Goal: Task Accomplishment & Management: Manage account settings

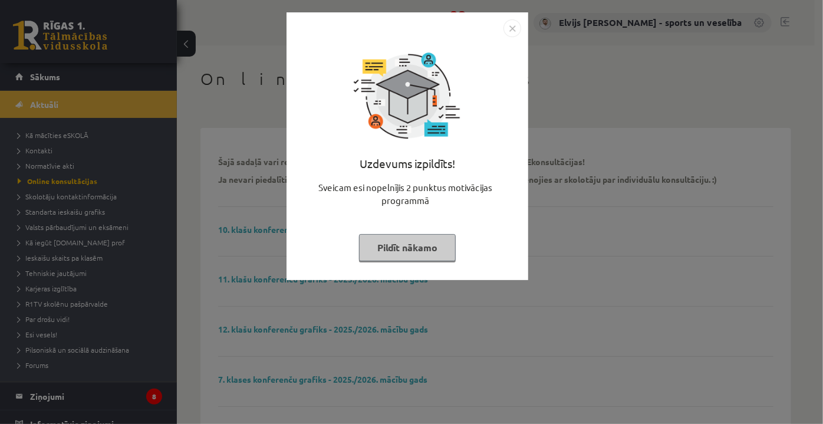
click at [519, 28] on img "Close" at bounding box center [513, 28] width 18 height 18
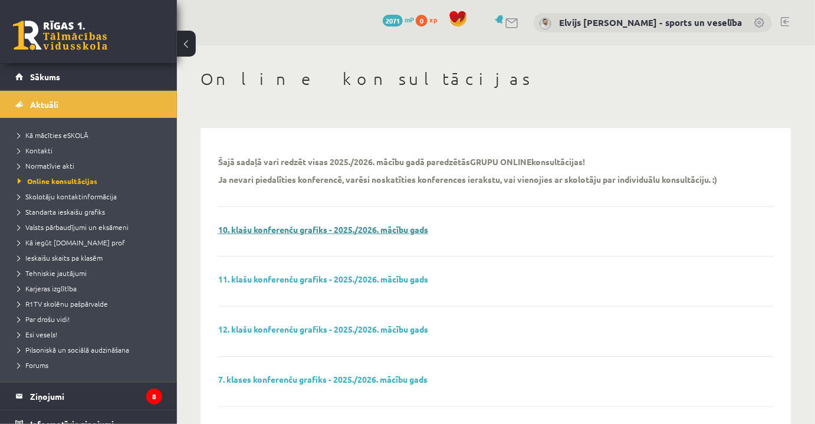
click at [312, 232] on link "10. klašu konferenču grafiks - 2025./2026. mācību gads" at bounding box center [323, 229] width 210 height 11
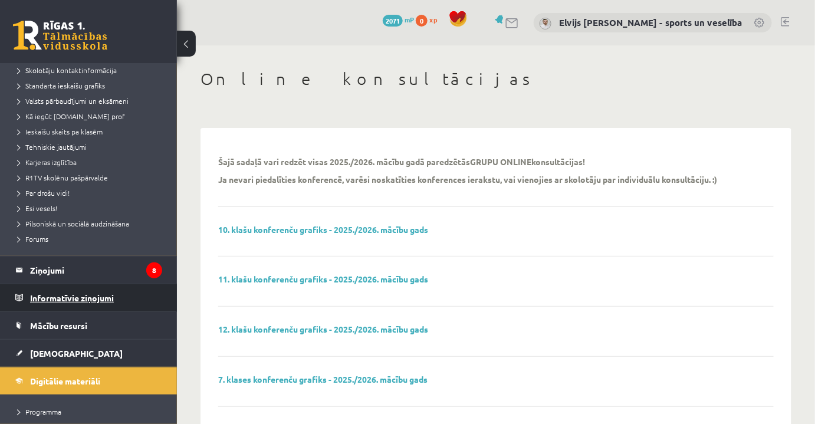
scroll to position [214, 0]
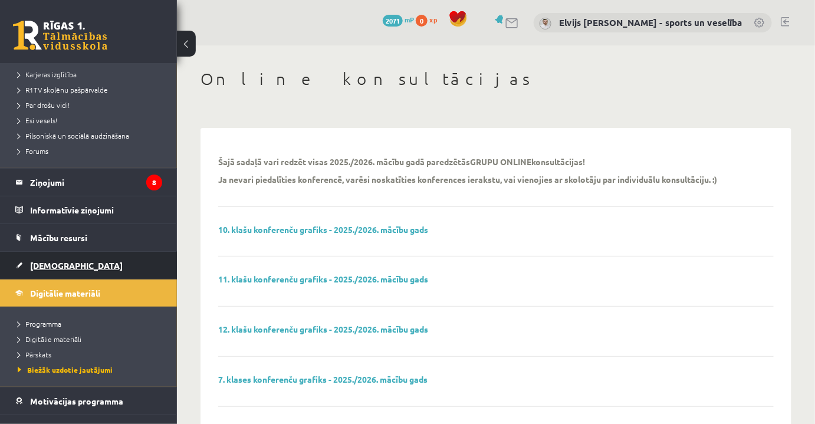
click at [57, 265] on span "[DEMOGRAPHIC_DATA]" at bounding box center [76, 265] width 93 height 11
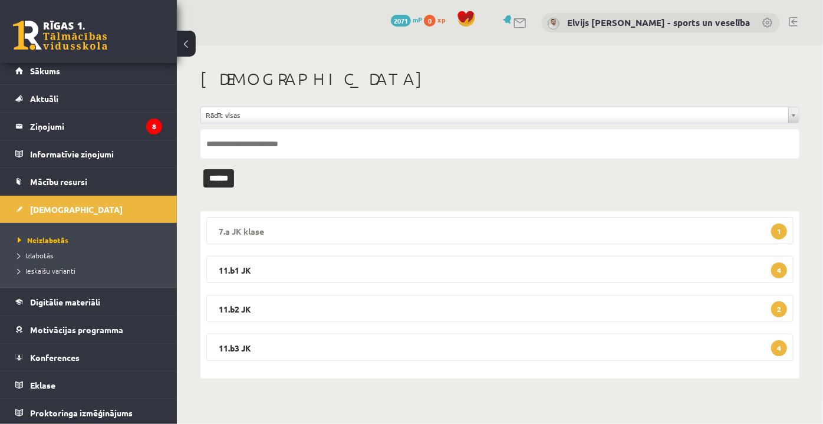
click at [585, 237] on legend "7.a JK klase 1" at bounding box center [500, 230] width 588 height 27
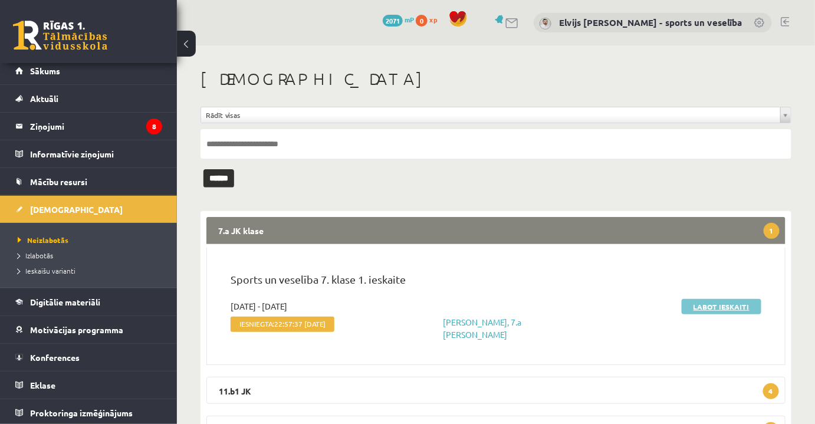
click at [733, 304] on link "Labot ieskaiti" at bounding box center [722, 306] width 80 height 15
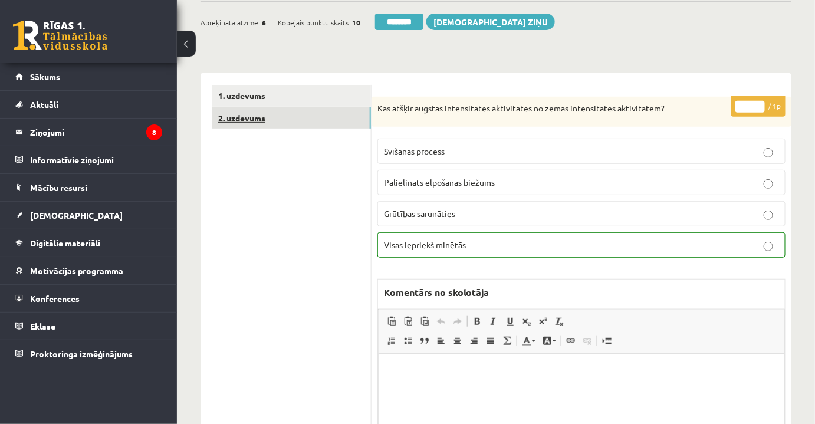
click at [328, 123] on link "2. uzdevums" at bounding box center [291, 118] width 159 height 22
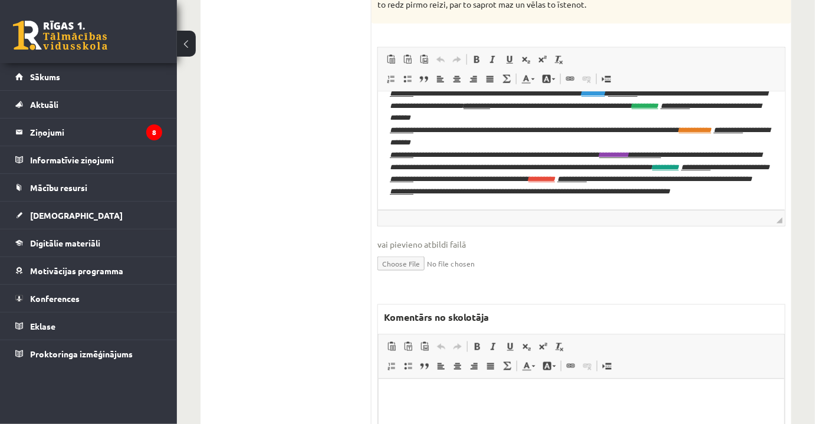
scroll to position [52, 0]
click at [488, 395] on p "Bagātinātā teksta redaktors, wiswyg-editor-47025024464720-1757846357-297" at bounding box center [581, 396] width 382 height 12
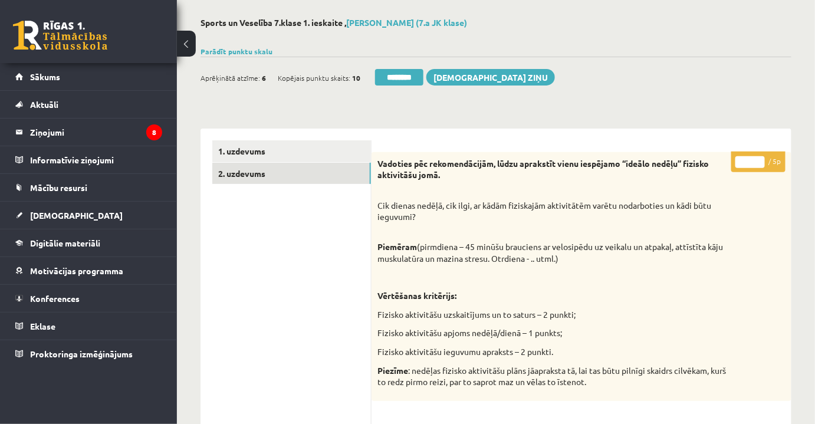
scroll to position [0, 0]
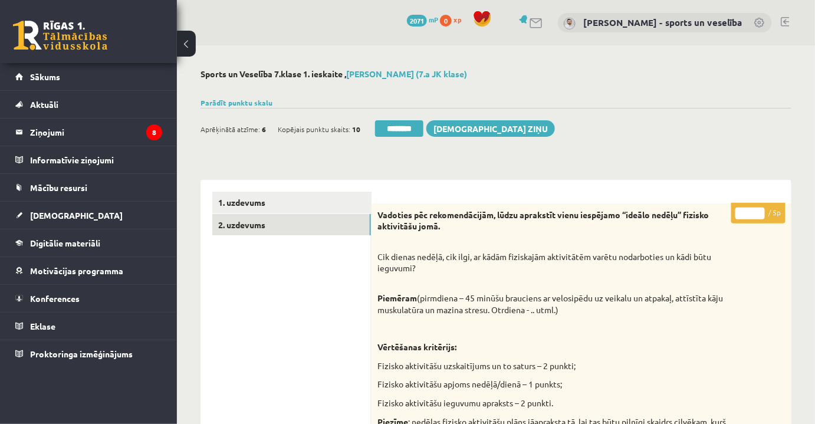
click at [757, 215] on input "*" at bounding box center [750, 214] width 29 height 12
type input "*"
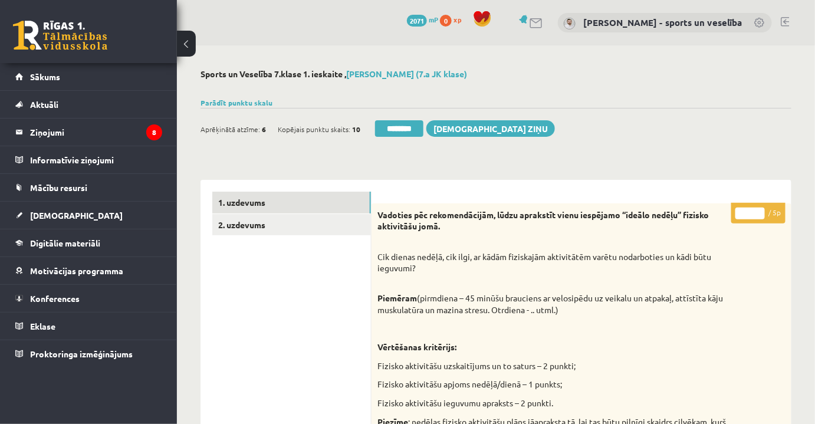
click at [326, 206] on link "1. uzdevums" at bounding box center [291, 203] width 159 height 22
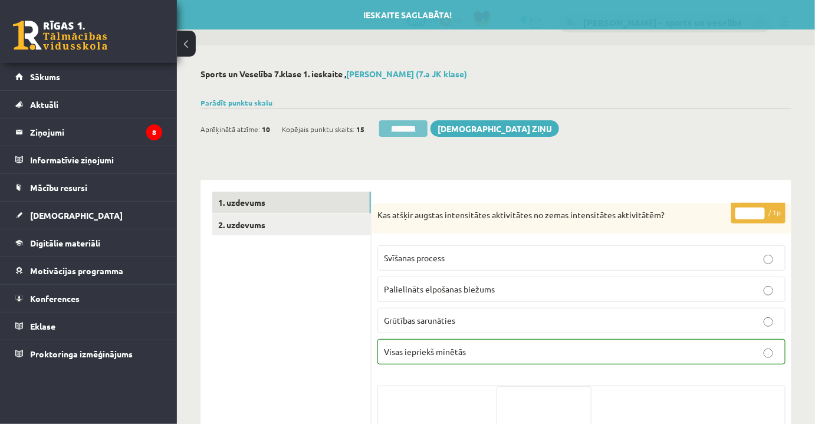
click at [391, 127] on input "********" at bounding box center [403, 128] width 48 height 17
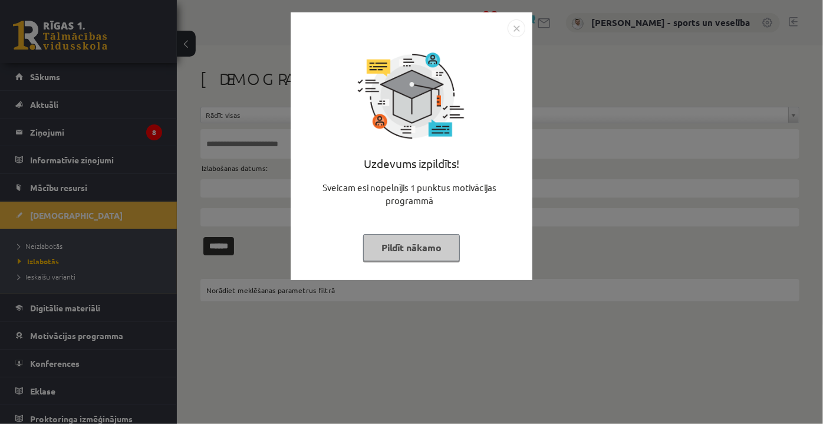
click at [512, 26] on img "Close" at bounding box center [517, 28] width 18 height 18
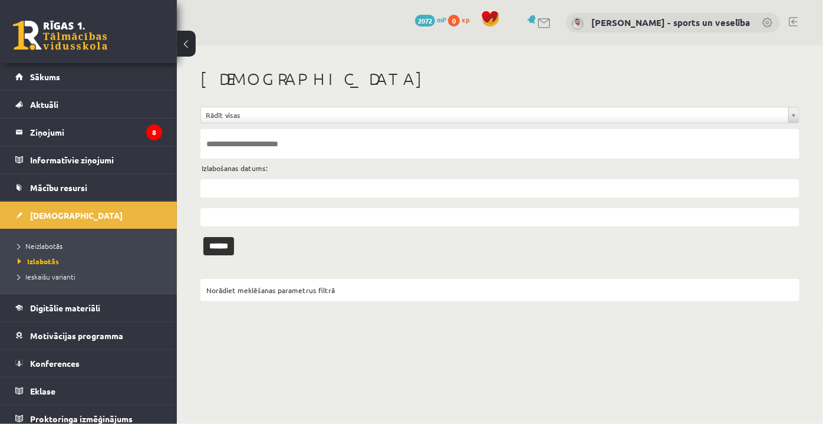
click at [32, 251] on li "Neizlabotās" at bounding box center [91, 245] width 147 height 15
click at [38, 242] on span "Neizlabotās" at bounding box center [43, 245] width 51 height 9
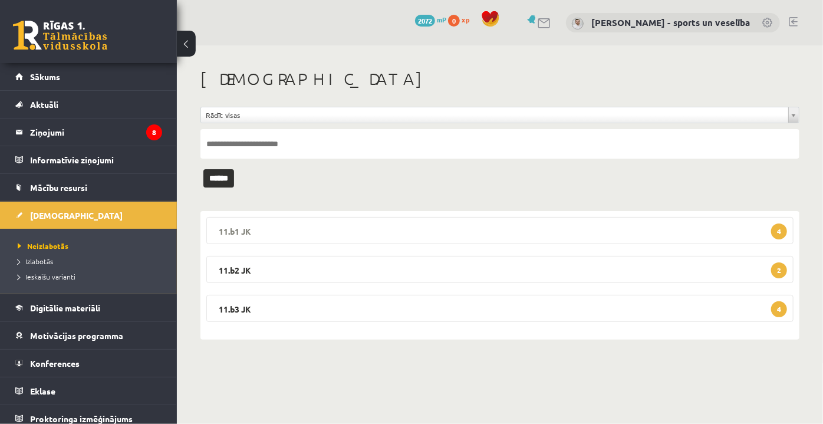
click at [602, 225] on legend "11.b1 JK 4" at bounding box center [500, 230] width 588 height 27
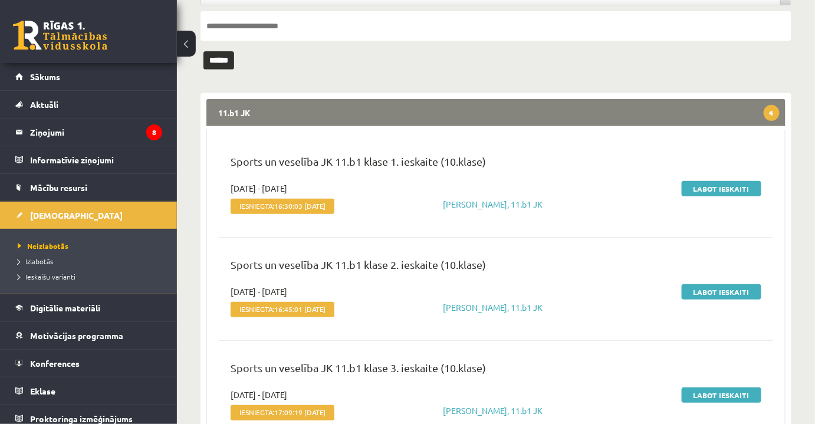
scroll to position [363, 0]
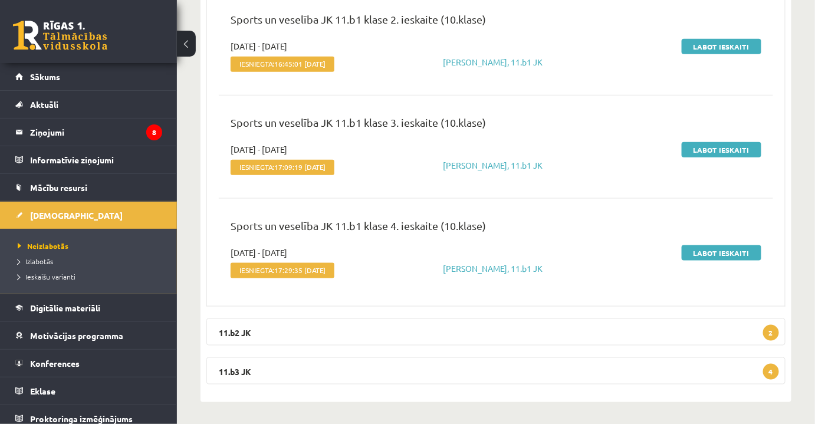
click at [496, 346] on div "11.b1 JK 4 Sports un veselība JK 11.b1 klase 1. ieskaite (10.klase) 2025-09-01 …" at bounding box center [496, 125] width 591 height 554
click at [497, 336] on legend "11.b2 JK 2" at bounding box center [495, 332] width 579 height 27
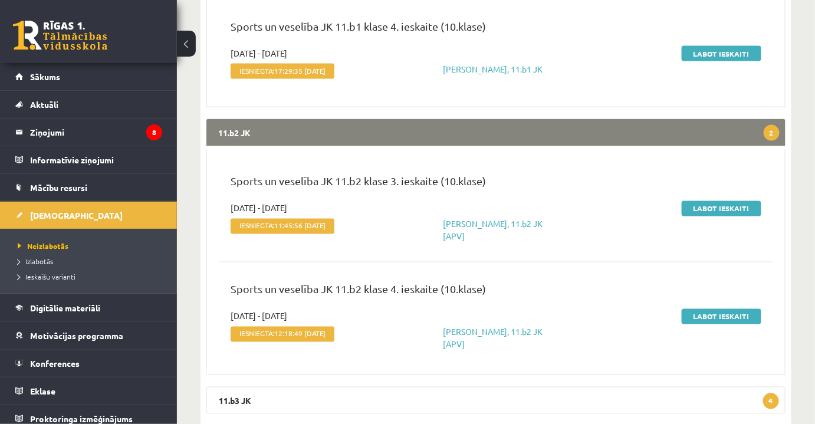
scroll to position [577, 0]
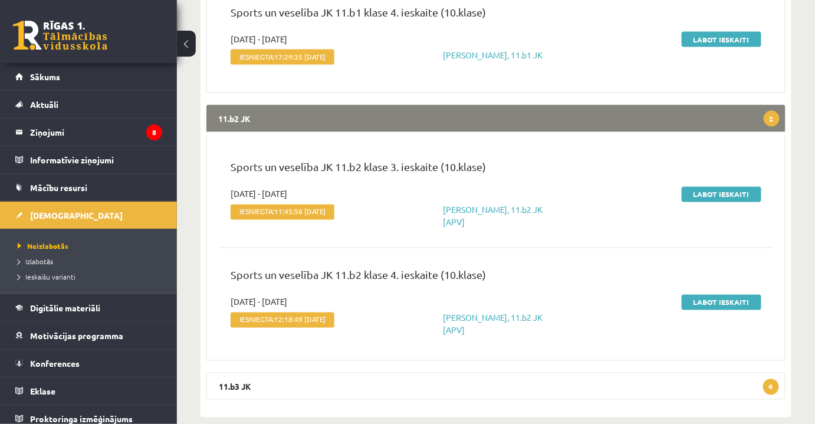
click at [481, 351] on div "11.b1 JK 4 Sports un veselība JK 11.b1 klase 1. ieskaite (10.klase) 2025-09-01 …" at bounding box center [496, 25] width 591 height 783
click at [478, 373] on legend "11.b3 JK 4" at bounding box center [495, 386] width 579 height 27
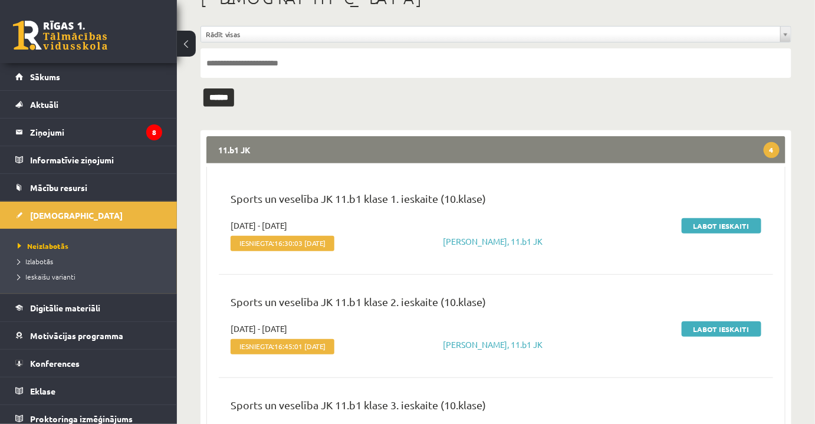
scroll to position [0, 0]
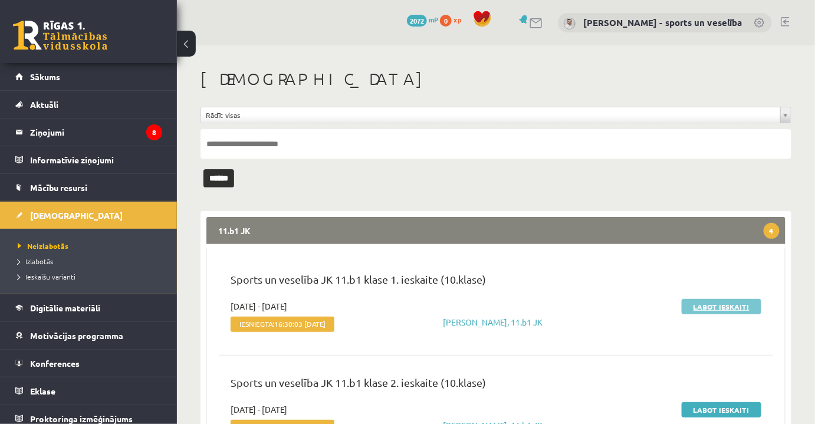
click at [737, 299] on link "Labot ieskaiti" at bounding box center [722, 306] width 80 height 15
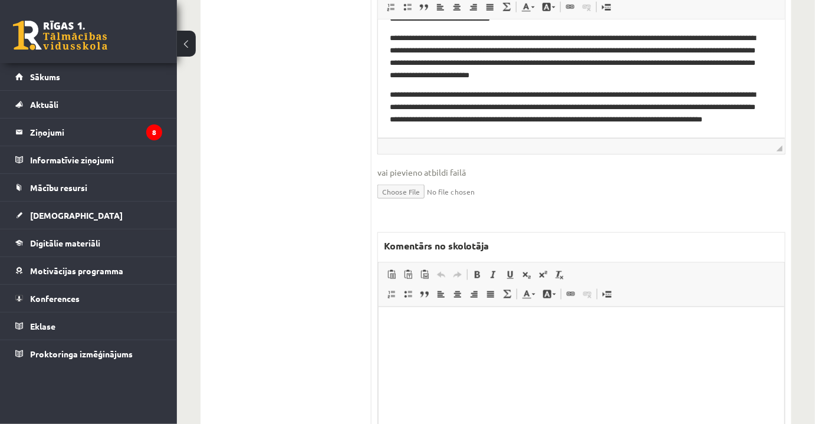
scroll to position [169, 0]
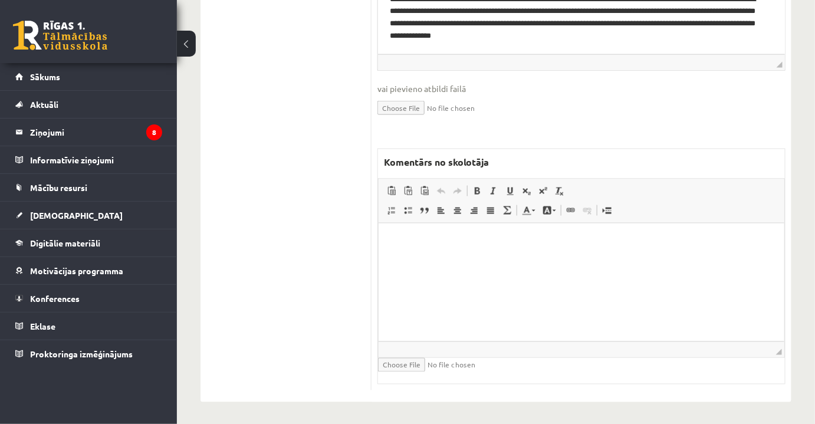
click at [560, 259] on html at bounding box center [581, 241] width 406 height 36
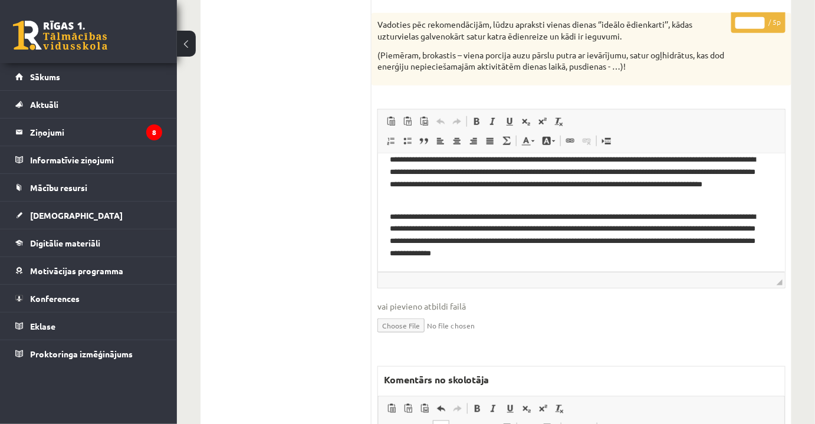
scroll to position [137, 0]
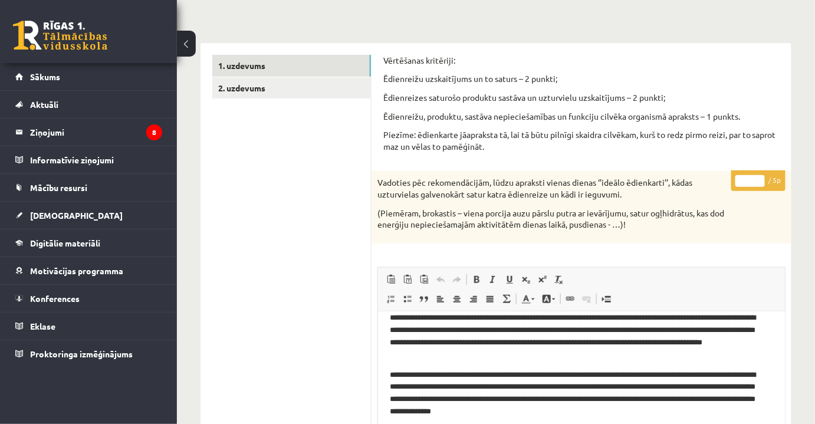
drag, startPoint x: 739, startPoint y: 182, endPoint x: 755, endPoint y: 183, distance: 16.0
click at [755, 183] on input "*" at bounding box center [750, 181] width 29 height 12
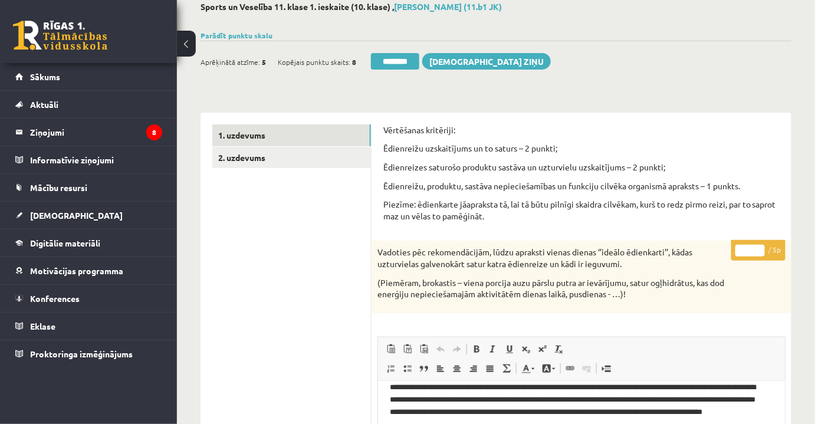
scroll to position [0, 0]
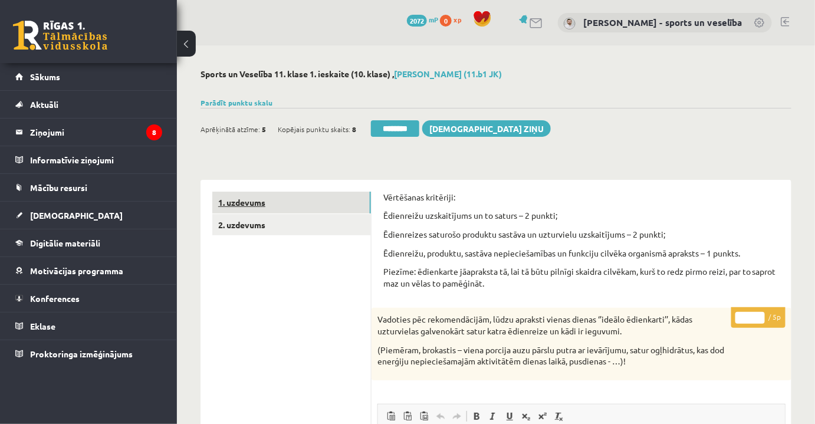
type input "*"
click at [269, 206] on link "1. uzdevums" at bounding box center [291, 203] width 159 height 22
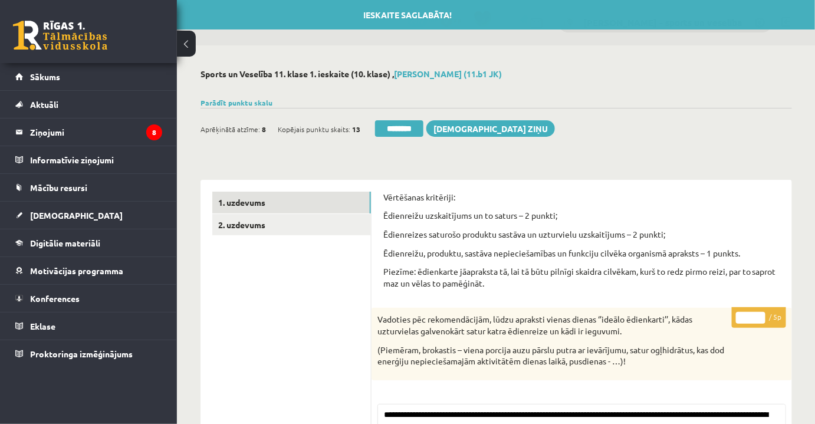
click at [411, 136] on div "Aprēķinātā atzīme: 8 Kopējais punktu skaits: 13 ******** Sūtīt ziņu" at bounding box center [378, 130] width 355 height 21
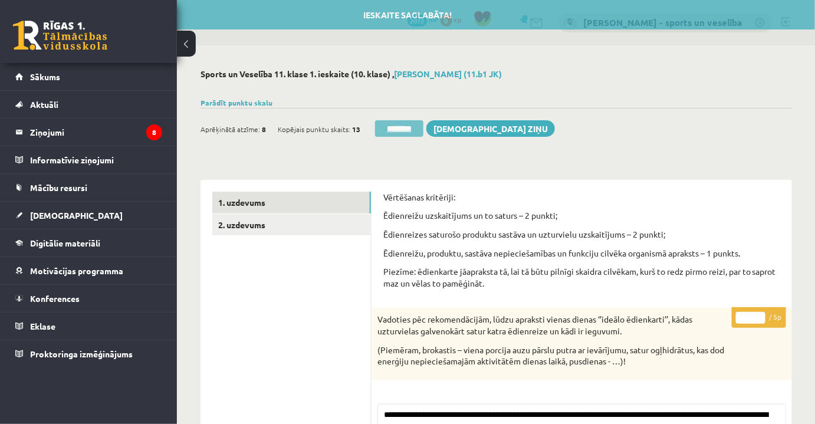
click at [412, 132] on input "********" at bounding box center [399, 128] width 48 height 17
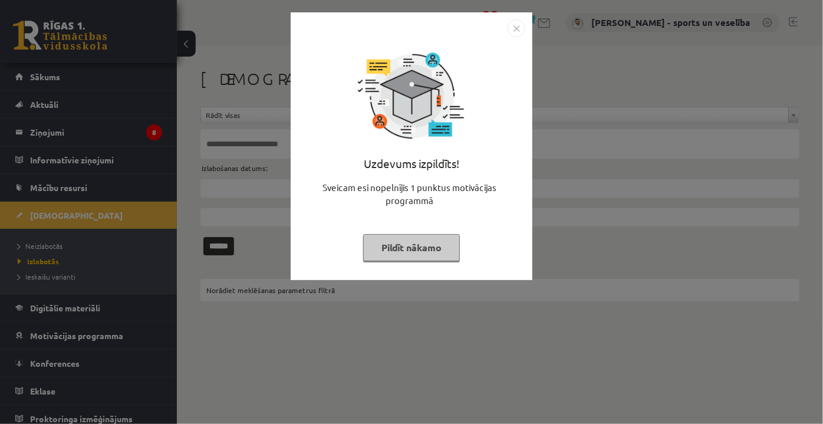
click at [510, 27] on img "Close" at bounding box center [517, 28] width 18 height 18
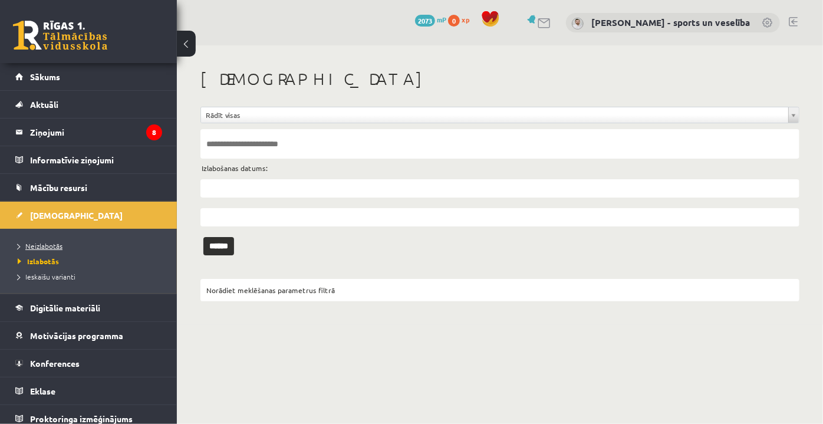
click at [60, 247] on span "Neizlabotās" at bounding box center [40, 245] width 45 height 9
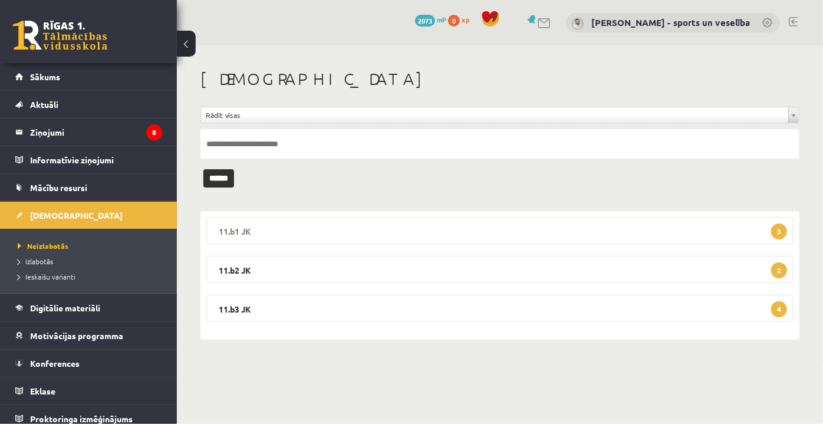
click at [604, 232] on legend "11.b1 JK 3" at bounding box center [500, 230] width 588 height 27
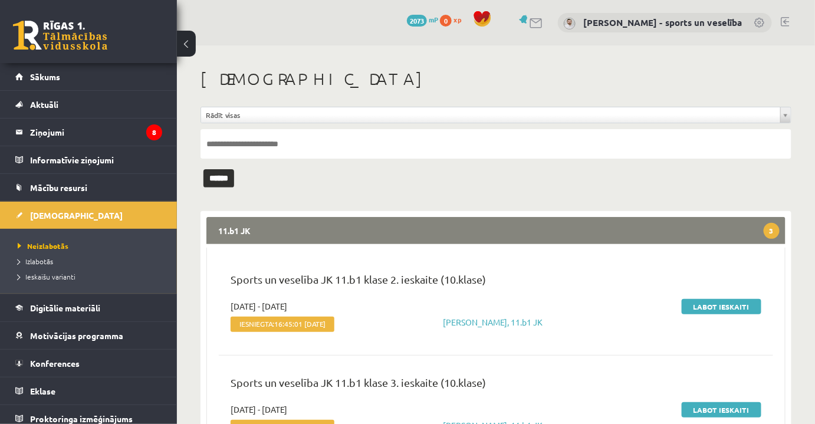
scroll to position [261, 0]
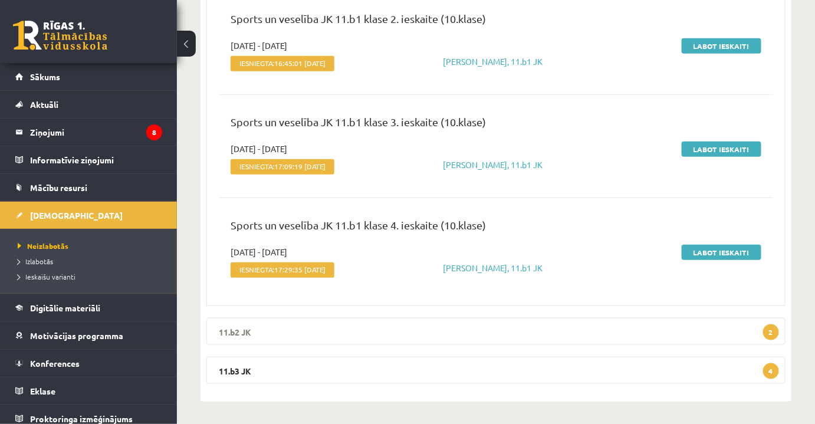
click at [574, 332] on legend "11.b2 JK 2" at bounding box center [495, 331] width 579 height 27
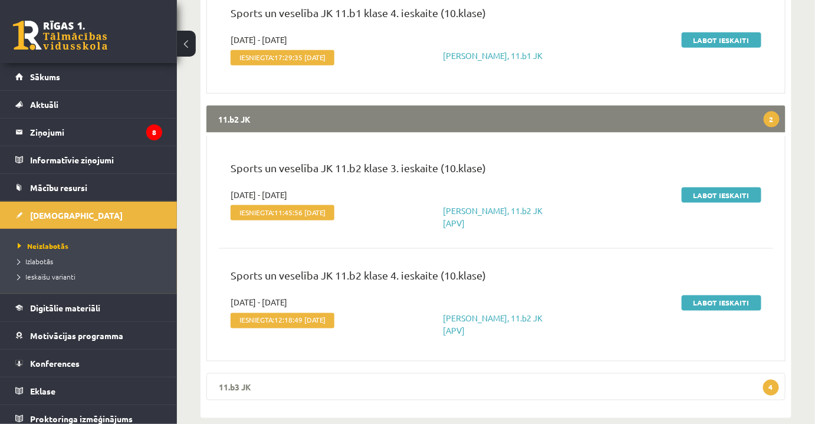
click at [555, 382] on legend "11.b3 JK 4" at bounding box center [495, 386] width 579 height 27
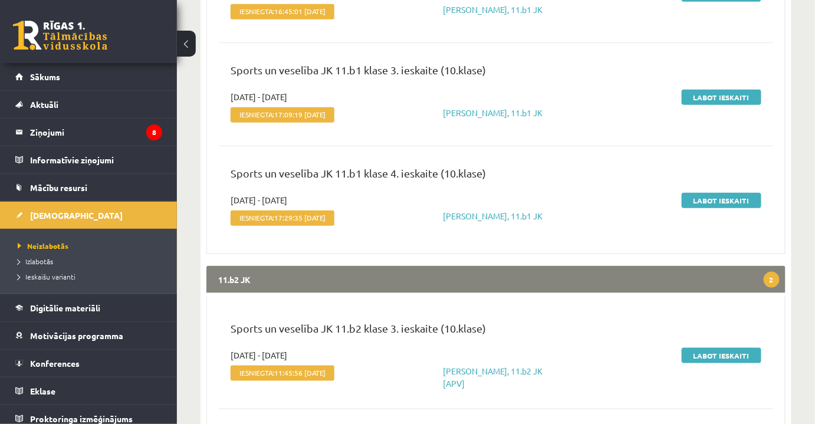
scroll to position [44, 0]
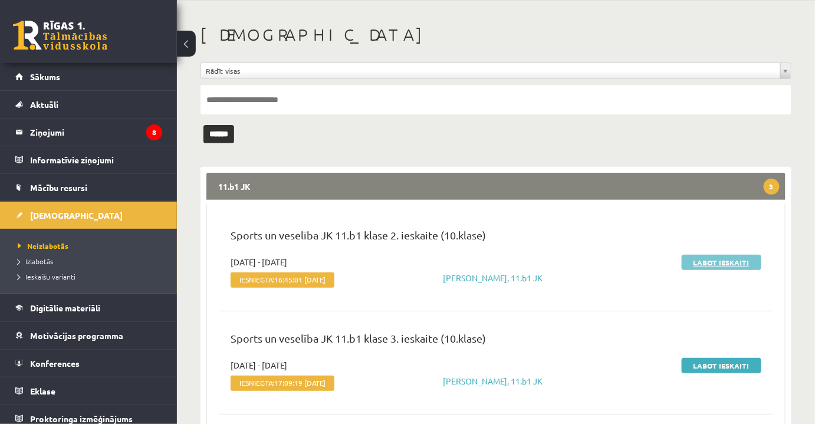
click at [706, 260] on link "Labot ieskaiti" at bounding box center [722, 262] width 80 height 15
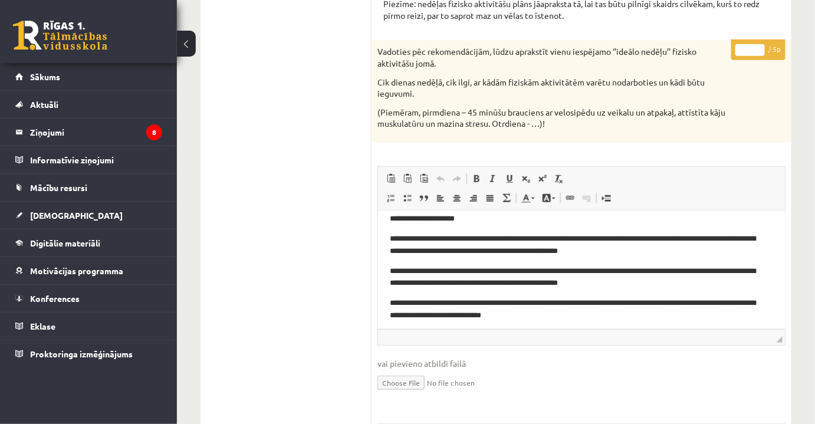
scroll to position [123, 0]
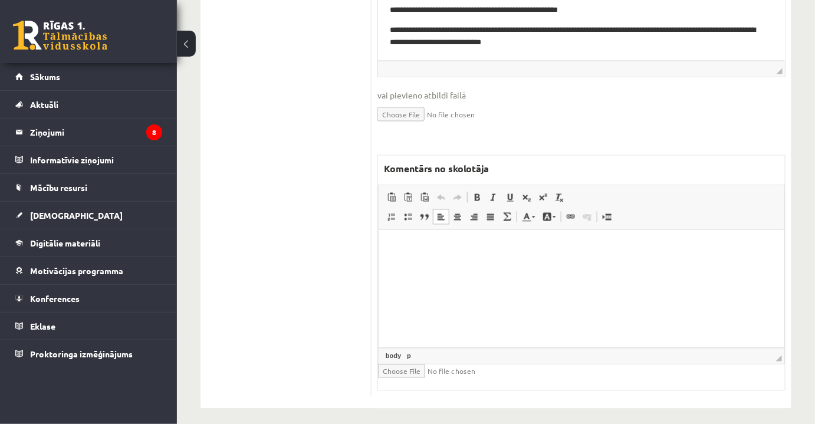
click at [521, 265] on html at bounding box center [581, 247] width 406 height 36
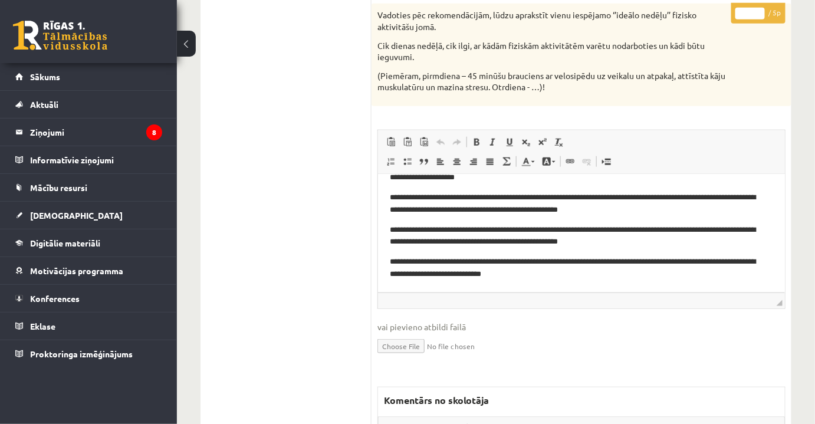
scroll to position [214, 0]
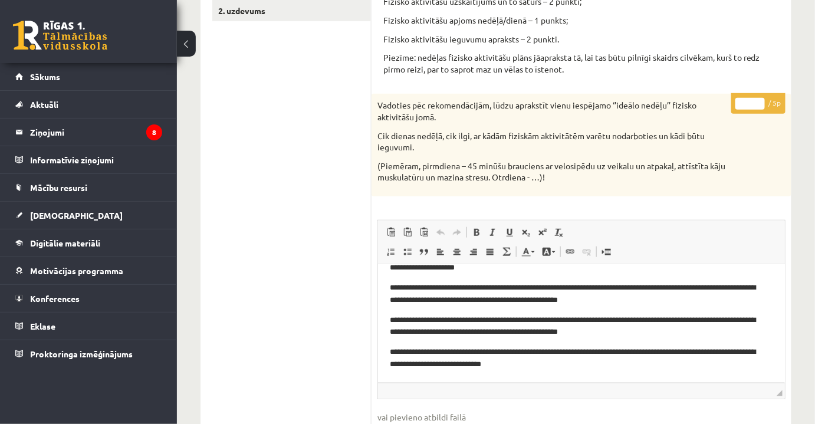
drag, startPoint x: 737, startPoint y: 105, endPoint x: 757, endPoint y: 106, distance: 19.5
click at [757, 106] on input "*" at bounding box center [750, 104] width 29 height 12
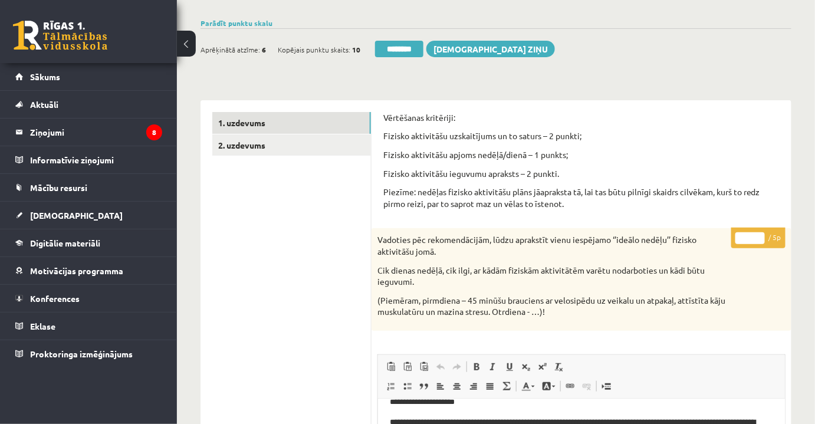
scroll to position [0, 0]
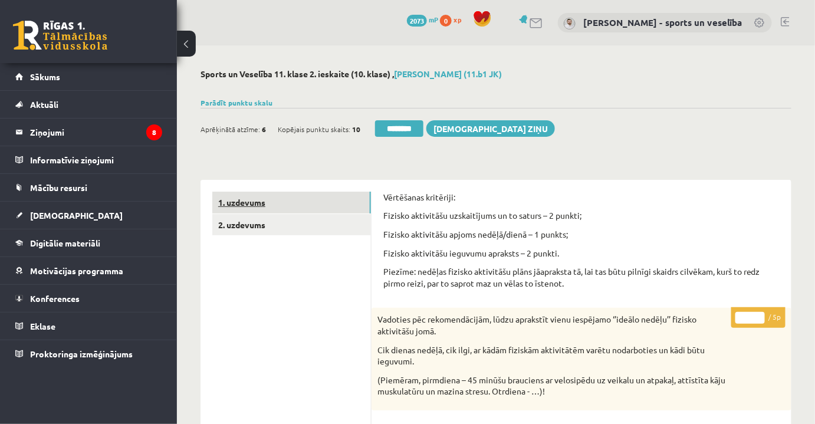
type input "*"
click at [300, 205] on link "1. uzdevums" at bounding box center [291, 203] width 159 height 22
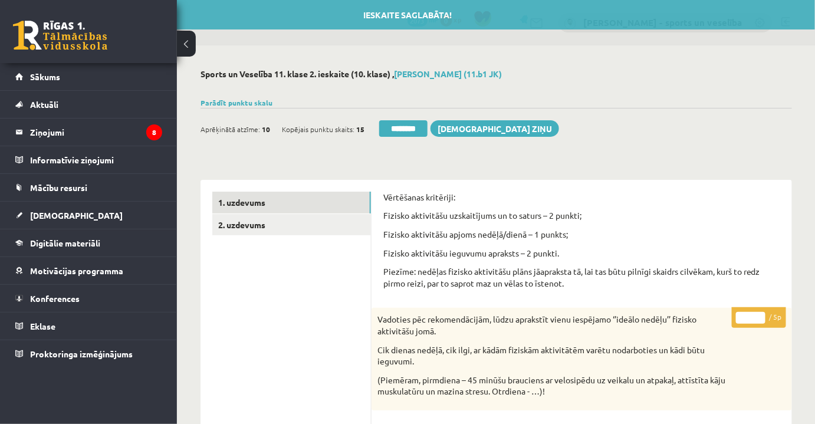
click at [393, 117] on div "Ieskaite saglabāta! Aprēķinātā atzīme: 10 Kopējais punktu skaits: 15 ******** S…" at bounding box center [497, 124] width 592 height 33
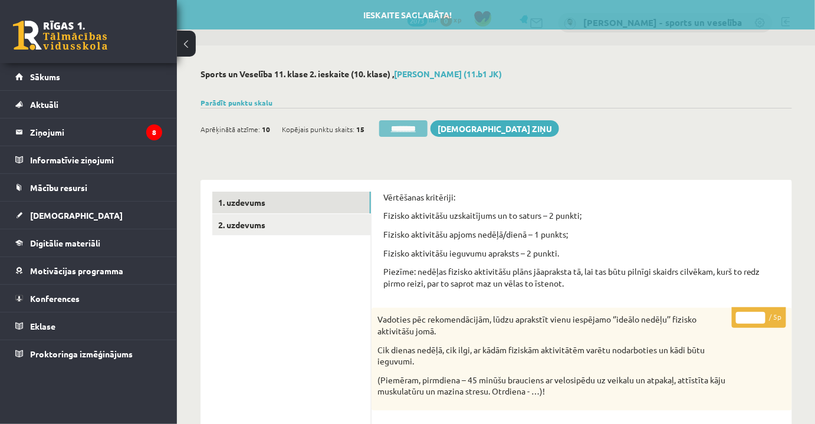
click at [396, 120] on div "Ieskaite saglabāta! Aprēķinātā atzīme: 10 Kopējais punktu skaits: 15 ******** S…" at bounding box center [497, 124] width 592 height 33
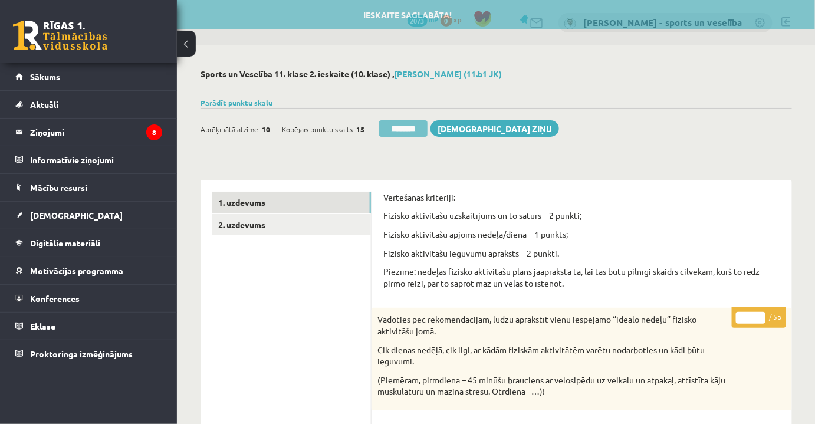
click at [399, 120] on input "********" at bounding box center [403, 128] width 48 height 17
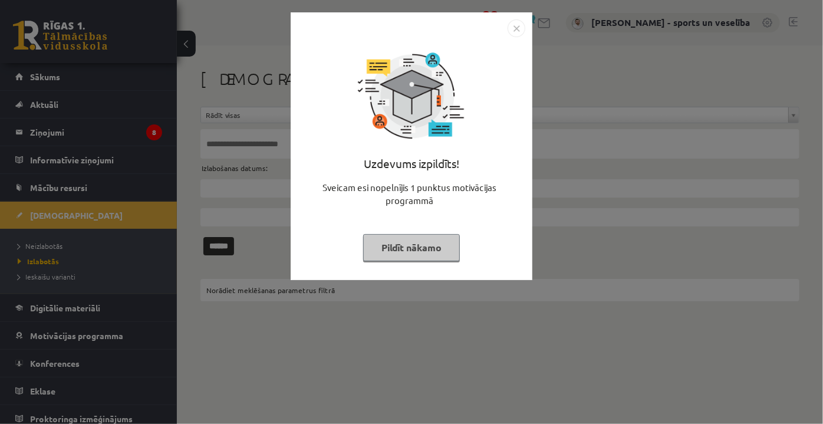
click at [515, 28] on img "Close" at bounding box center [517, 28] width 18 height 18
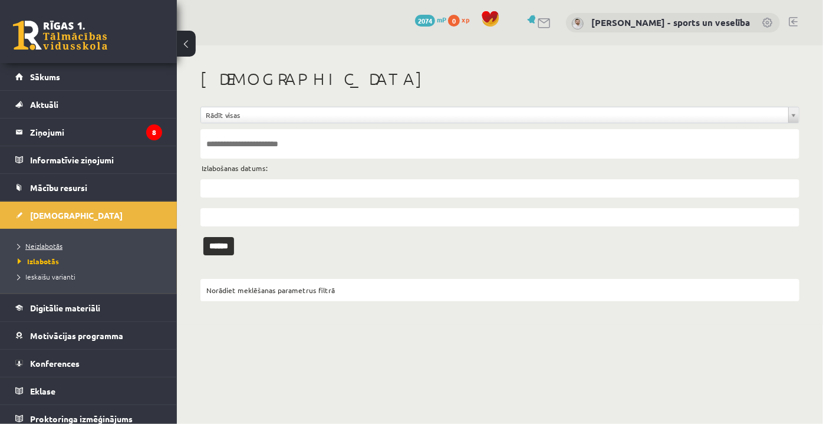
click at [36, 241] on span "Neizlabotās" at bounding box center [40, 245] width 45 height 9
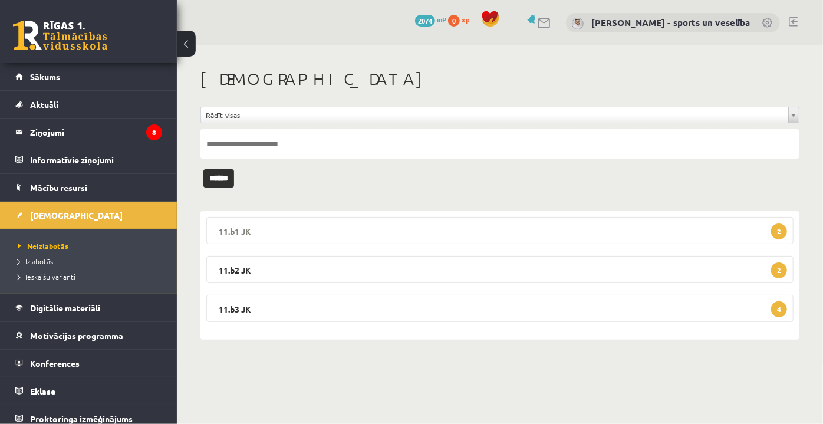
click at [368, 227] on legend "11.b1 JK 2" at bounding box center [500, 230] width 588 height 27
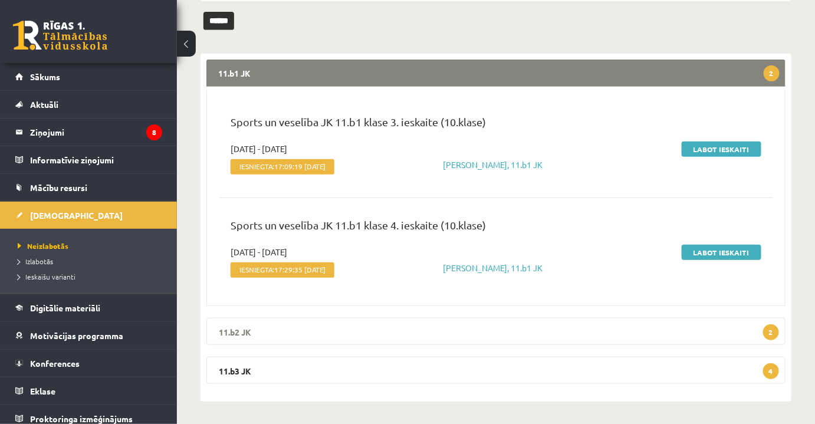
click at [534, 320] on legend "11.b2 JK 2" at bounding box center [495, 331] width 579 height 27
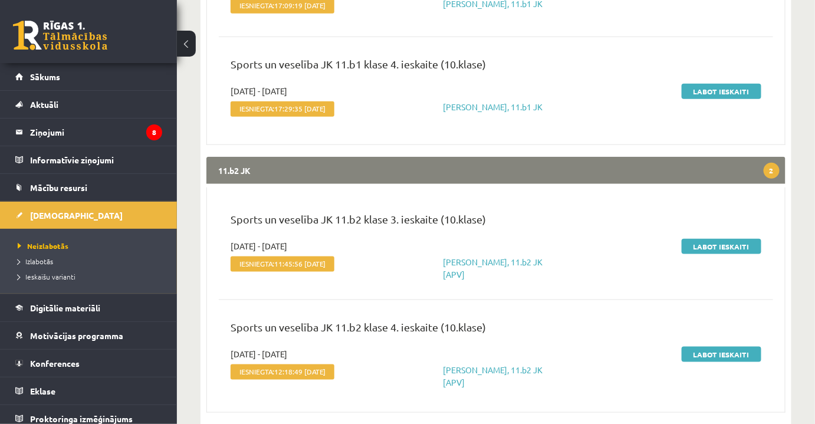
scroll to position [377, 0]
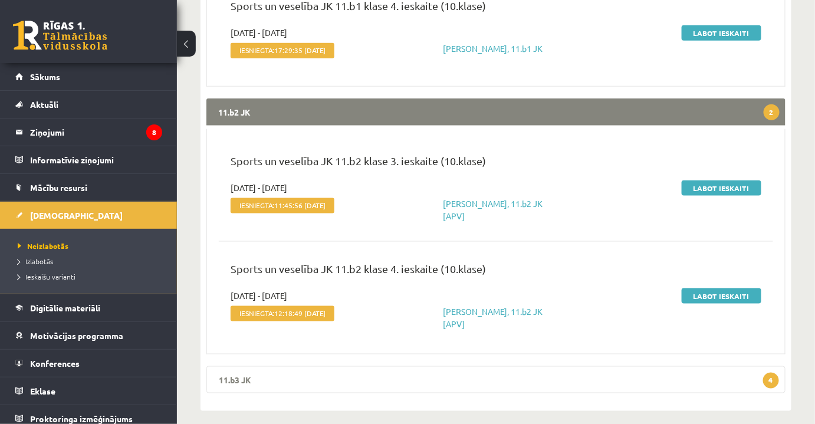
click at [608, 377] on legend "11.b3 JK 4" at bounding box center [495, 379] width 579 height 27
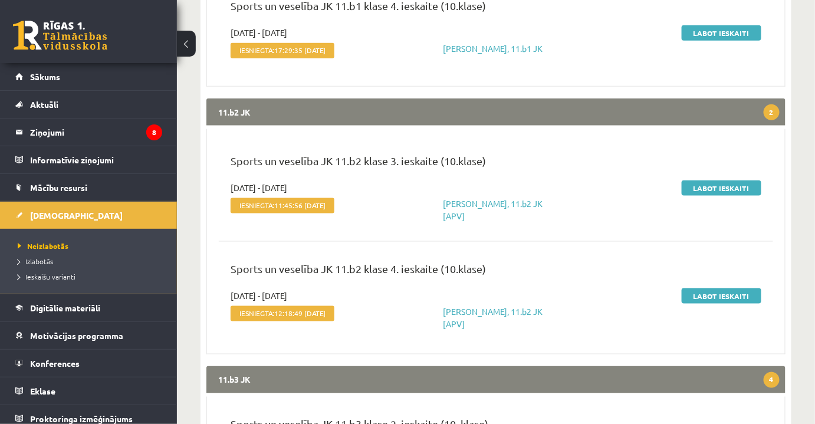
scroll to position [552, 0]
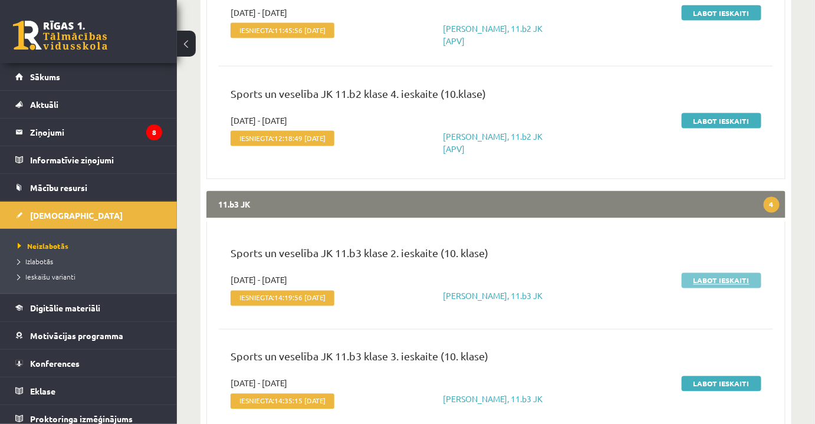
click at [714, 273] on link "Labot ieskaiti" at bounding box center [722, 280] width 80 height 15
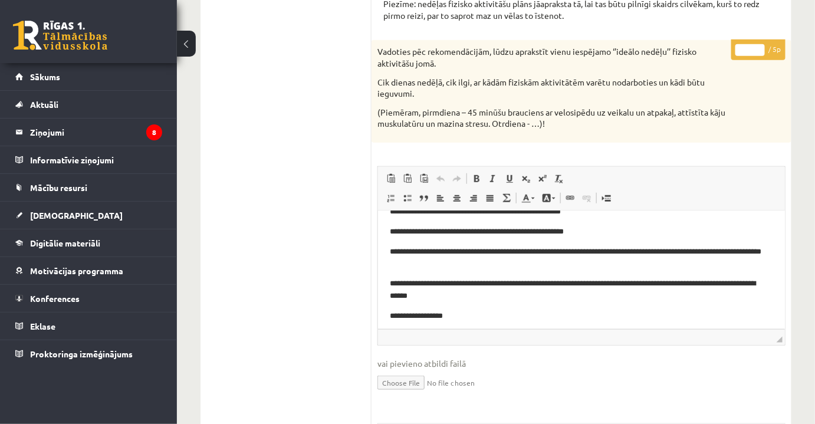
scroll to position [86, 0]
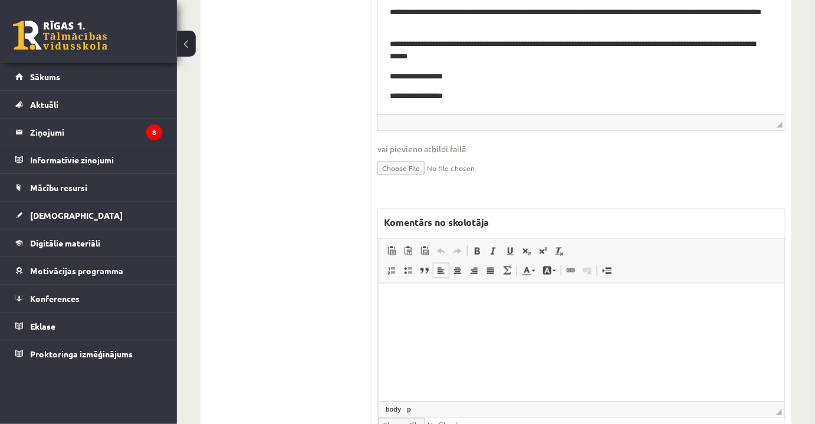
click at [536, 319] on html at bounding box center [581, 301] width 406 height 36
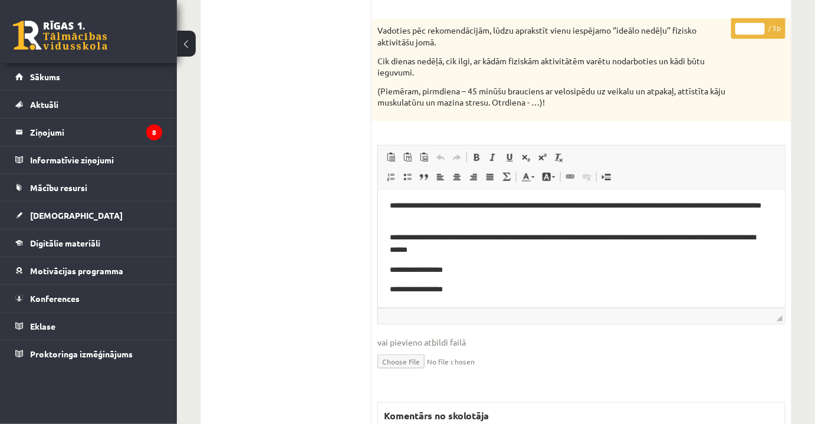
scroll to position [107, 0]
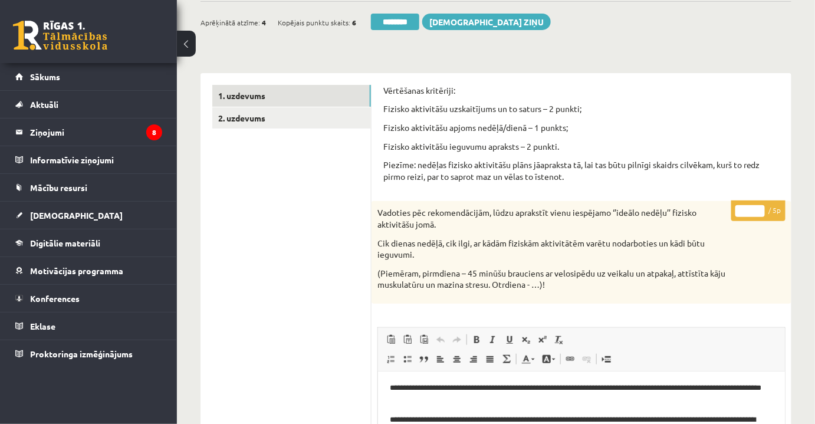
click at [747, 210] on input "*" at bounding box center [750, 211] width 29 height 12
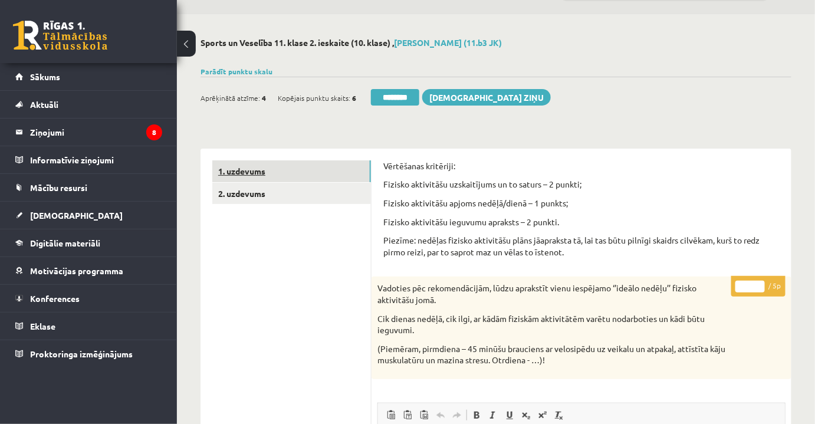
scroll to position [0, 0]
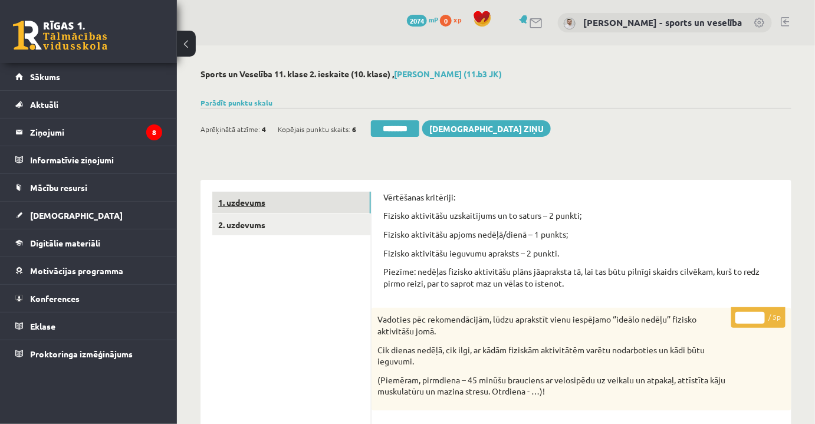
type input "*"
click at [236, 212] on link "1. uzdevums" at bounding box center [291, 203] width 159 height 22
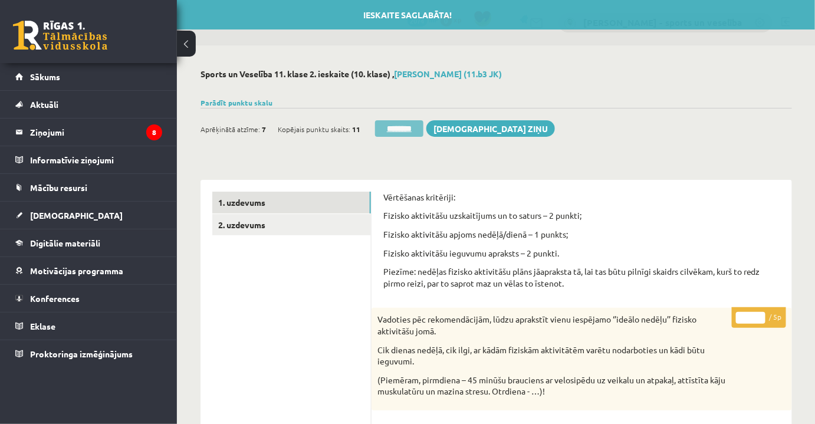
click at [414, 132] on input "********" at bounding box center [399, 128] width 48 height 17
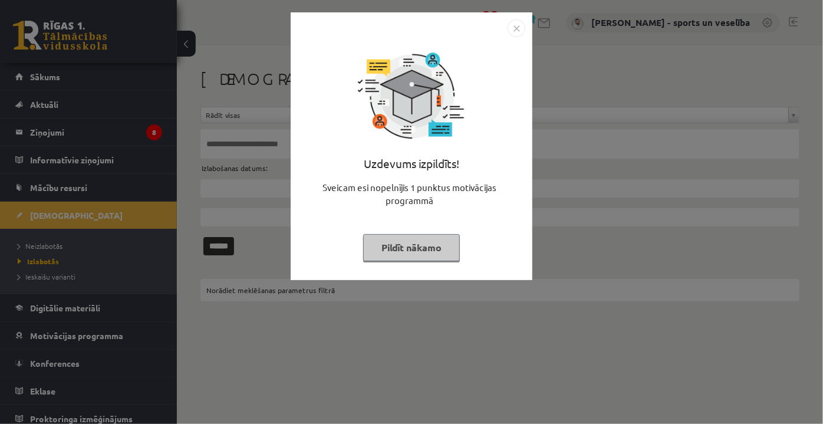
drag, startPoint x: 519, startPoint y: 28, endPoint x: 462, endPoint y: 47, distance: 60.1
click at [519, 28] on img "Close" at bounding box center [517, 28] width 18 height 18
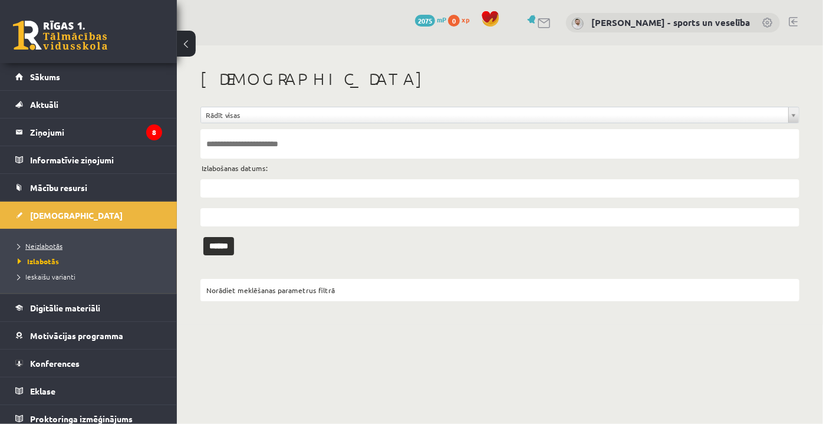
click at [31, 245] on span "Neizlabotās" at bounding box center [40, 245] width 45 height 9
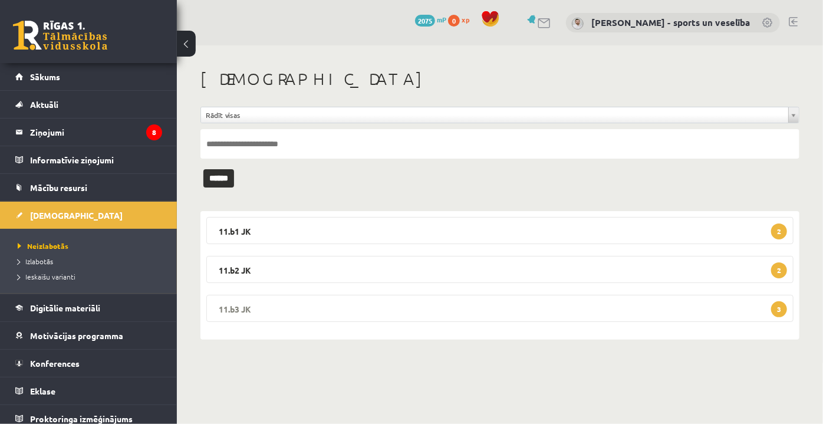
click at [533, 297] on legend "11.b3 JK 3" at bounding box center [500, 308] width 588 height 27
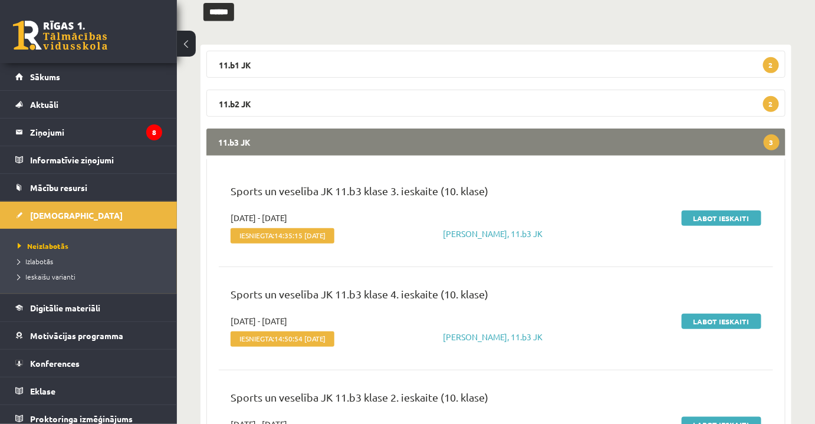
scroll to position [220, 0]
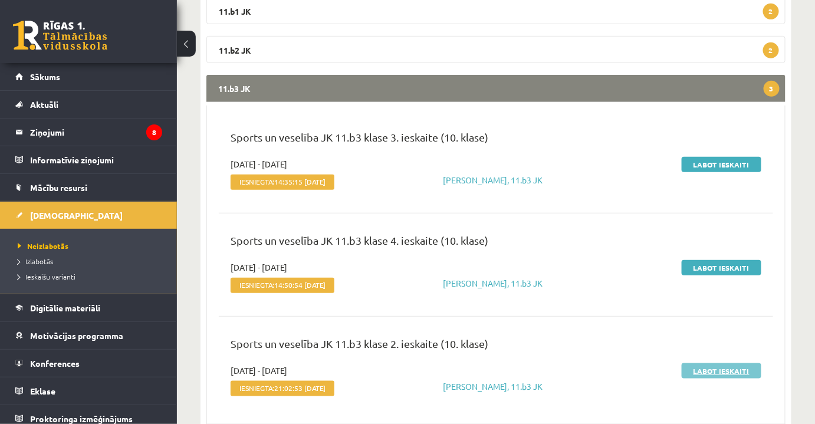
click at [727, 370] on link "Labot ieskaiti" at bounding box center [722, 370] width 80 height 15
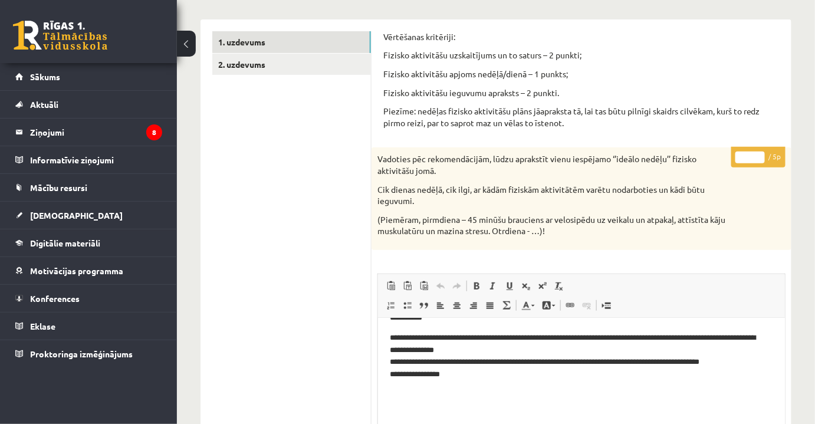
scroll to position [429, 0]
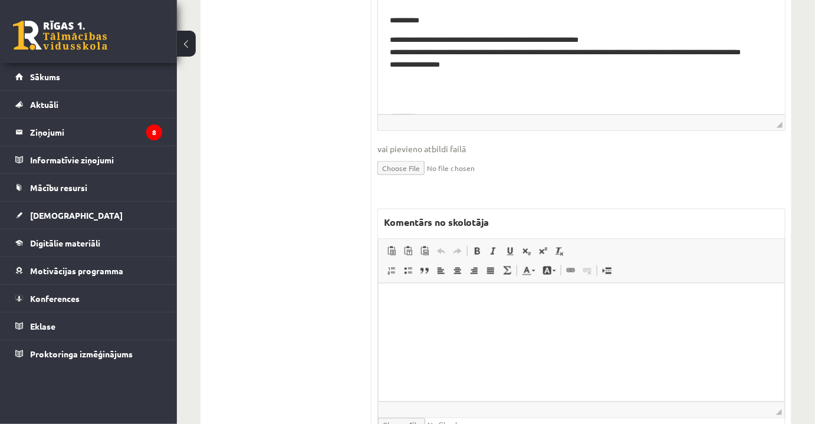
click at [487, 319] on html at bounding box center [581, 301] width 406 height 36
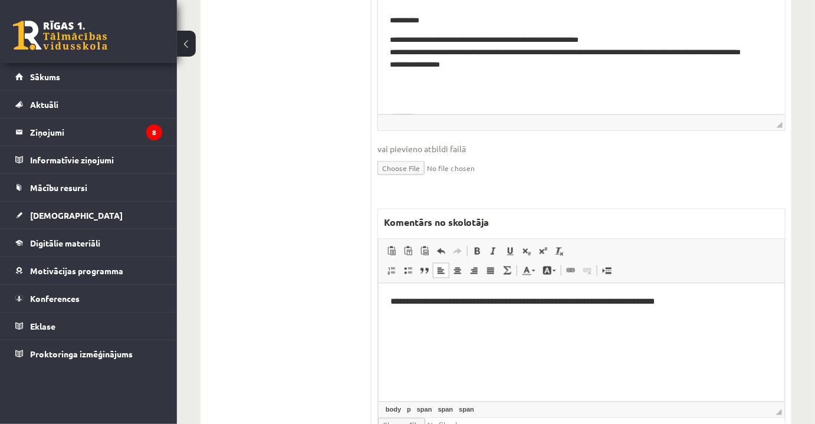
scroll to position [160, 0]
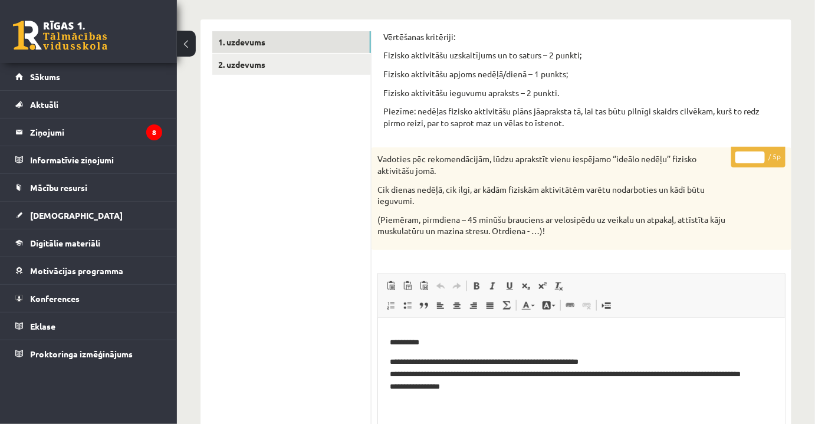
click at [755, 159] on input "*" at bounding box center [750, 158] width 29 height 12
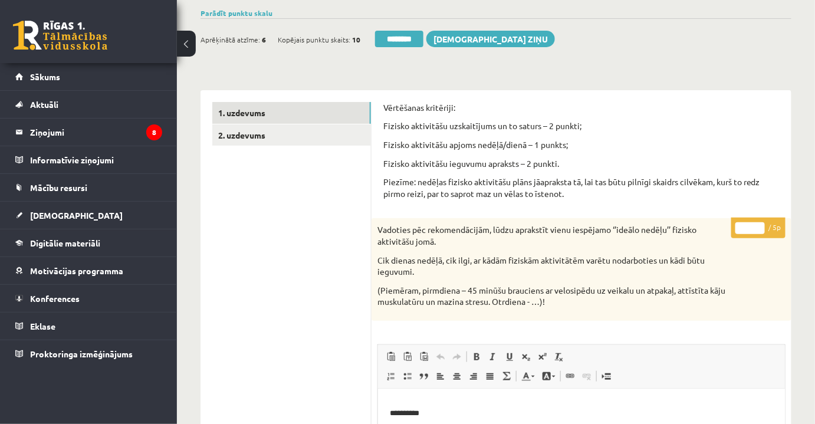
scroll to position [0, 0]
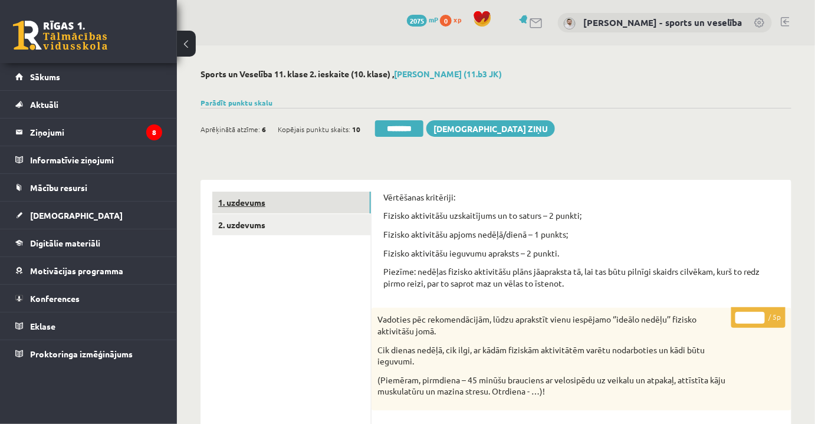
type input "*"
click at [257, 204] on link "1. uzdevums" at bounding box center [291, 203] width 159 height 22
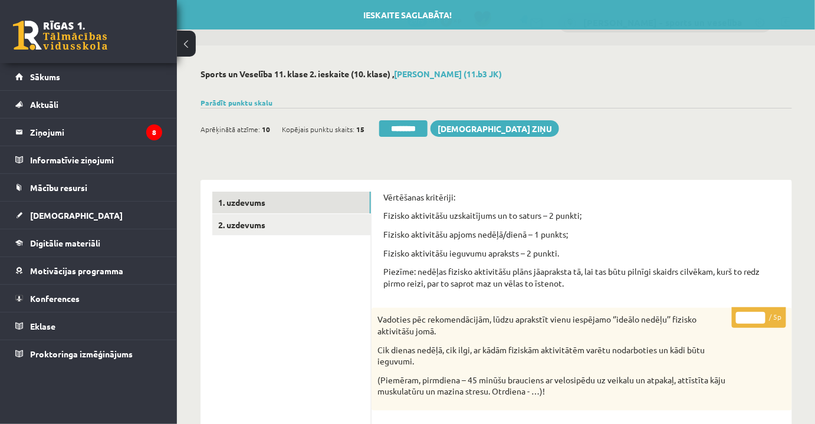
click at [414, 149] on div "Sports un Veselība 11. klase 2. ieskaite (10. klase) , Anna Ksenija Sandberga (…" at bounding box center [496, 388] width 639 height 687
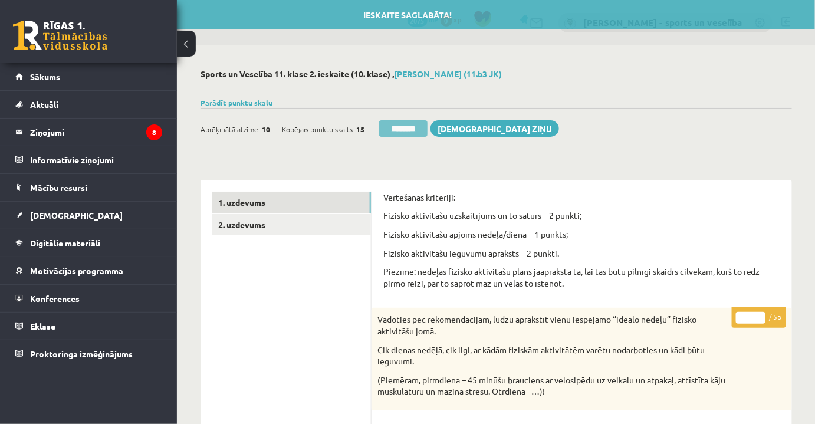
click at [415, 130] on input "********" at bounding box center [403, 128] width 48 height 17
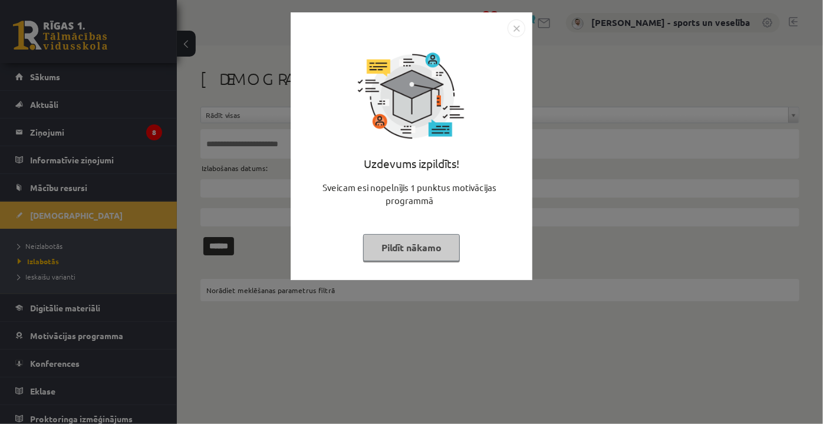
click at [513, 26] on img "Close" at bounding box center [517, 28] width 18 height 18
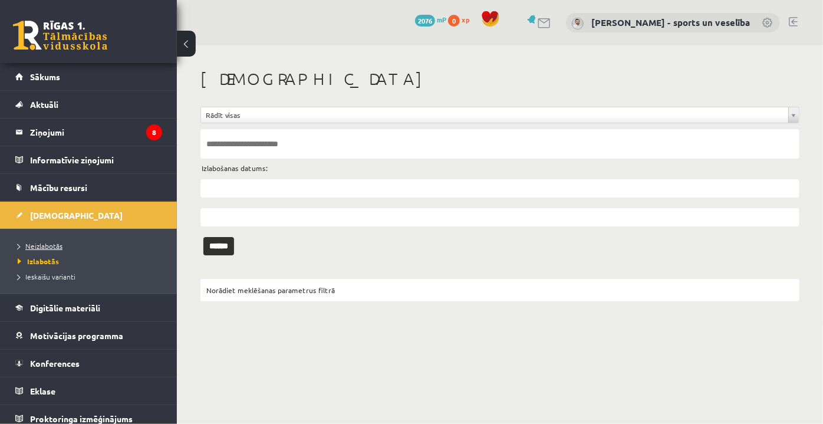
click at [22, 250] on link "Neizlabotās" at bounding box center [91, 246] width 147 height 11
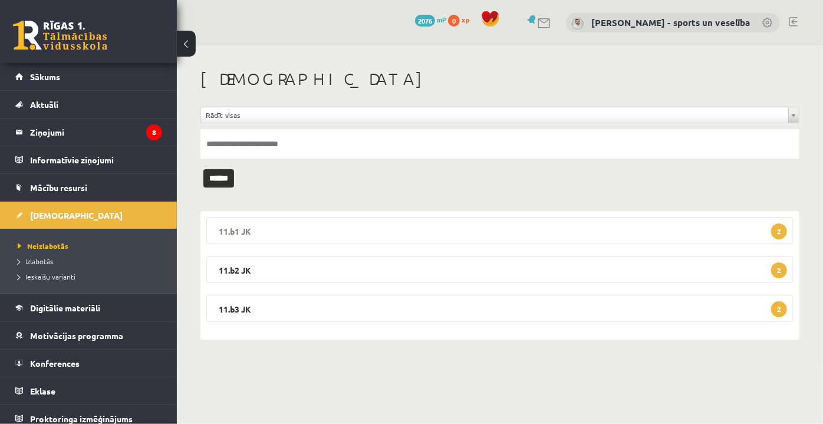
click at [592, 234] on legend "11.b1 JK 2" at bounding box center [500, 230] width 588 height 27
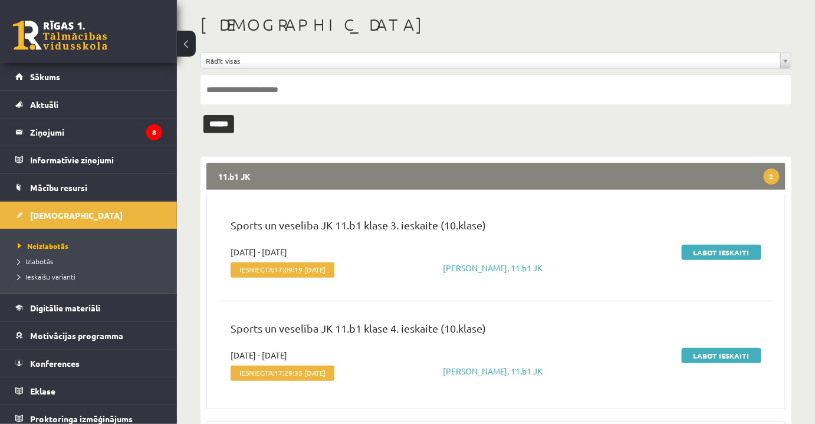
scroll to position [107, 0]
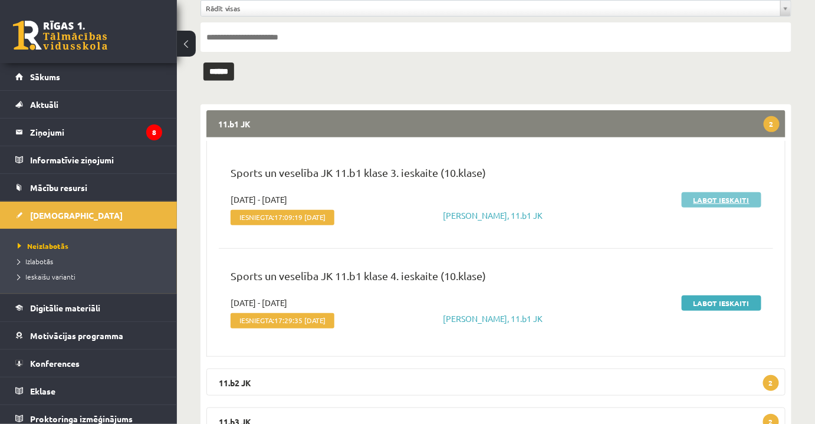
click at [703, 196] on link "Labot ieskaiti" at bounding box center [722, 199] width 80 height 15
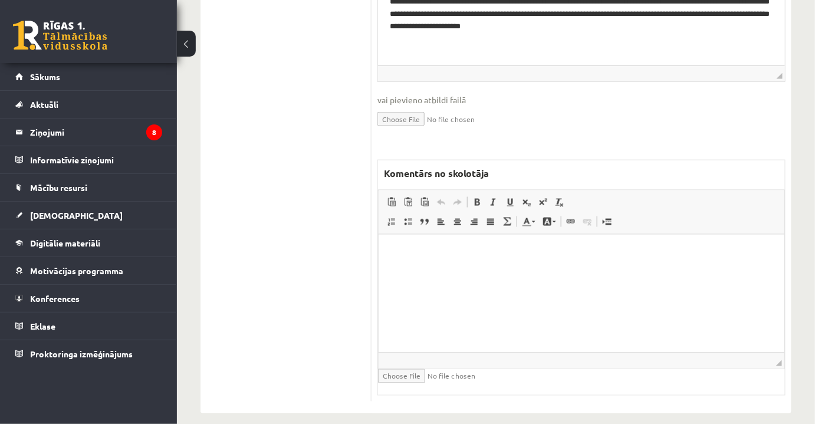
click at [542, 270] on html at bounding box center [581, 252] width 406 height 36
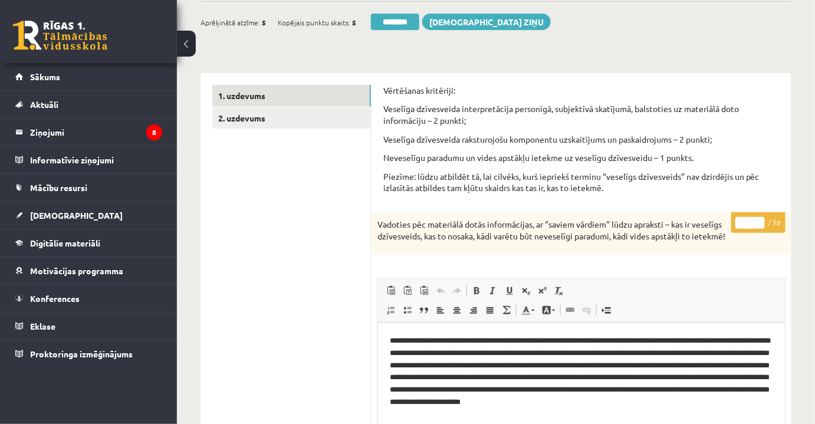
click at [753, 226] on input "*" at bounding box center [750, 223] width 29 height 12
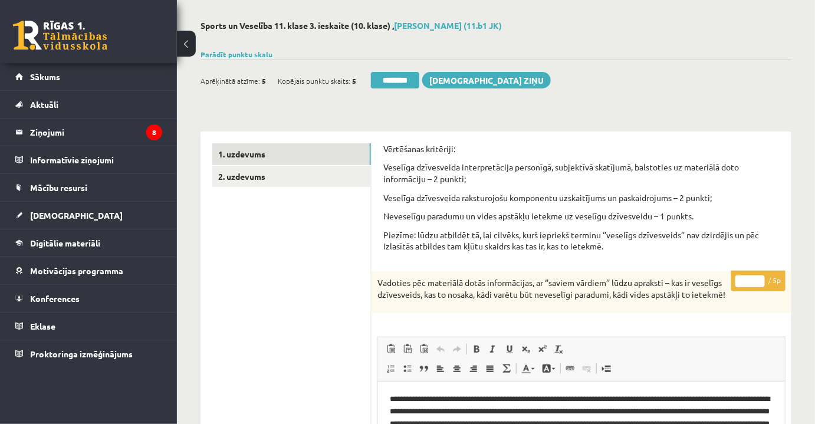
scroll to position [0, 0]
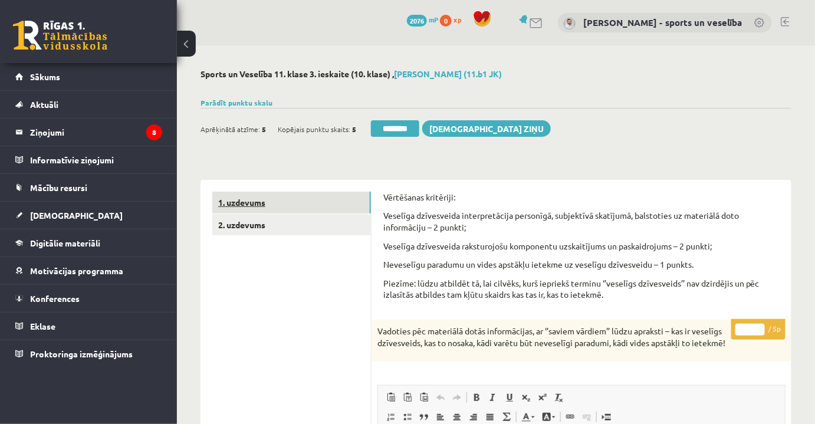
type input "*"
click at [247, 205] on link "1. uzdevums" at bounding box center [291, 203] width 159 height 22
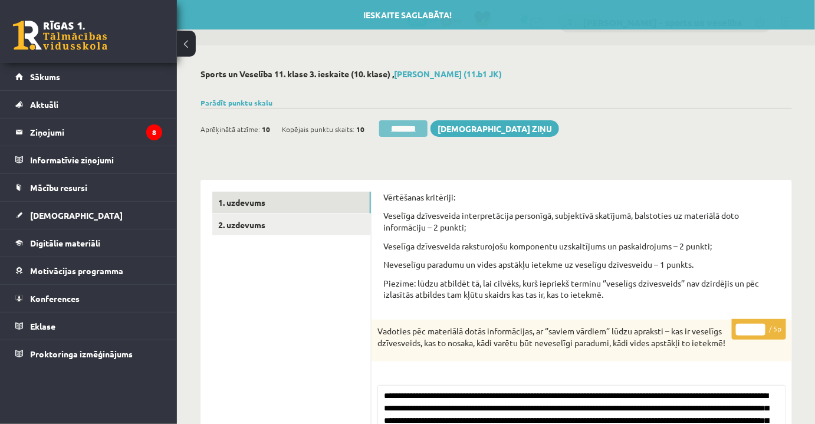
click at [385, 121] on input "********" at bounding box center [403, 128] width 48 height 17
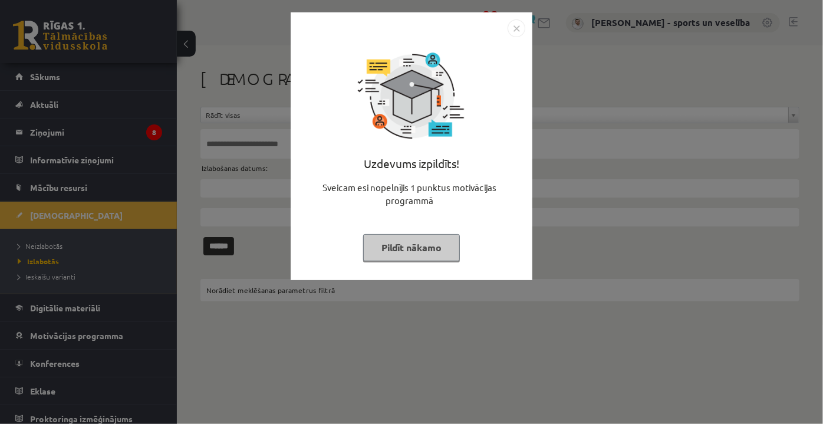
click at [517, 27] on img "Close" at bounding box center [517, 28] width 18 height 18
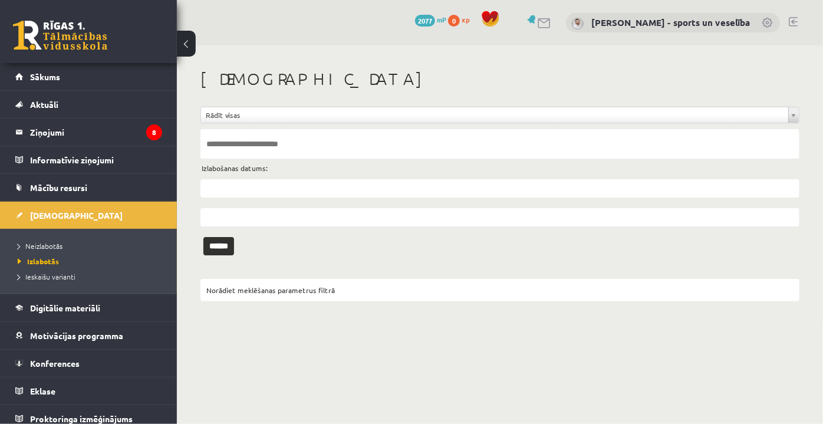
click at [74, 238] on li "Neizlabotās" at bounding box center [91, 245] width 147 height 15
click at [74, 241] on link "Neizlabotās" at bounding box center [91, 246] width 147 height 11
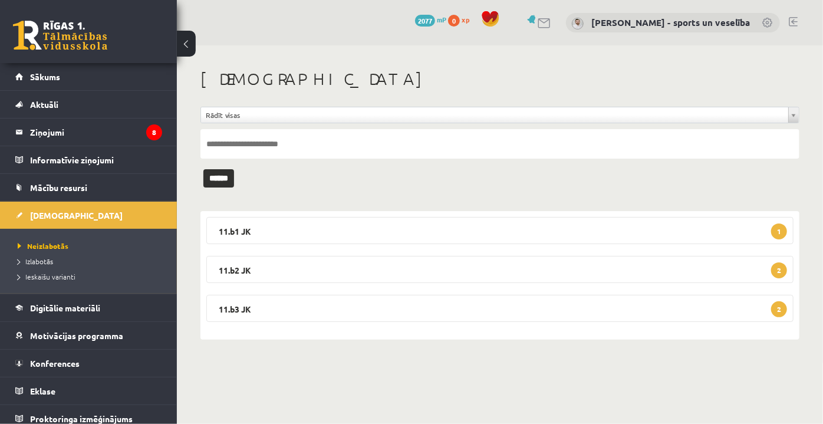
click at [461, 254] on div "11.b1 JK 1 Sports un veselība JK 11.b1 klase 4. ieskaite (10.klase) 2025-09-01 …" at bounding box center [500, 275] width 599 height 129
click at [557, 262] on legend "11.b2 JK 2" at bounding box center [500, 269] width 588 height 27
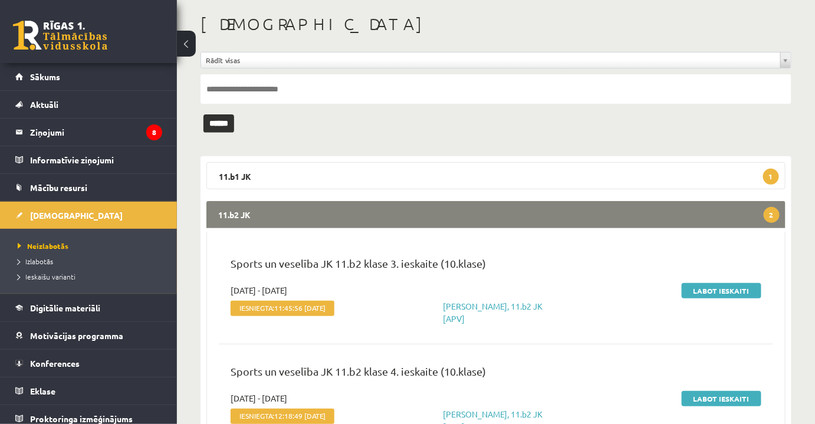
scroll to position [107, 0]
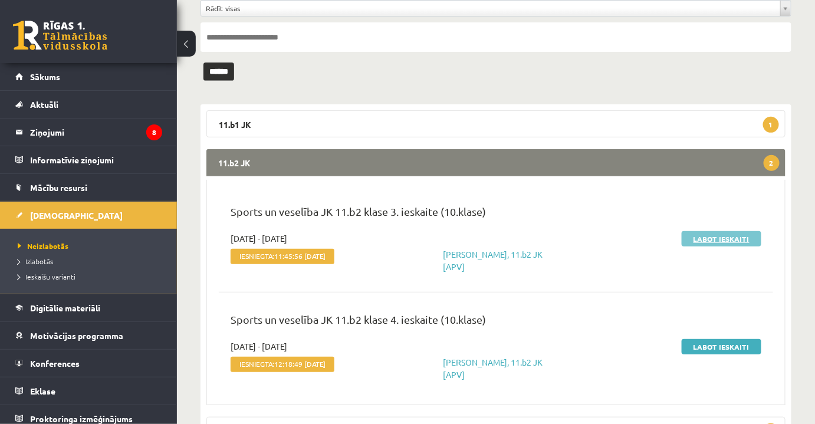
click at [733, 231] on link "Labot ieskaiti" at bounding box center [722, 238] width 80 height 15
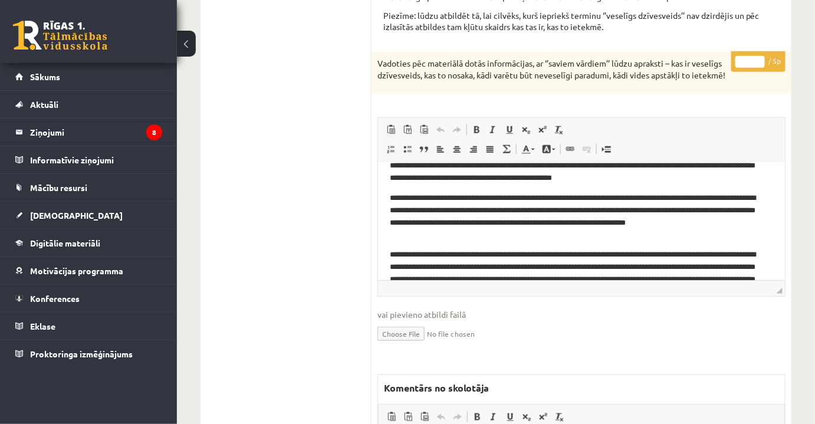
scroll to position [253, 0]
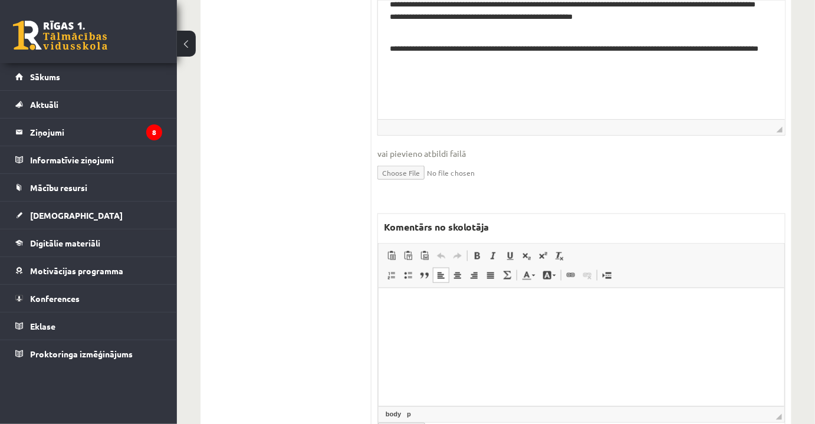
click at [565, 311] on p "Bagātinātā teksta redaktors, wiswyg-editor-47024752797760-1757846476-103" at bounding box center [581, 306] width 382 height 12
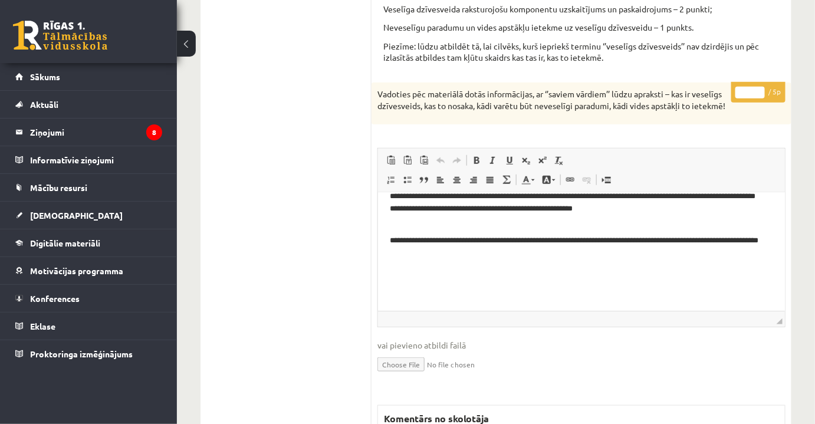
scroll to position [107, 0]
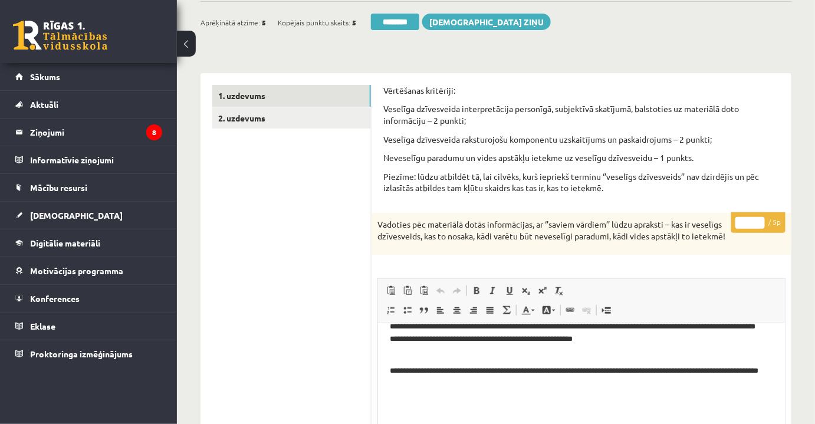
click at [751, 224] on input "*" at bounding box center [750, 223] width 29 height 12
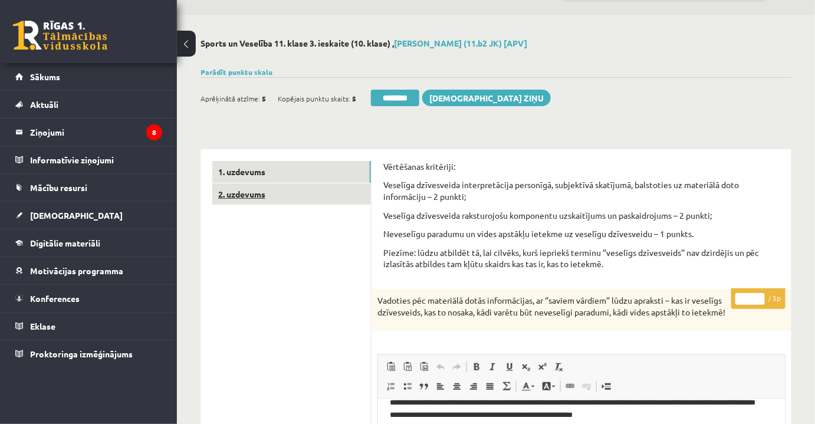
scroll to position [0, 0]
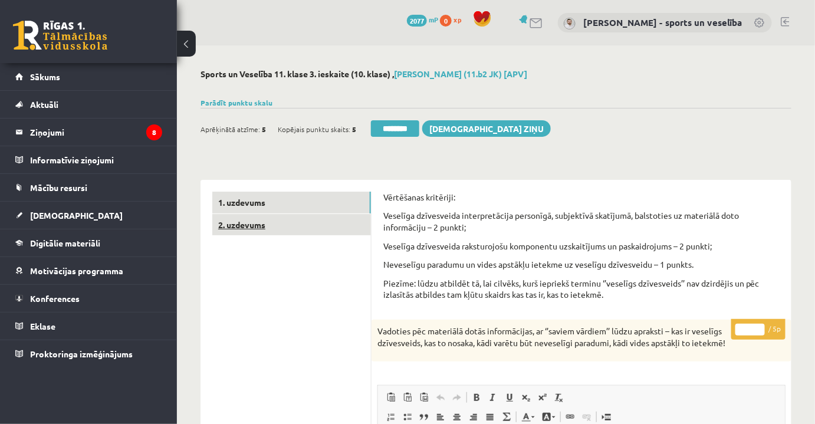
type input "*"
click at [270, 217] on link "2. uzdevums" at bounding box center [291, 225] width 159 height 22
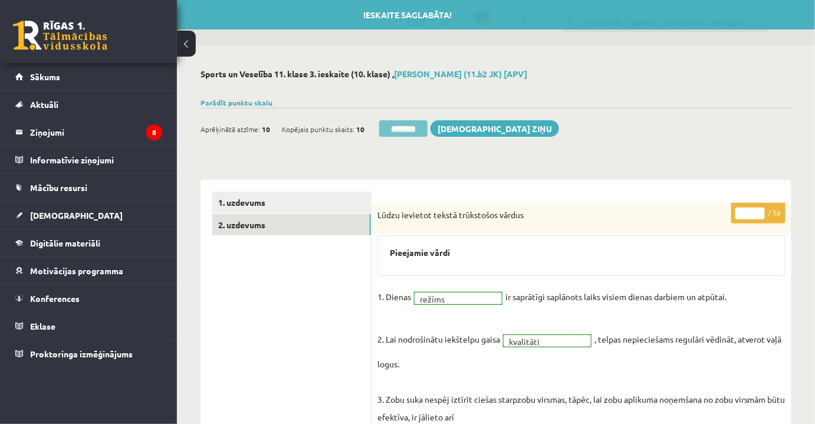
click at [408, 129] on input "********" at bounding box center [403, 128] width 48 height 17
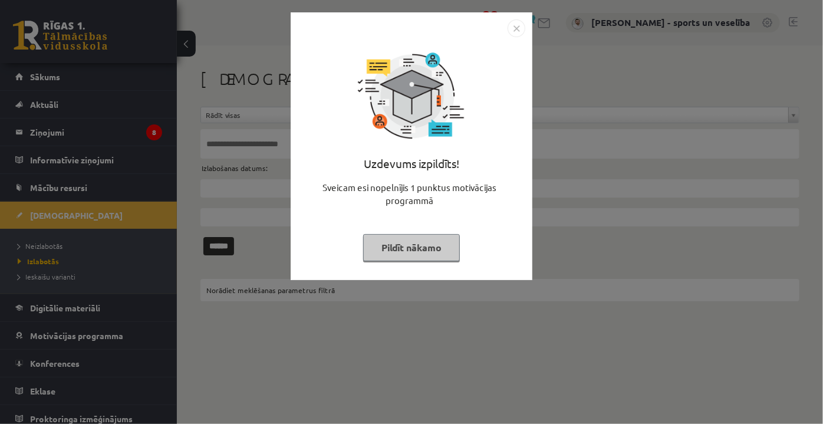
click at [520, 29] on img "Close" at bounding box center [517, 28] width 18 height 18
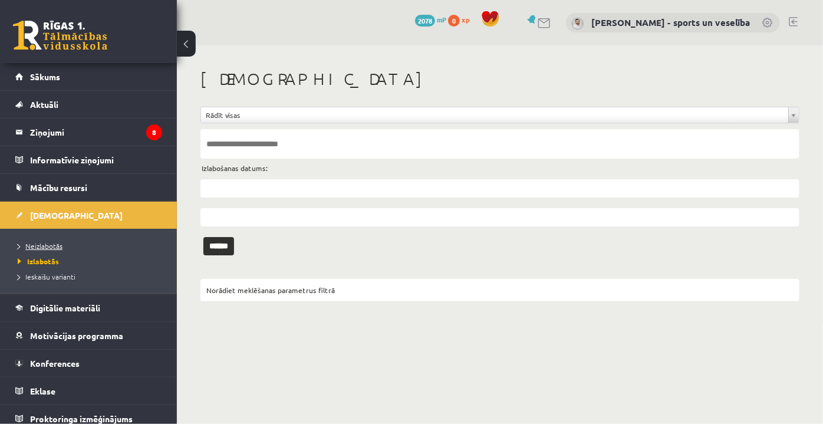
click at [39, 247] on span "Neizlabotās" at bounding box center [40, 245] width 45 height 9
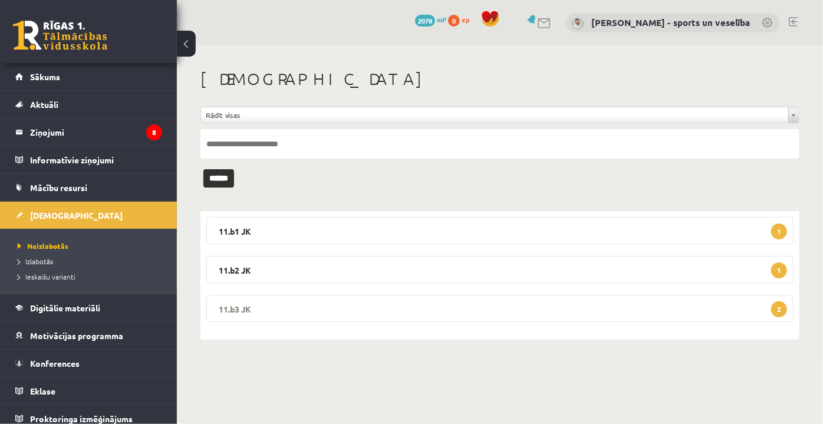
click at [421, 297] on legend "11.b3 JK 2" at bounding box center [500, 308] width 588 height 27
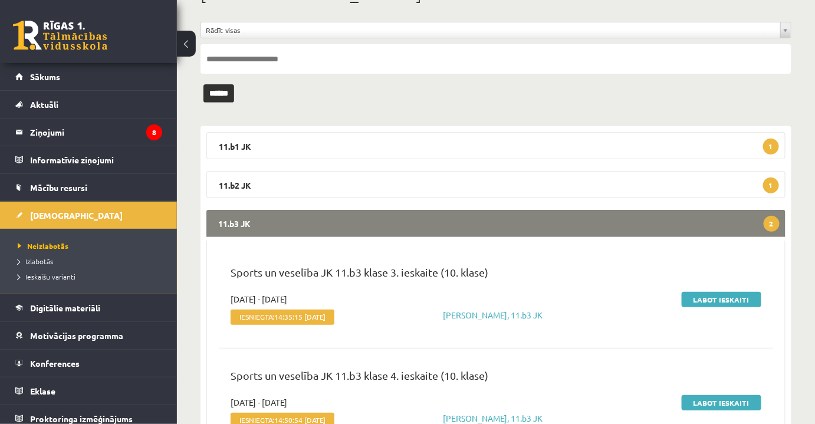
scroll to position [155, 0]
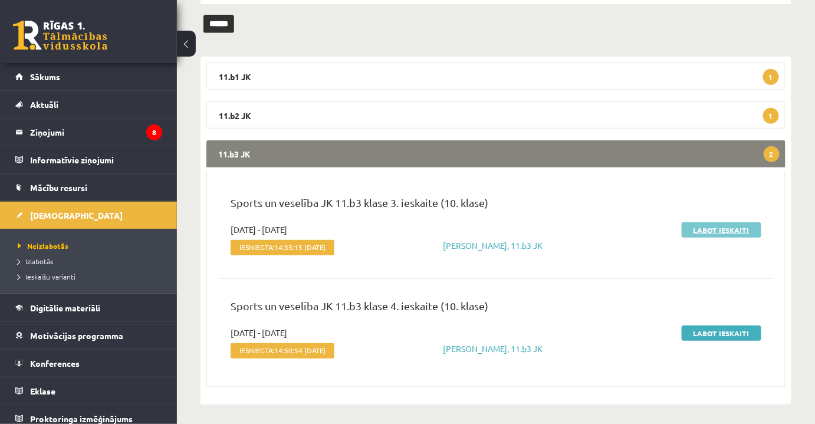
click at [718, 232] on link "Labot ieskaiti" at bounding box center [722, 229] width 80 height 15
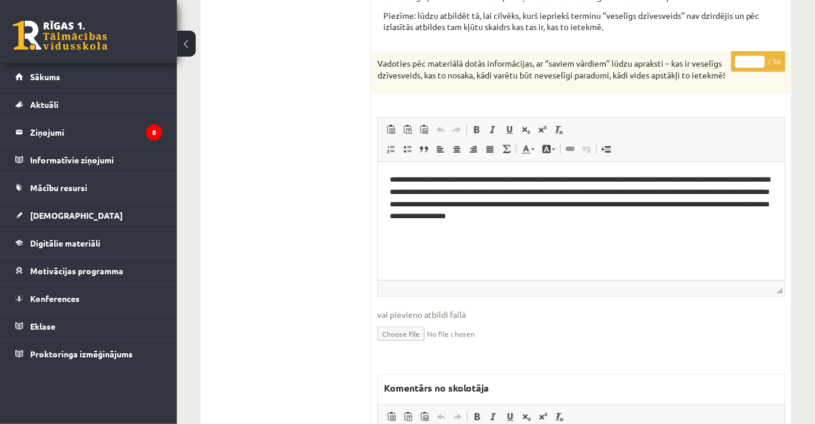
scroll to position [383, 0]
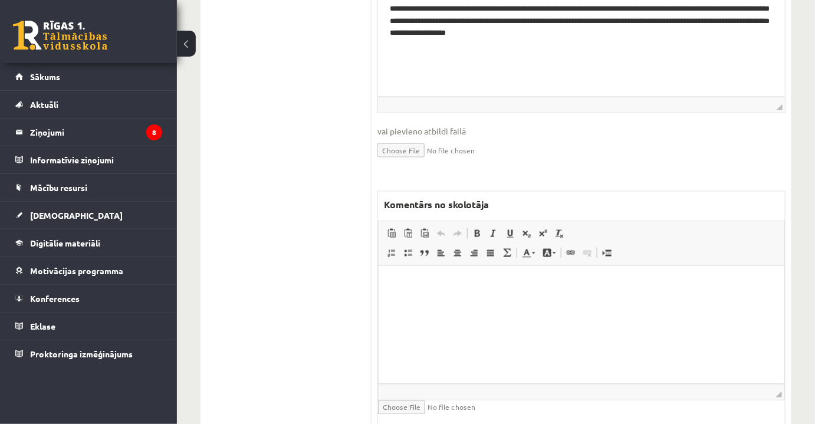
click at [618, 294] on html at bounding box center [581, 283] width 406 height 36
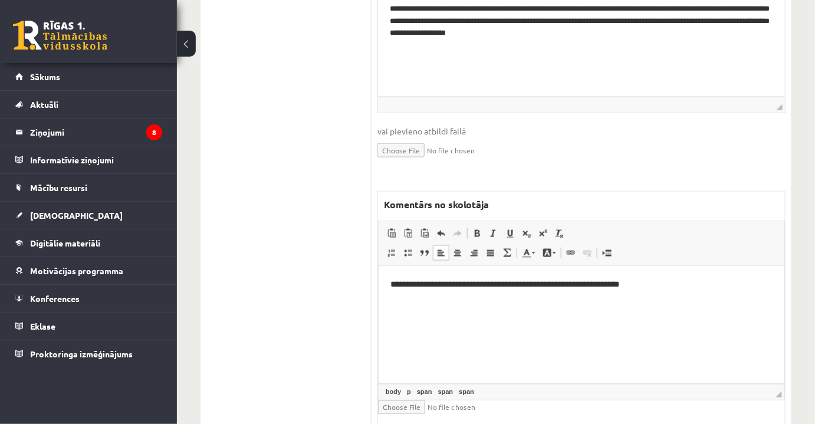
scroll to position [130, 0]
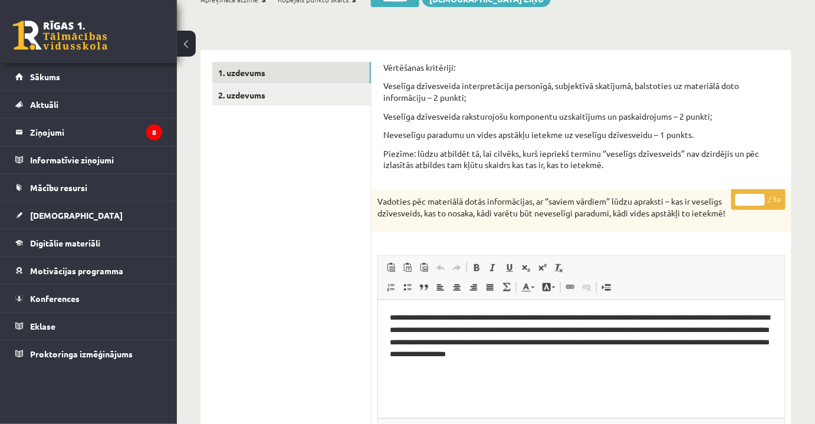
click at [757, 202] on input "*" at bounding box center [750, 200] width 29 height 12
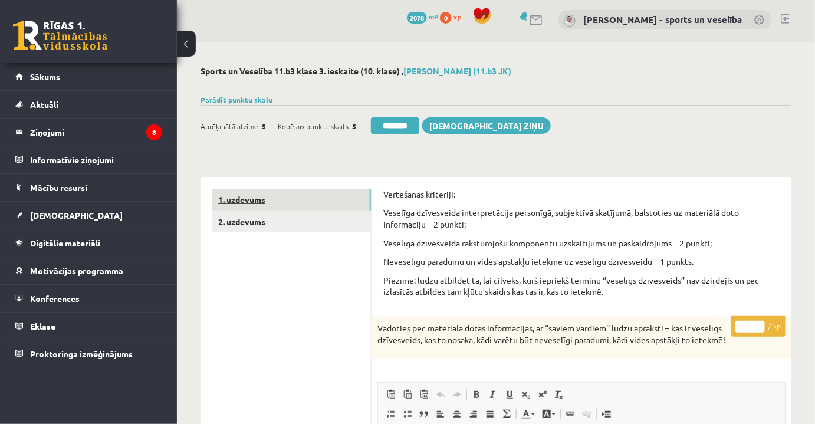
scroll to position [0, 0]
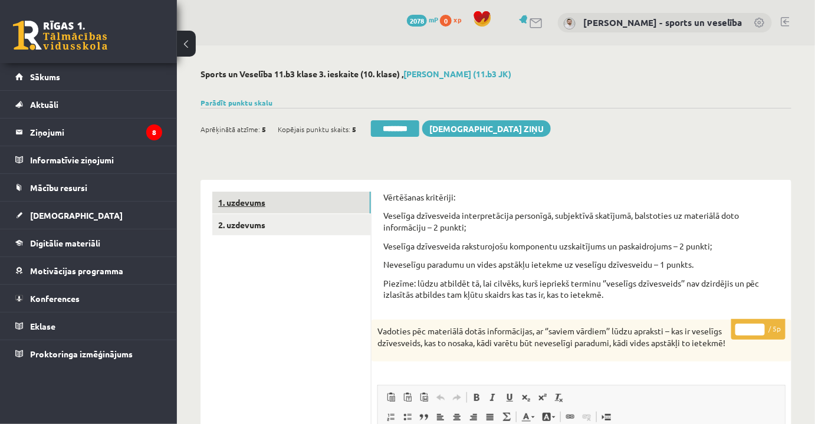
type input "*"
click at [245, 212] on link "1. uzdevums" at bounding box center [291, 203] width 159 height 22
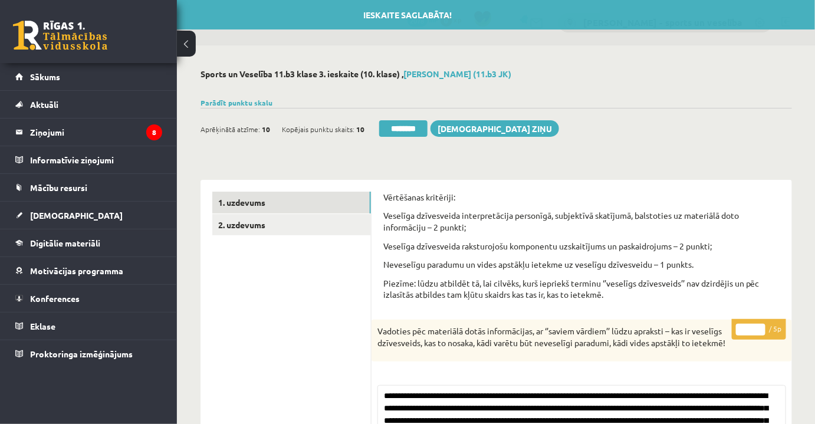
click at [395, 133] on input "********" at bounding box center [403, 128] width 48 height 17
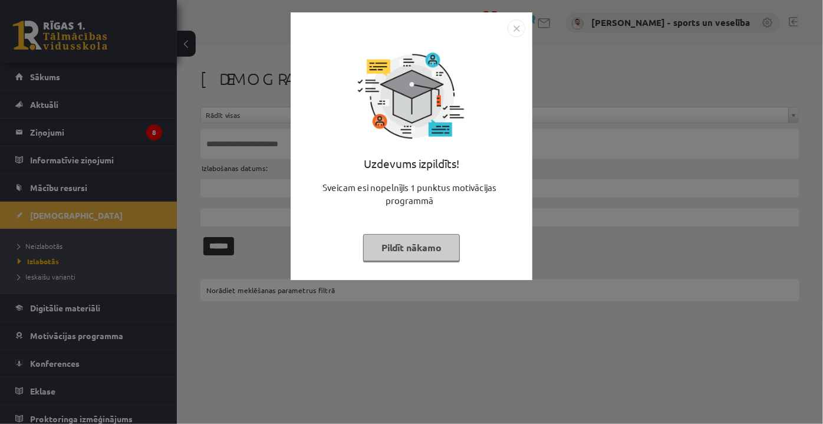
click at [524, 32] on img "Close" at bounding box center [517, 28] width 18 height 18
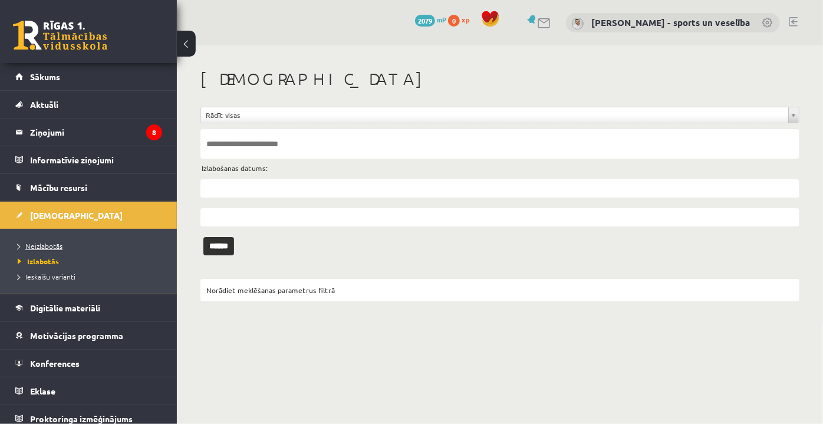
click at [68, 246] on link "Neizlabotās" at bounding box center [91, 246] width 147 height 11
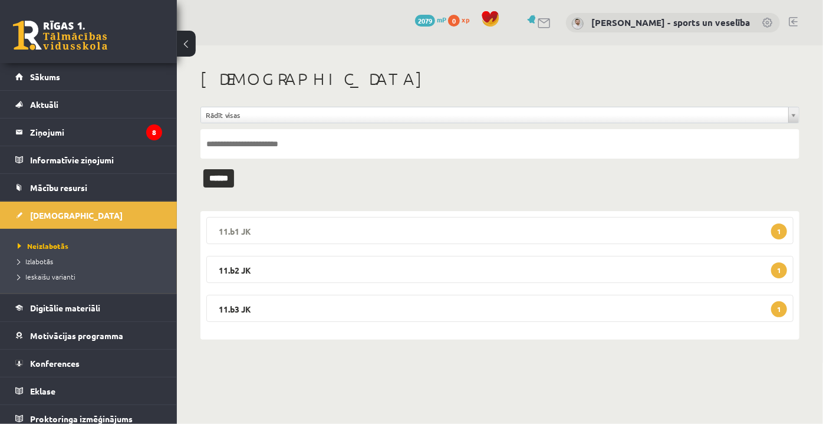
click at [359, 228] on legend "11.b1 JK 1" at bounding box center [500, 230] width 588 height 27
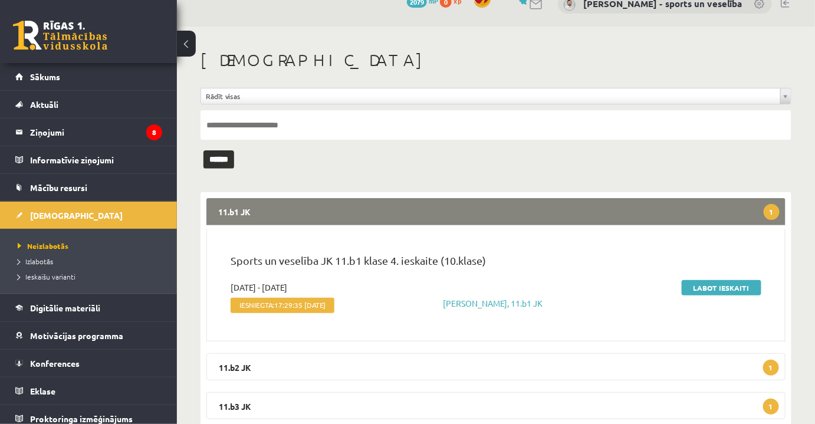
scroll to position [29, 0]
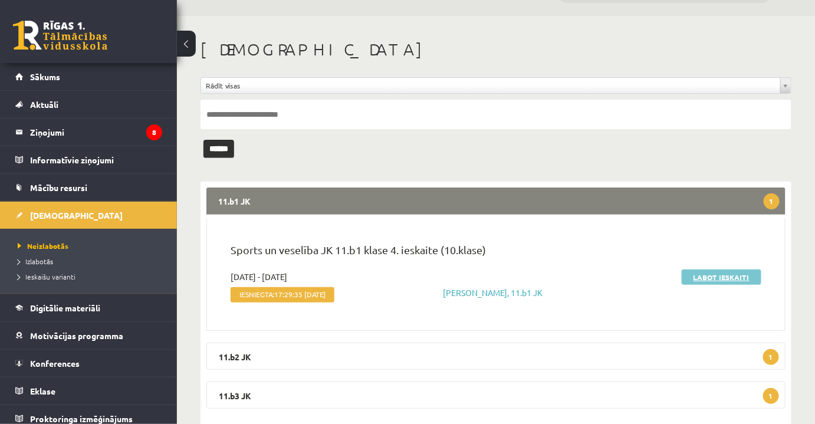
click at [729, 271] on link "Labot ieskaiti" at bounding box center [722, 277] width 80 height 15
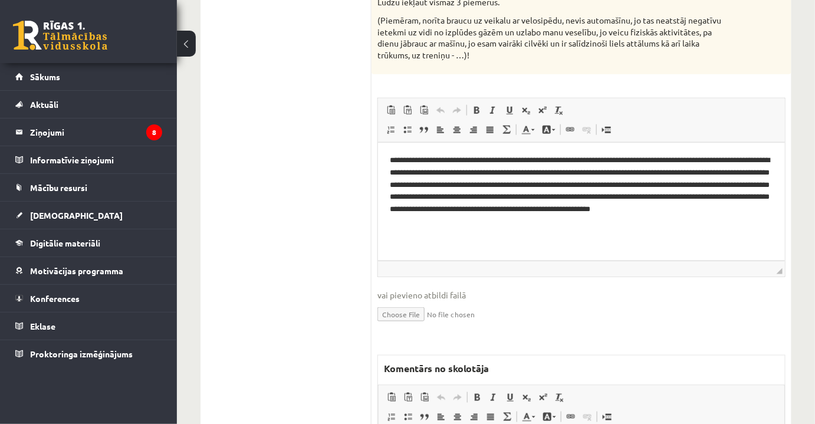
scroll to position [429, 0]
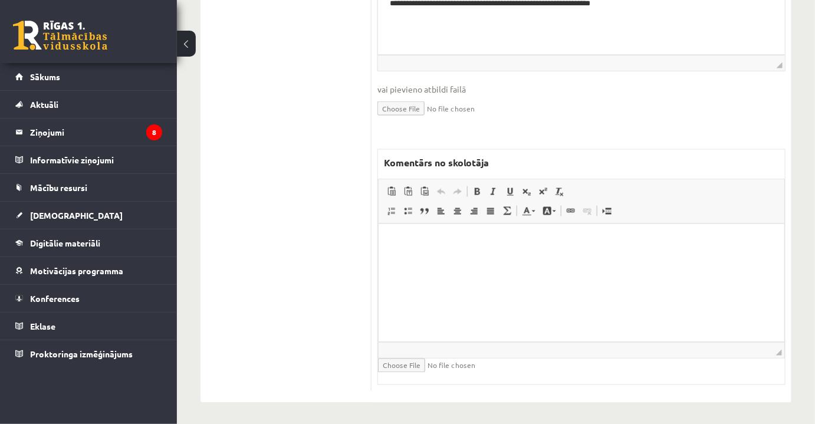
click at [542, 260] on html at bounding box center [581, 242] width 406 height 36
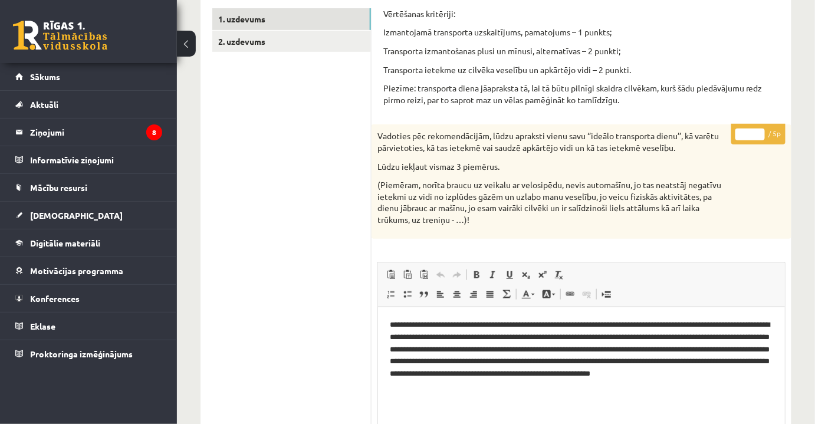
scroll to position [179, 0]
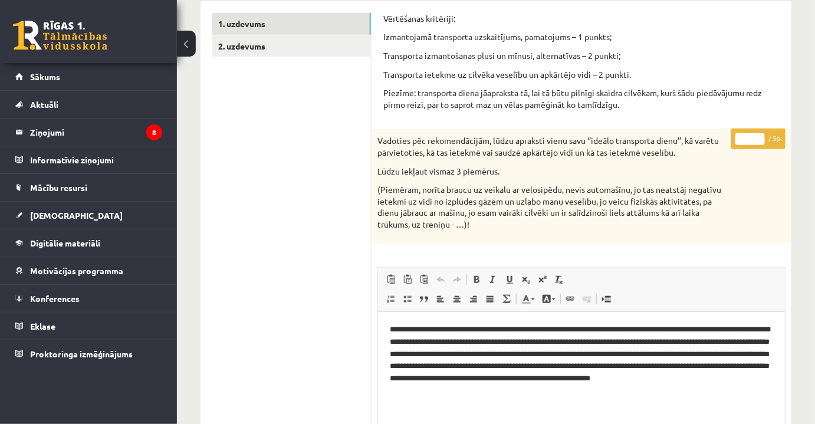
drag, startPoint x: 736, startPoint y: 138, endPoint x: 750, endPoint y: 139, distance: 14.2
click at [750, 139] on p "* / 5p" at bounding box center [758, 139] width 54 height 21
drag, startPoint x: 758, startPoint y: 142, endPoint x: 723, endPoint y: 139, distance: 35.5
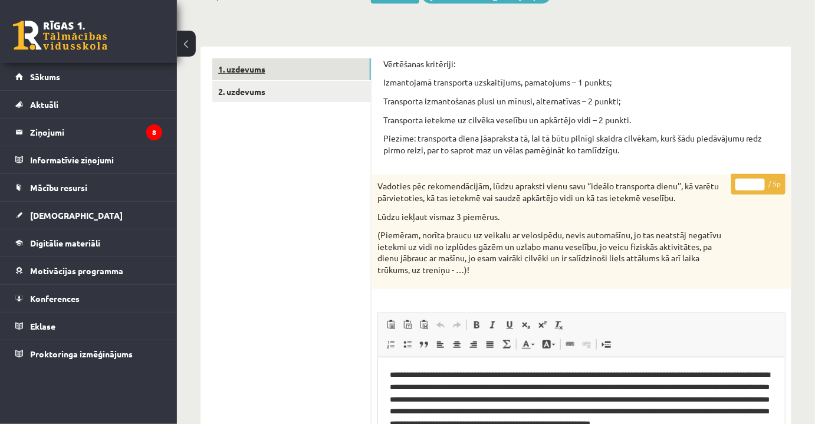
scroll to position [18, 0]
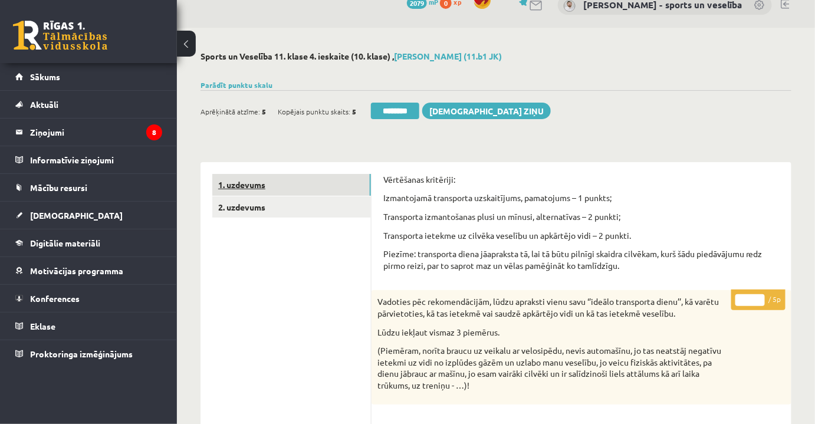
type input "*"
click at [298, 181] on link "1. uzdevums" at bounding box center [291, 185] width 159 height 22
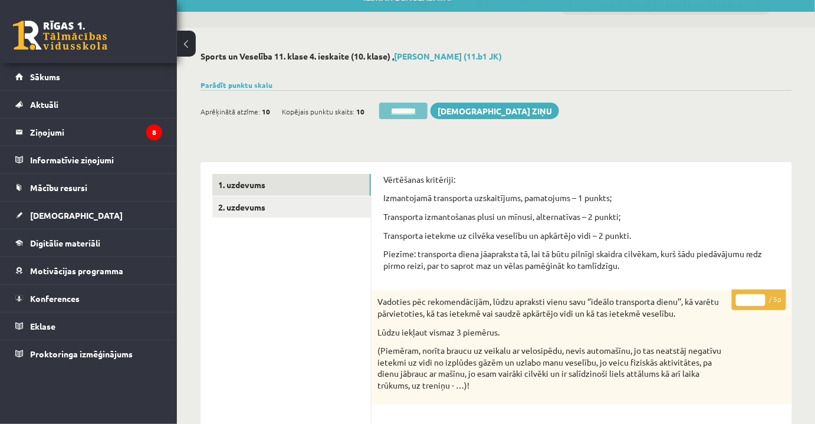
click at [396, 105] on input "********" at bounding box center [403, 111] width 48 height 17
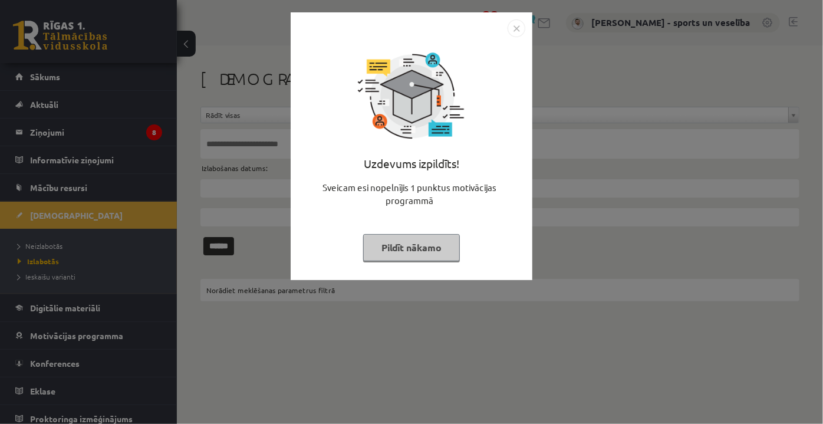
click at [524, 27] on img "Close" at bounding box center [517, 28] width 18 height 18
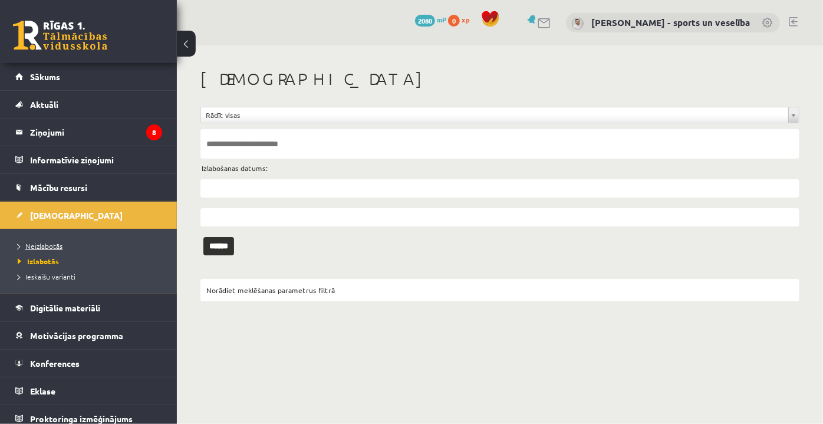
click at [71, 242] on link "Neizlabotās" at bounding box center [91, 246] width 147 height 11
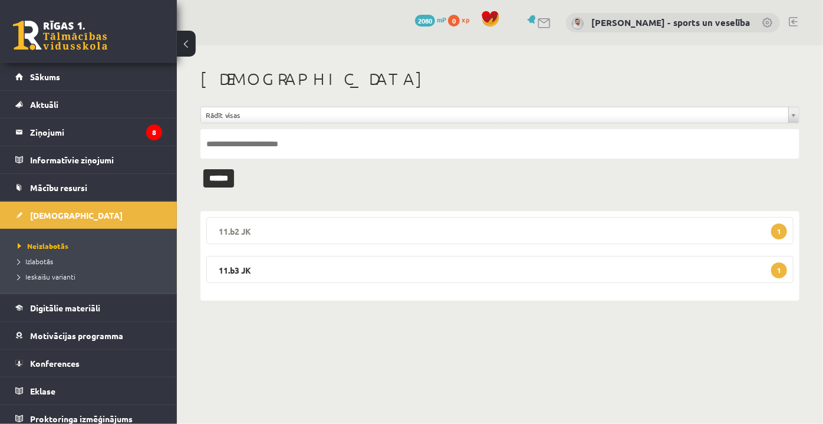
click at [349, 240] on legend "11.b2 JK 1" at bounding box center [500, 230] width 588 height 27
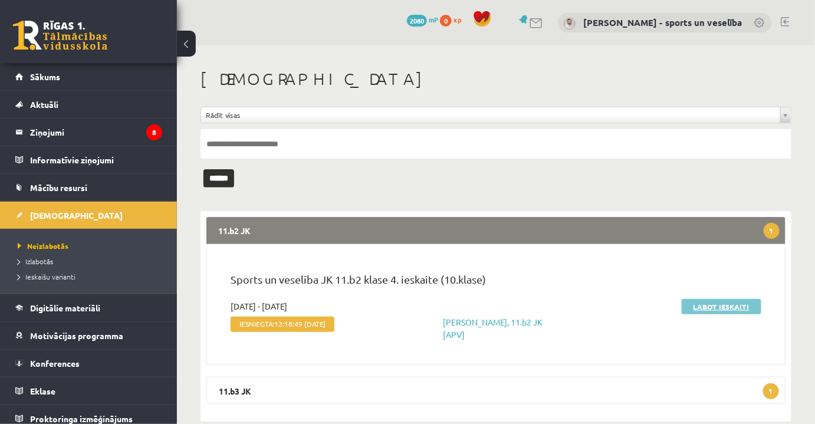
click at [718, 306] on link "Labot ieskaiti" at bounding box center [722, 306] width 80 height 15
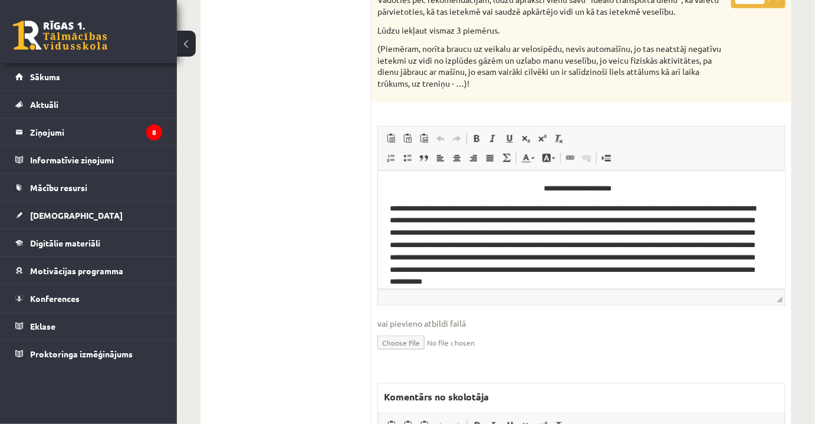
scroll to position [11, 0]
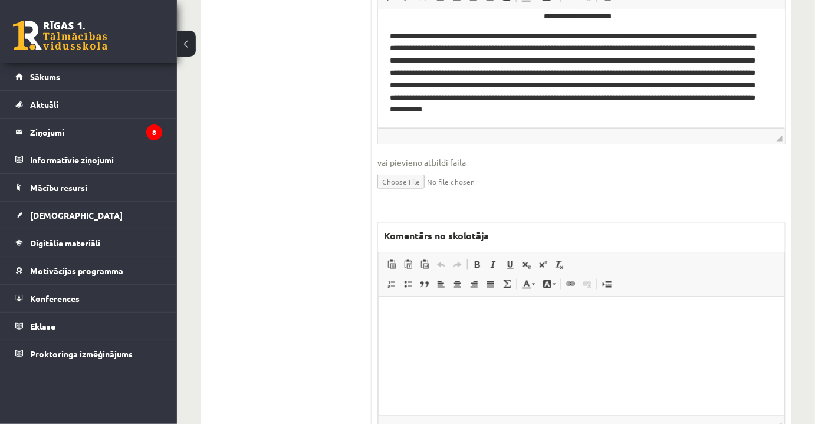
click at [611, 332] on html at bounding box center [581, 315] width 406 height 36
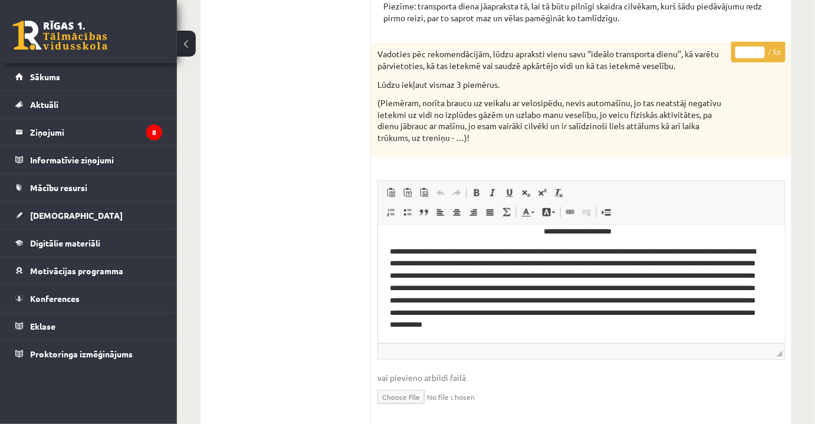
scroll to position [105, 0]
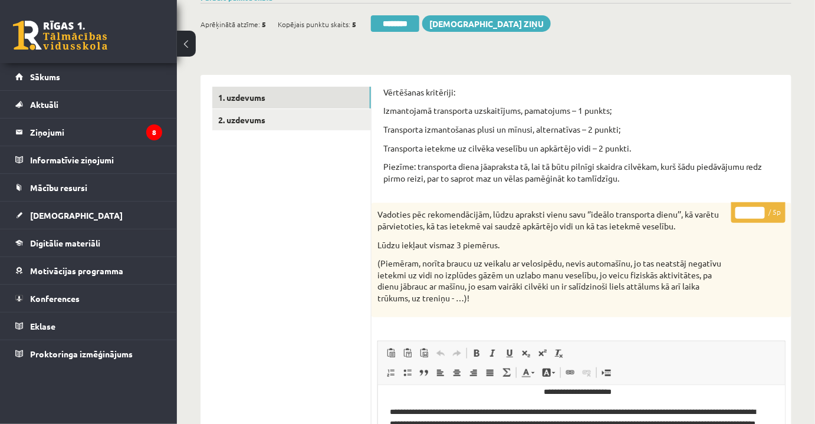
drag, startPoint x: 747, startPoint y: 209, endPoint x: 756, endPoint y: 214, distance: 10.6
click at [756, 214] on input "*" at bounding box center [750, 213] width 29 height 12
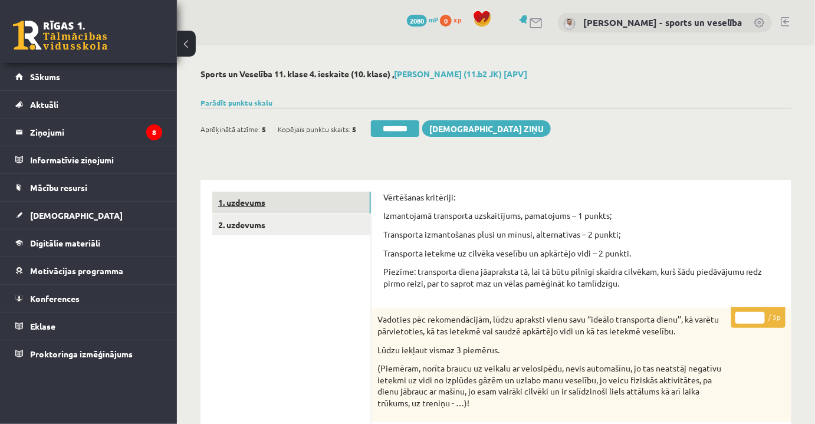
type input "*"
click at [241, 199] on link "1. uzdevums" at bounding box center [291, 203] width 159 height 22
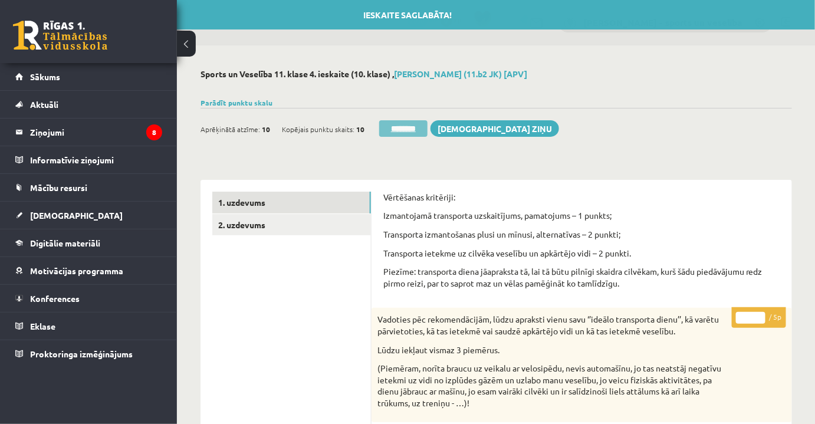
click at [402, 128] on input "********" at bounding box center [403, 128] width 48 height 17
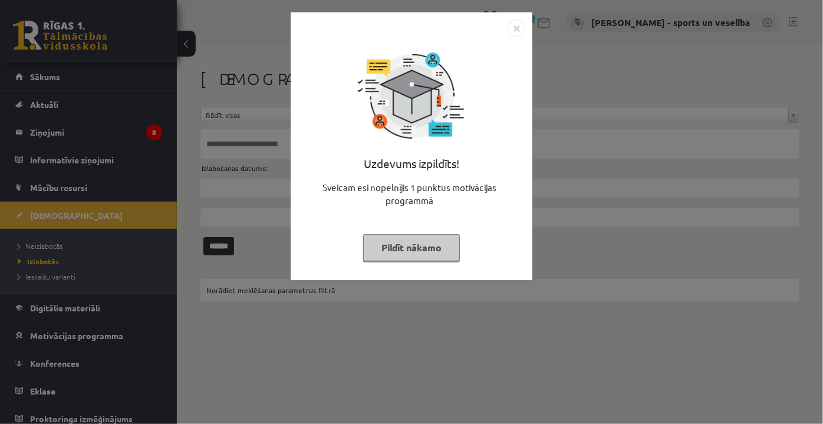
click at [528, 26] on div "Uzdevums izpildīts! Sveicam esi nopelnījis 1 punktus motivācijas programmā Pild…" at bounding box center [412, 146] width 242 height 268
click at [508, 31] on img "Close" at bounding box center [517, 28] width 18 height 18
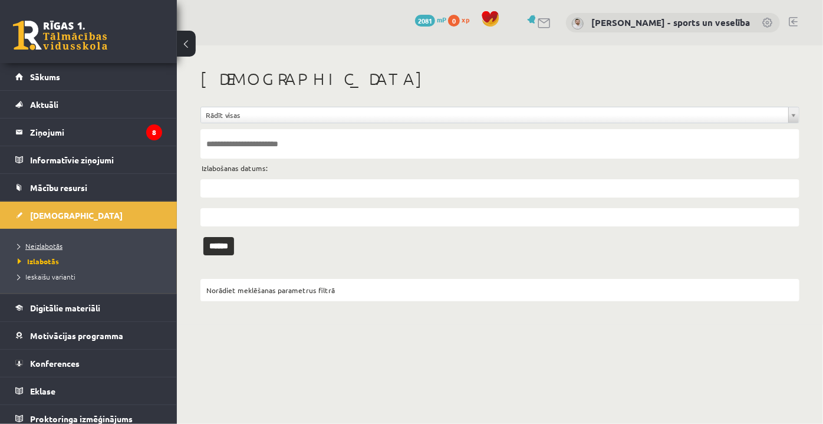
click at [56, 248] on span "Neizlabotās" at bounding box center [40, 245] width 45 height 9
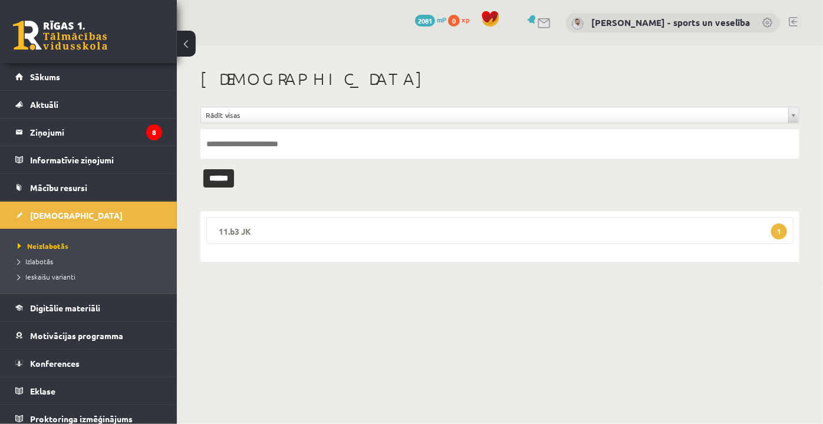
click at [370, 229] on legend "11.b3 JK 1" at bounding box center [500, 230] width 588 height 27
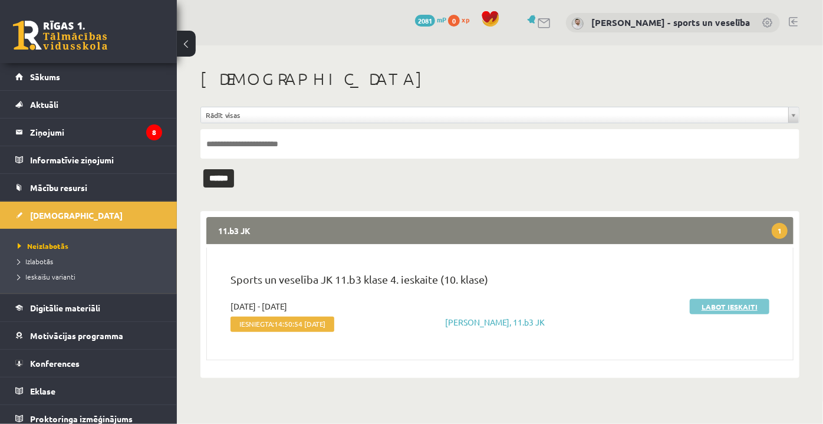
click at [721, 303] on link "Labot ieskaiti" at bounding box center [730, 306] width 80 height 15
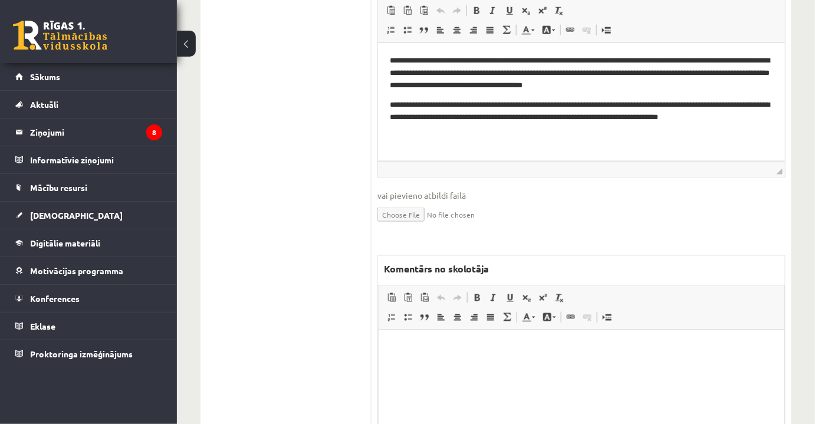
scroll to position [483, 0]
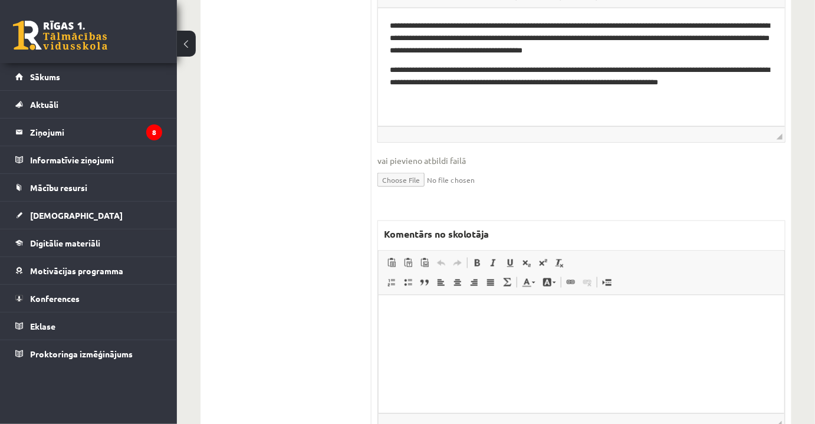
click at [532, 331] on html at bounding box center [581, 313] width 406 height 36
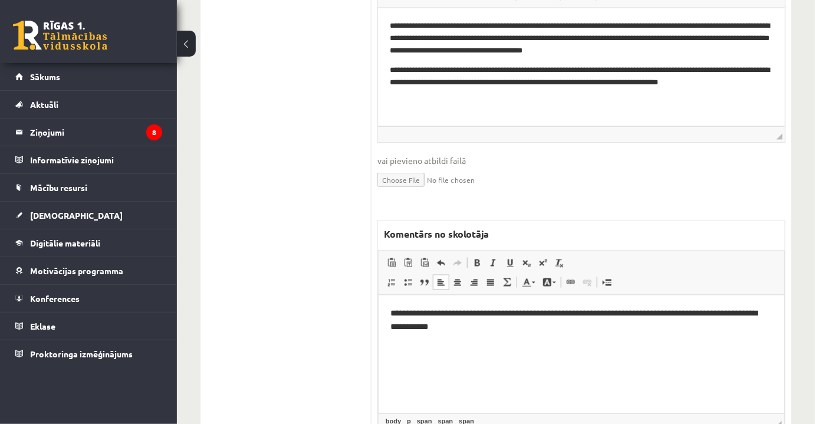
scroll to position [160, 0]
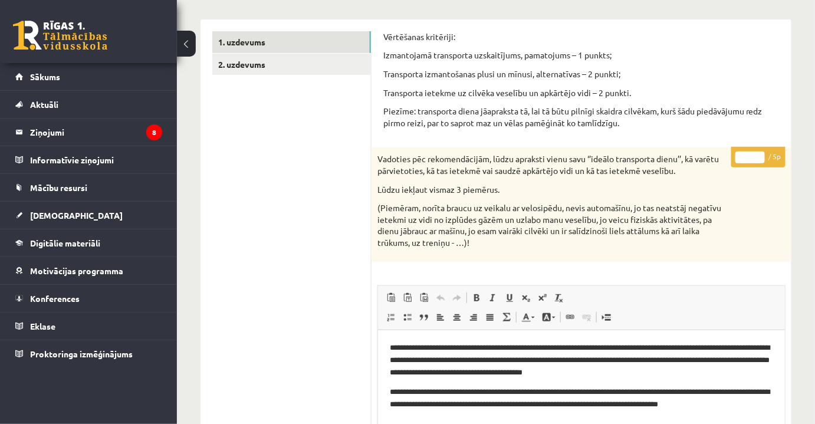
drag, startPoint x: 742, startPoint y: 160, endPoint x: 748, endPoint y: 161, distance: 5.9
click at [748, 161] on input "*" at bounding box center [750, 158] width 29 height 12
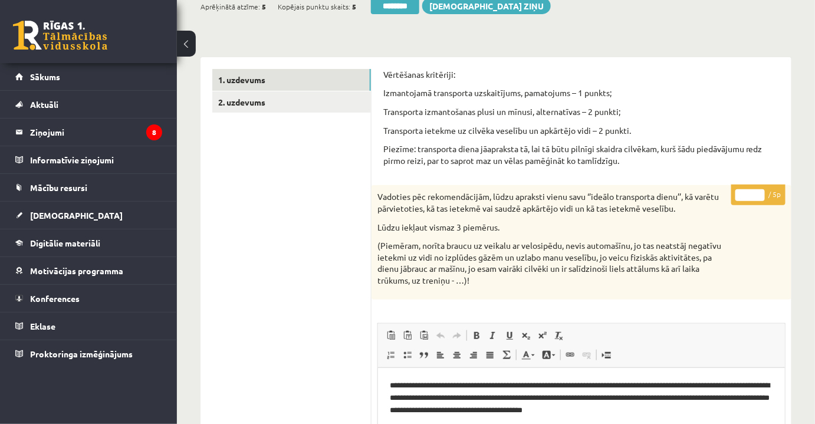
scroll to position [0, 0]
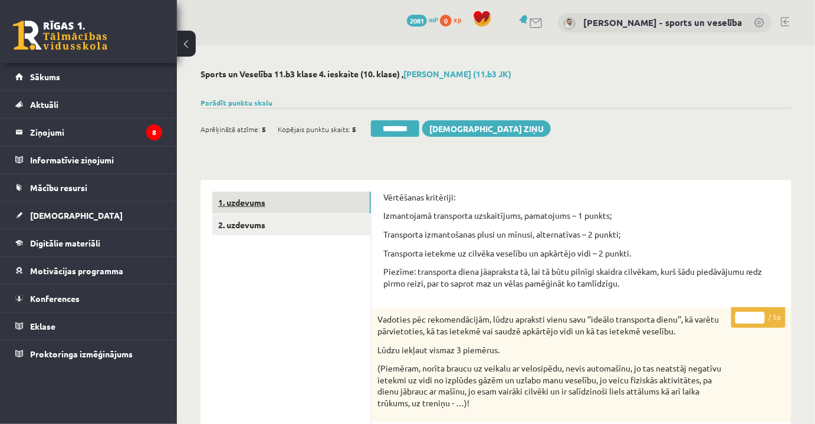
type input "*"
click at [307, 204] on link "1. uzdevums" at bounding box center [291, 203] width 159 height 22
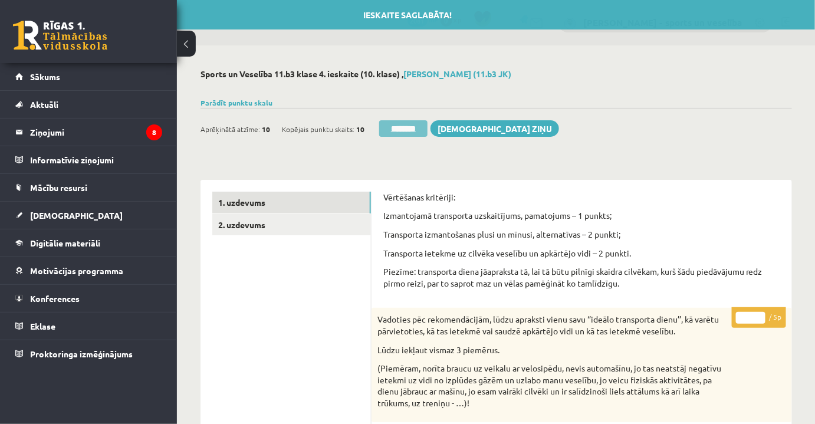
click at [393, 125] on input "********" at bounding box center [403, 128] width 48 height 17
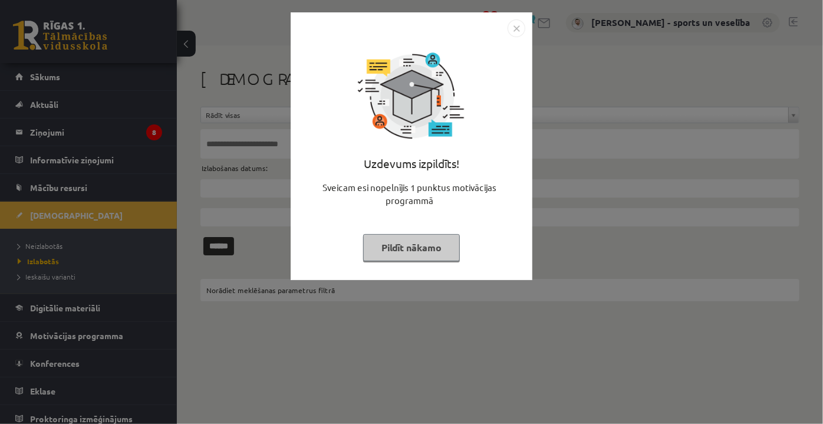
click at [514, 33] on img "Close" at bounding box center [517, 28] width 18 height 18
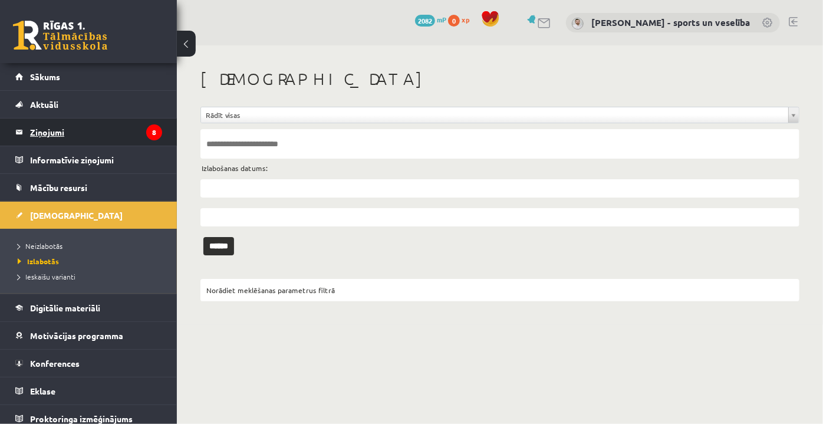
click at [57, 145] on legend "Ziņojumi 8" at bounding box center [96, 132] width 132 height 27
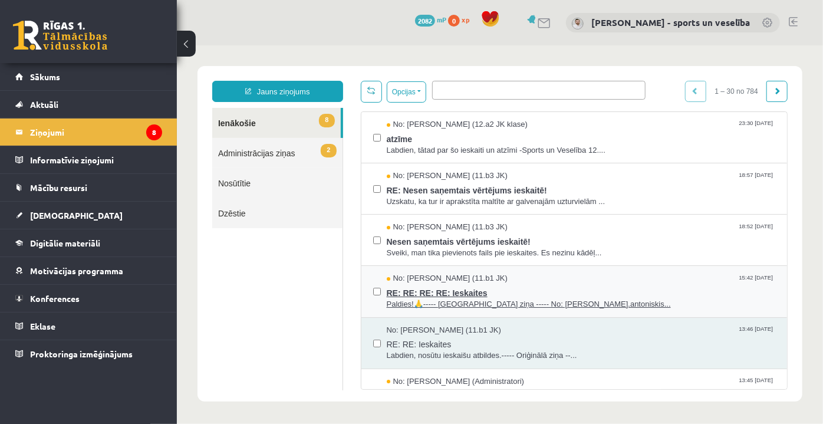
click at [534, 298] on span "Paldies!🙏----- [GEOGRAPHIC_DATA] ziņa ----- No: [PERSON_NAME].antoniskis..." at bounding box center [580, 303] width 389 height 11
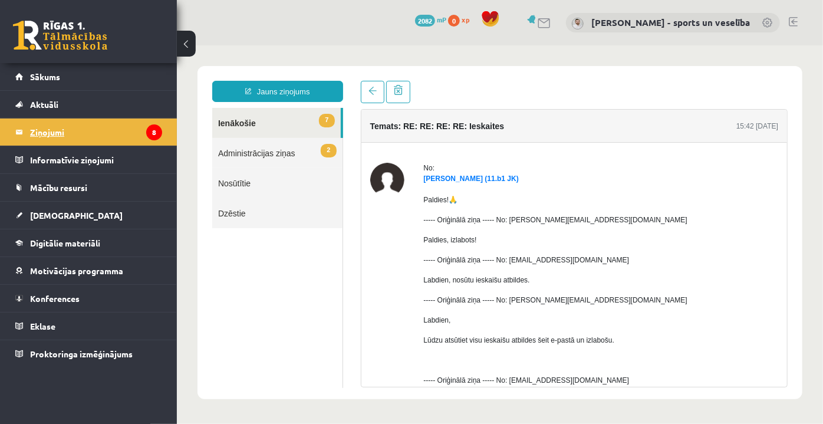
click at [126, 134] on legend "Ziņojumi 8" at bounding box center [96, 132] width 132 height 27
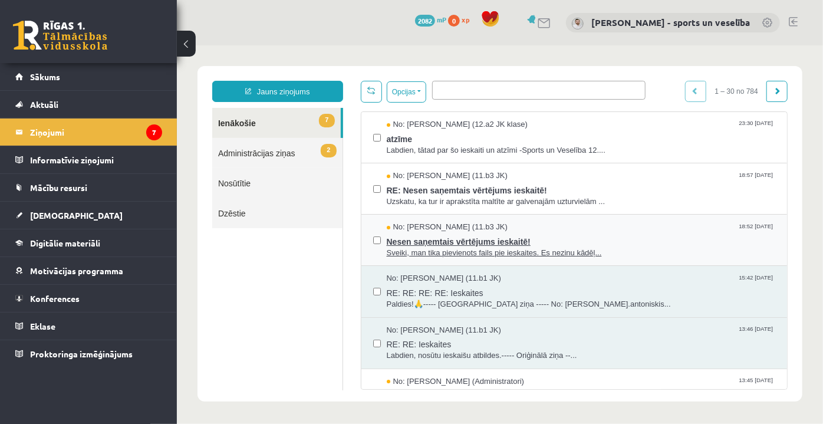
click at [516, 234] on span "Nesen saņemtais vērtējums ieskaitē!" at bounding box center [580, 239] width 389 height 15
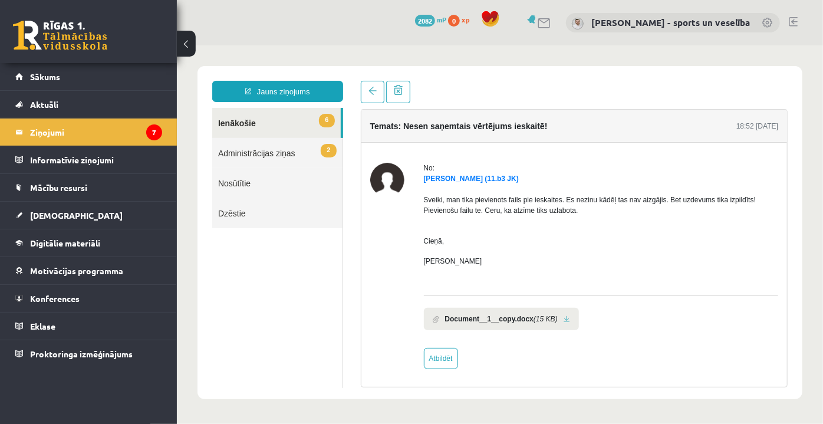
click at [563, 317] on link at bounding box center [566, 319] width 6 height 8
click at [84, 219] on link "[DEMOGRAPHIC_DATA]" at bounding box center [88, 215] width 147 height 27
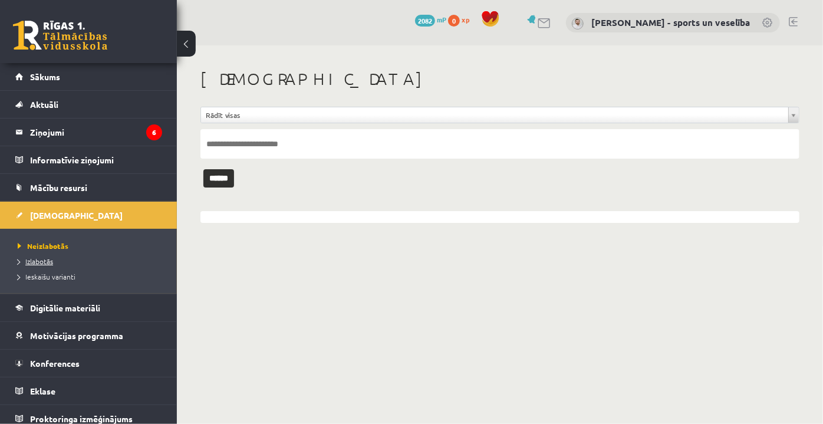
click at [65, 261] on link "Izlabotās" at bounding box center [91, 261] width 147 height 11
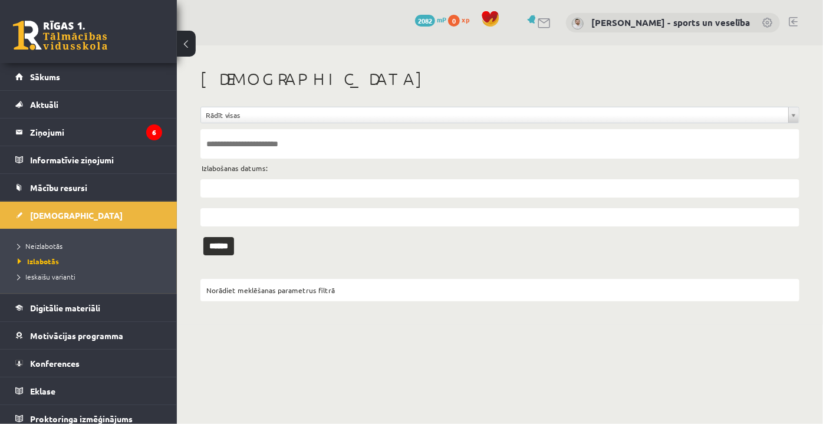
click at [280, 145] on input "text" at bounding box center [500, 143] width 599 height 29
click at [204, 237] on input "******" at bounding box center [219, 246] width 31 height 18
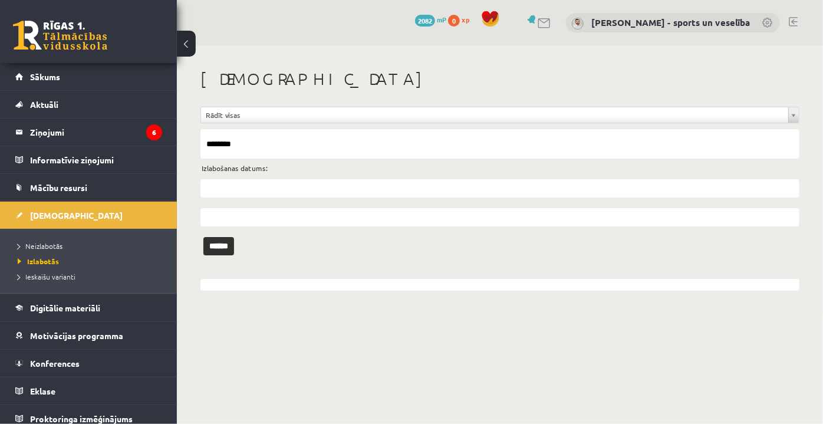
click at [309, 143] on input "********" at bounding box center [500, 143] width 599 height 29
click at [204, 237] on input "******" at bounding box center [219, 246] width 31 height 18
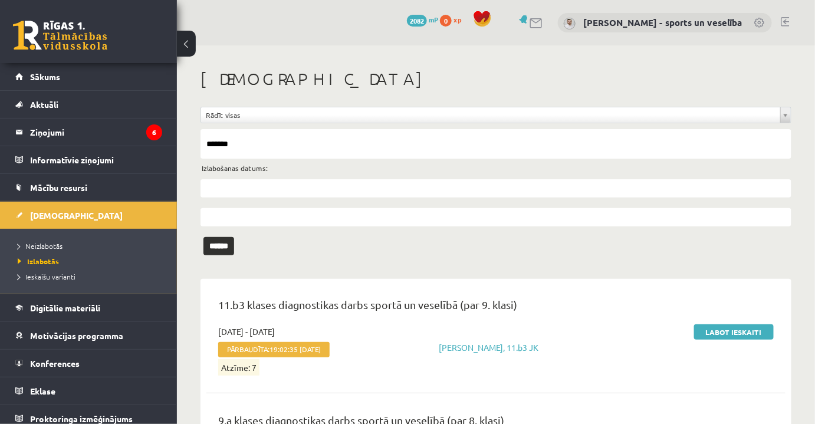
click at [278, 145] on input "*******" at bounding box center [496, 143] width 591 height 29
type input "*********"
click at [204, 237] on input "******" at bounding box center [219, 246] width 31 height 18
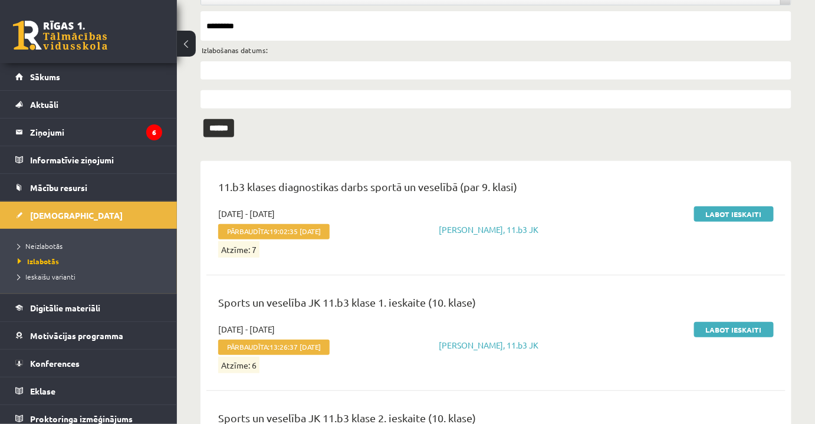
scroll to position [221, 0]
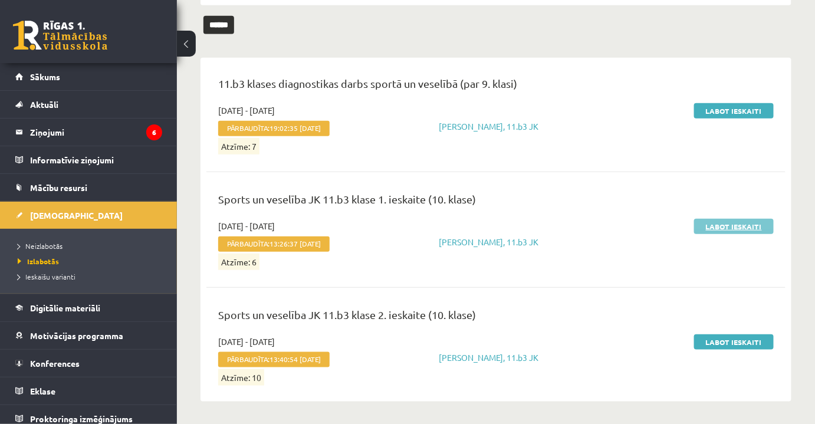
click at [755, 224] on link "Labot ieskaiti" at bounding box center [734, 226] width 80 height 15
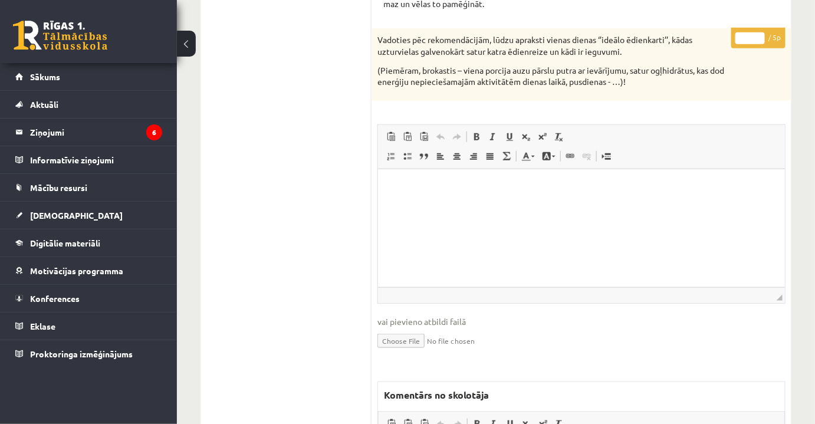
scroll to position [429, 0]
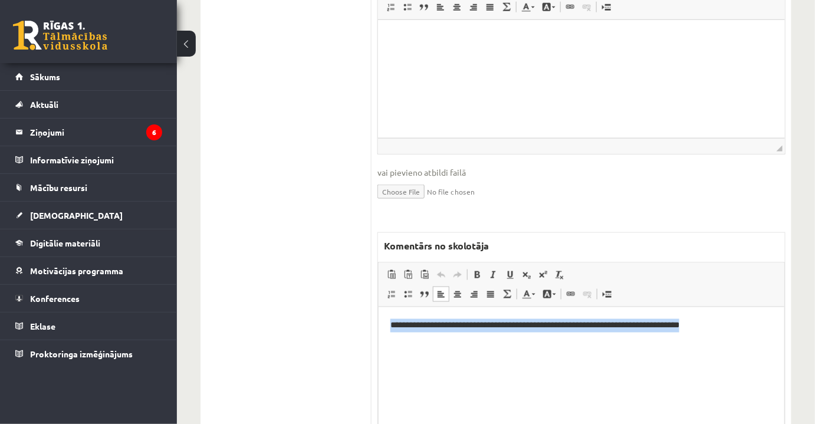
drag, startPoint x: 714, startPoint y: 336, endPoint x: 675, endPoint y: 603, distance: 270.0
click at [378, 307] on html "**********" at bounding box center [581, 325] width 406 height 37
paste body "Bagātinātā teksta redaktors, wiswyg-editor-47024973129400-1757846577-332"
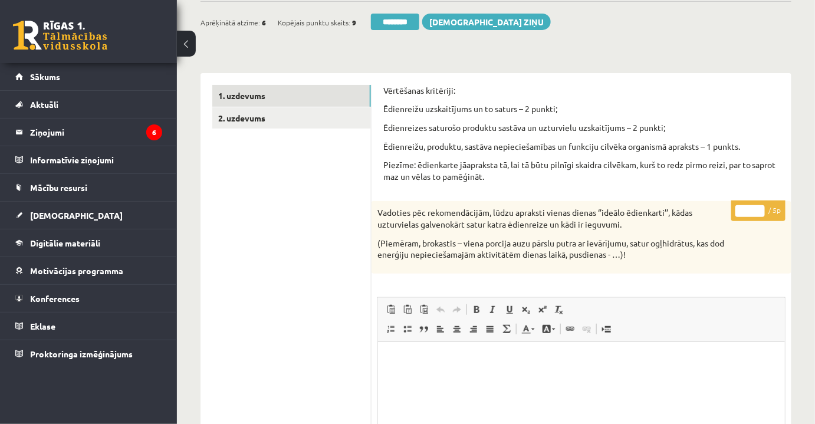
click at [754, 212] on input "*" at bounding box center [750, 211] width 29 height 12
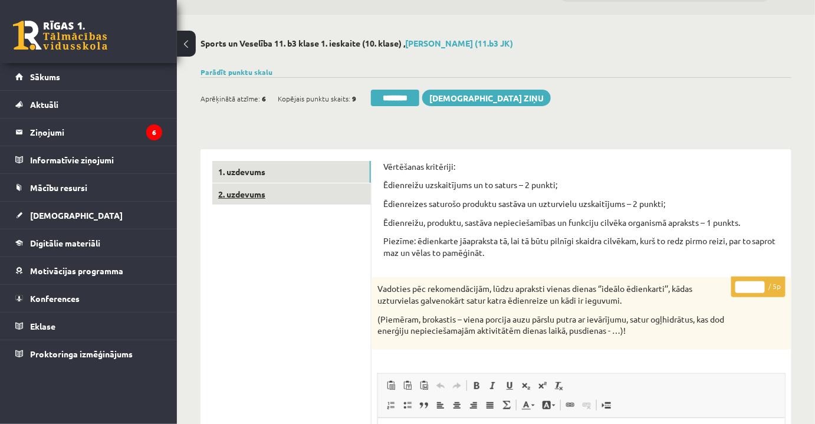
scroll to position [0, 0]
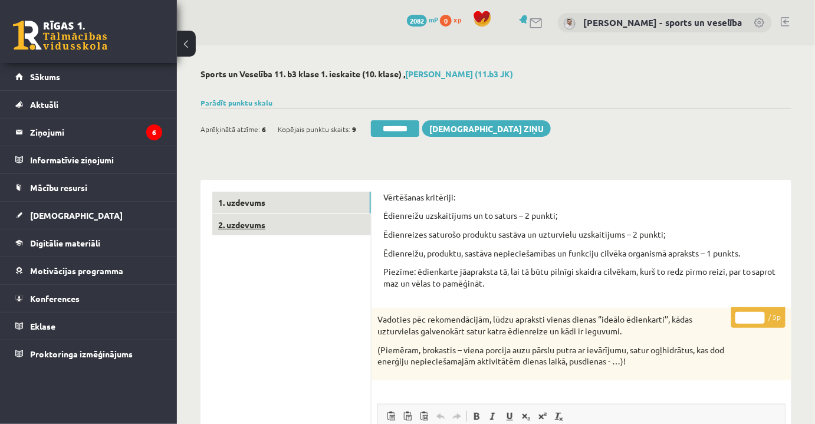
type input "*"
click at [278, 214] on link "2. uzdevums" at bounding box center [291, 225] width 159 height 22
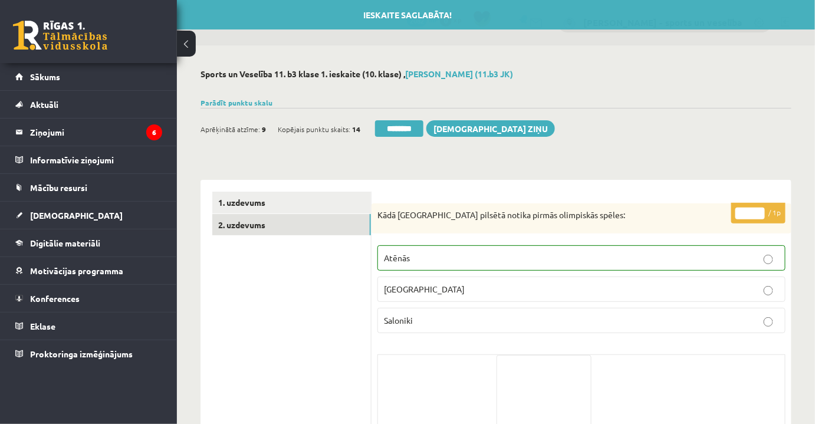
click at [390, 119] on div "Ieskaite saglabāta! Aprēķinātā atzīme: 9 Kopējais punktu skaits: 14 ******** Sū…" at bounding box center [496, 124] width 591 height 33
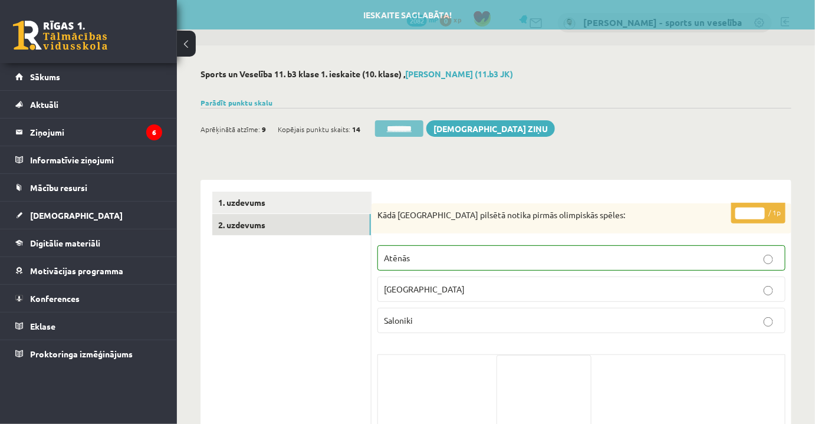
click at [398, 128] on input "********" at bounding box center [399, 128] width 48 height 17
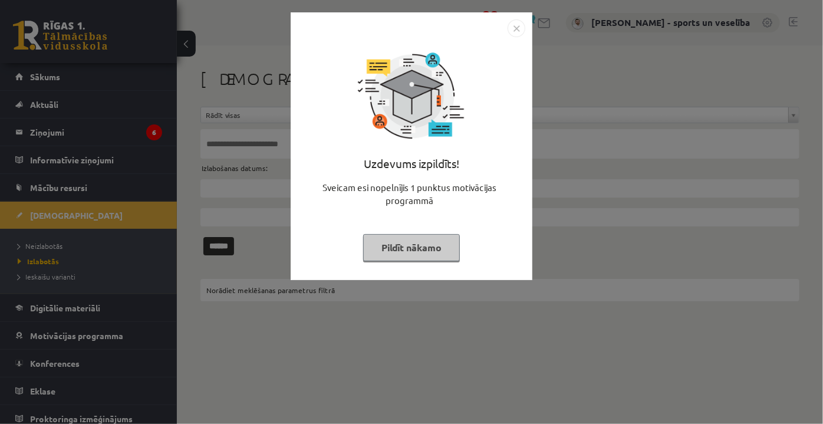
click at [513, 22] on img "Close" at bounding box center [517, 28] width 18 height 18
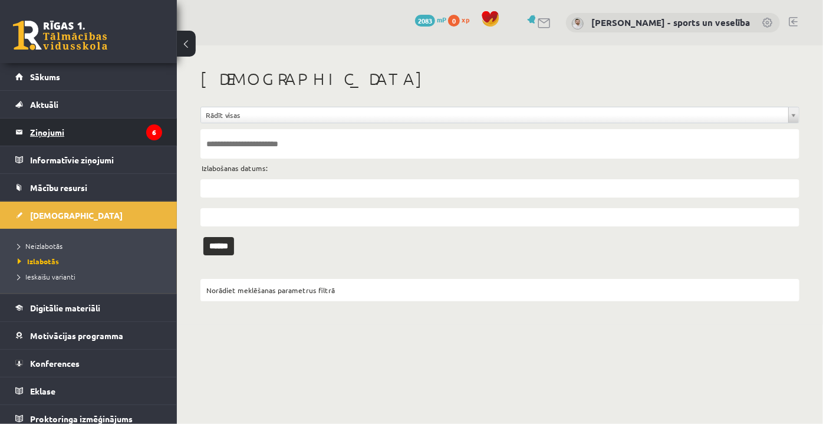
click at [74, 136] on legend "Ziņojumi 6" at bounding box center [96, 132] width 132 height 27
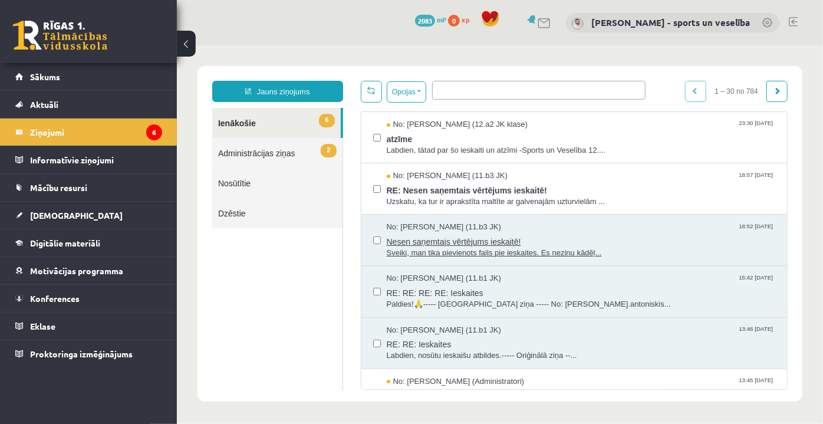
click at [464, 230] on span "No: Anna Ksenija Sandberga (11.b3 JK)" at bounding box center [443, 226] width 114 height 11
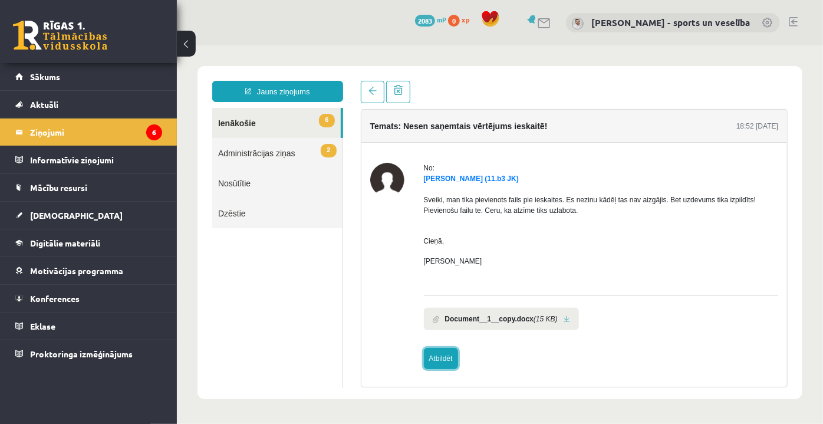
click at [440, 359] on link "Atbildēt" at bounding box center [441, 357] width 34 height 21
type input "**********"
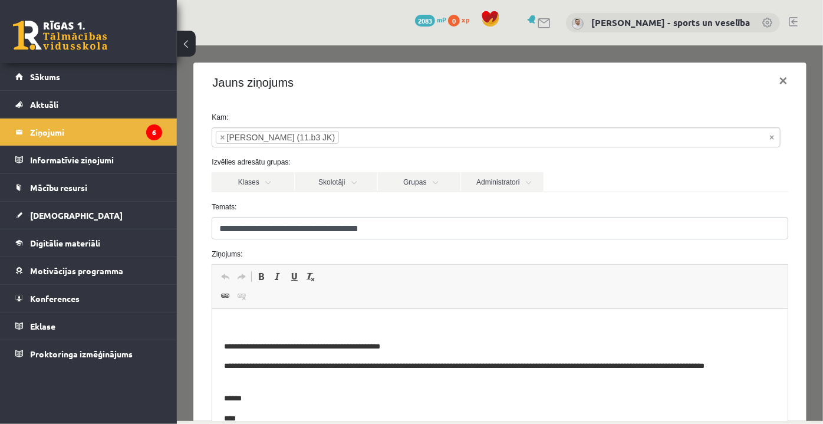
click at [379, 333] on body "**********" at bounding box center [500, 373] width 552 height 104
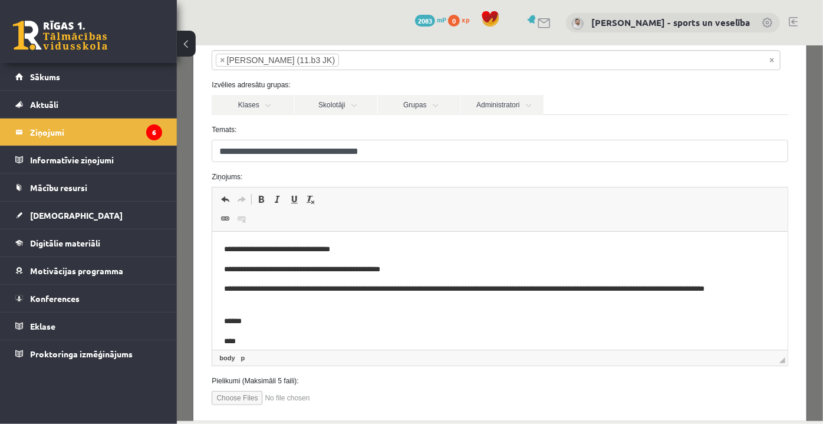
scroll to position [145, 0]
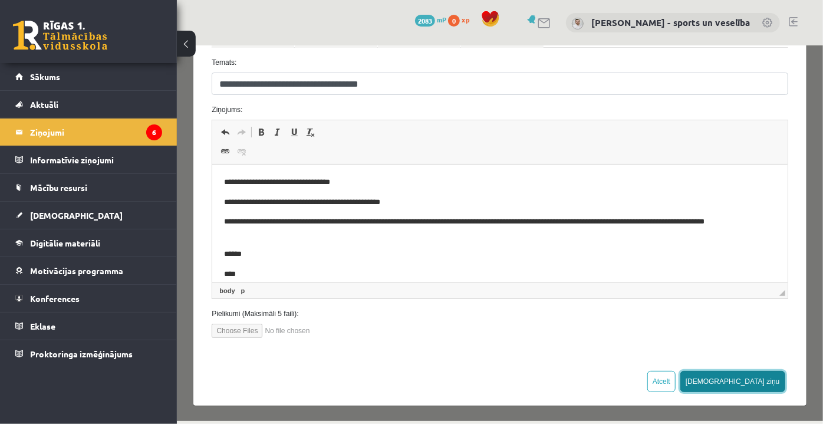
click at [766, 373] on button "[DEMOGRAPHIC_DATA] ziņu" at bounding box center [732, 380] width 105 height 21
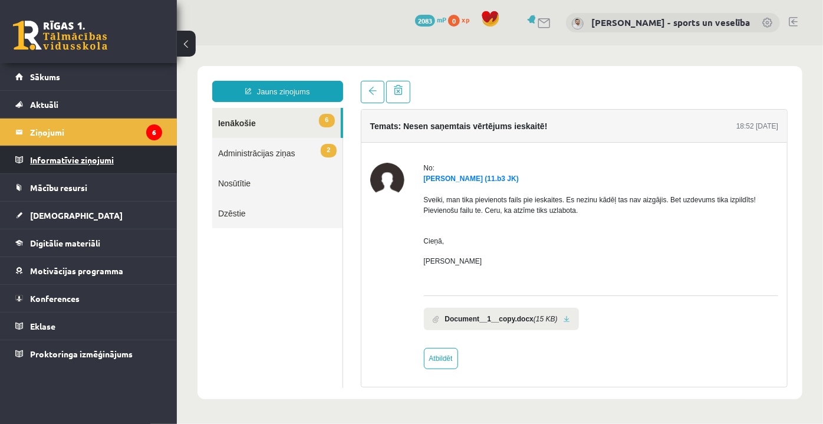
scroll to position [0, 0]
click at [92, 129] on legend "Ziņojumi 6" at bounding box center [96, 132] width 132 height 27
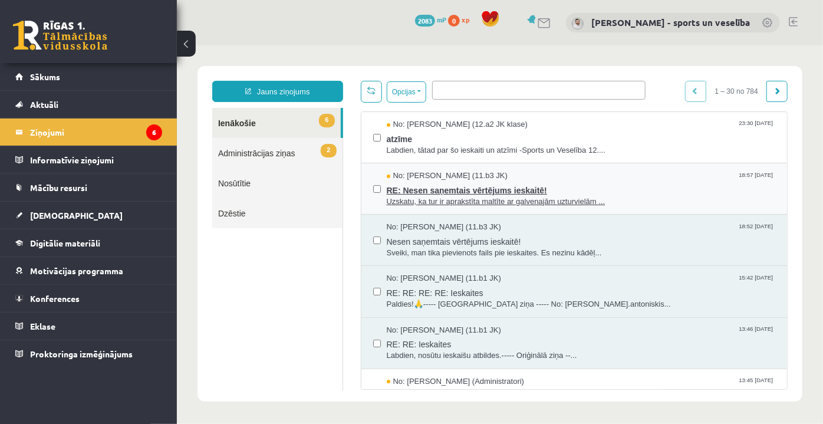
click at [472, 188] on span "RE: Nesen saņemtais vērtējums ieskaitē!" at bounding box center [580, 188] width 389 height 15
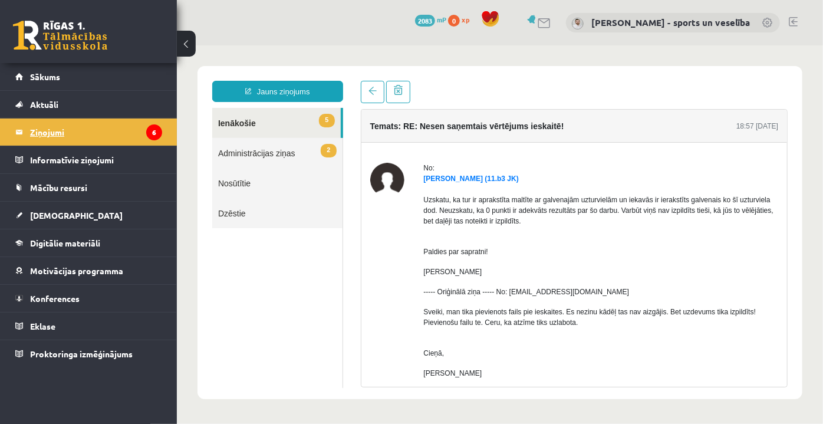
click at [85, 132] on legend "Ziņojumi 6" at bounding box center [96, 132] width 132 height 27
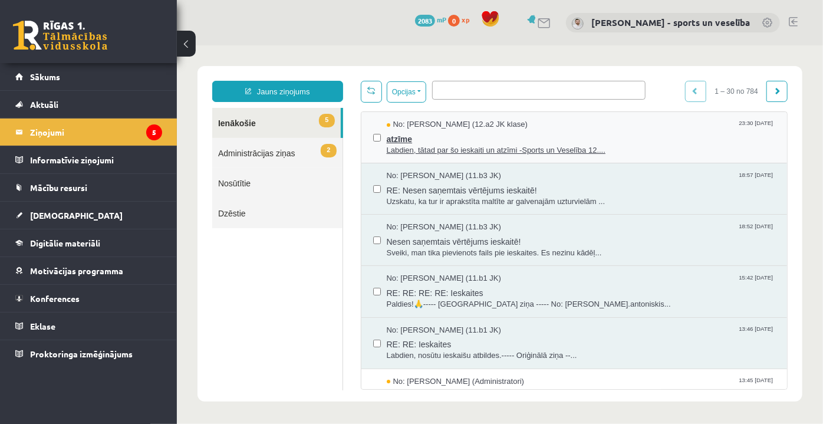
click at [471, 139] on span "atzīme" at bounding box center [580, 137] width 389 height 15
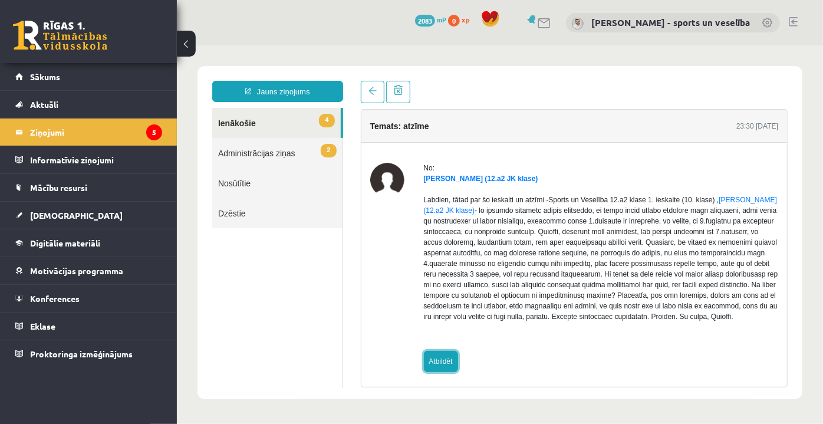
click at [444, 355] on link "Atbildēt" at bounding box center [441, 360] width 34 height 21
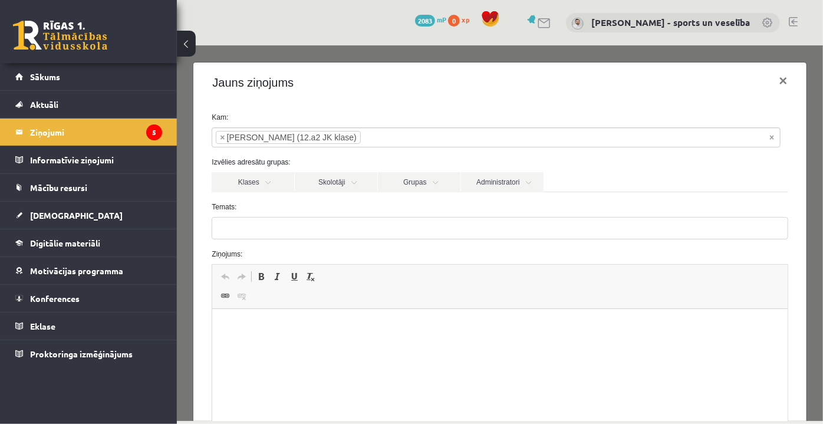
type input "**********"
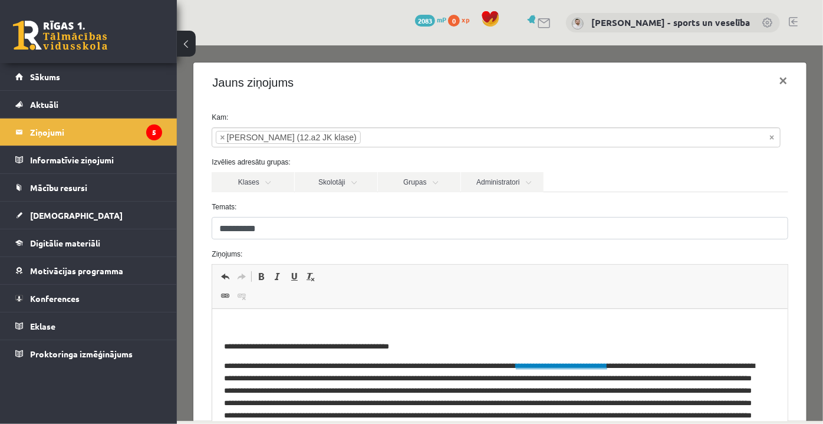
scroll to position [107, 0]
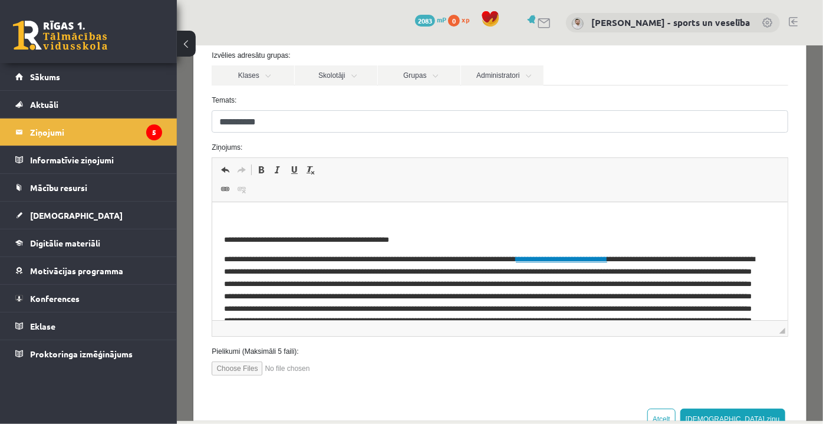
click at [294, 193] on span "Redaktora rīkjoslas Atcelt Klaviatūras saīsne vadīšanas taustiņš+Z Atkārtot Kla…" at bounding box center [499, 179] width 575 height 44
click at [298, 210] on html "**********" at bounding box center [499, 289] width 575 height 174
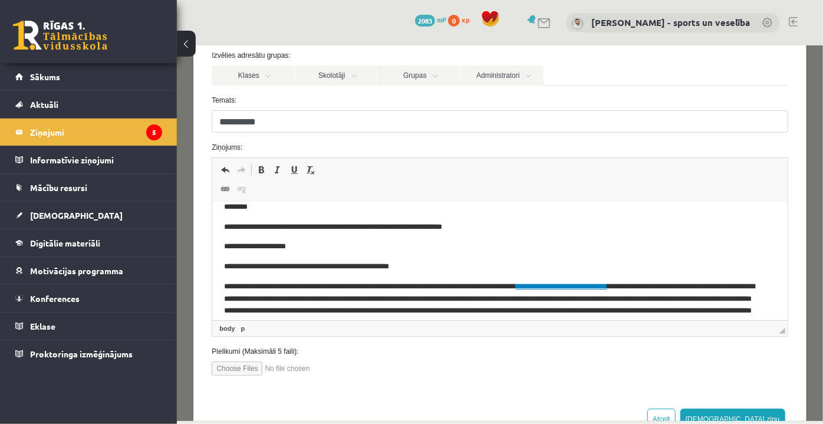
scroll to position [0, 0]
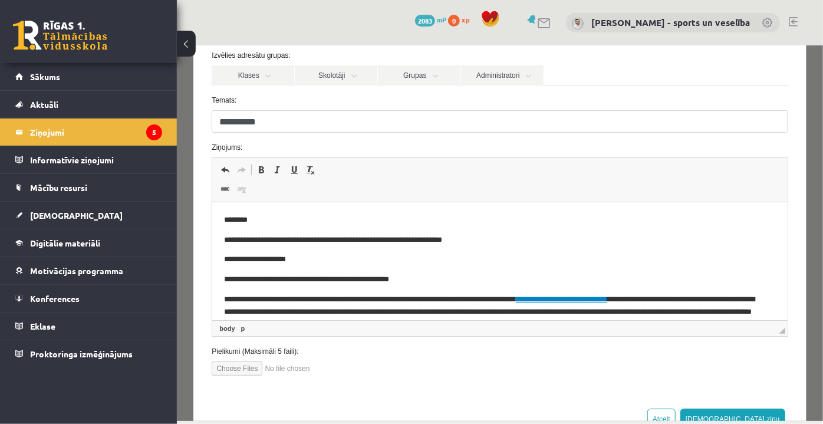
click at [455, 271] on body "**********" at bounding box center [500, 309] width 552 height 190
click at [493, 240] on p "**********" at bounding box center [492, 240] width 537 height 12
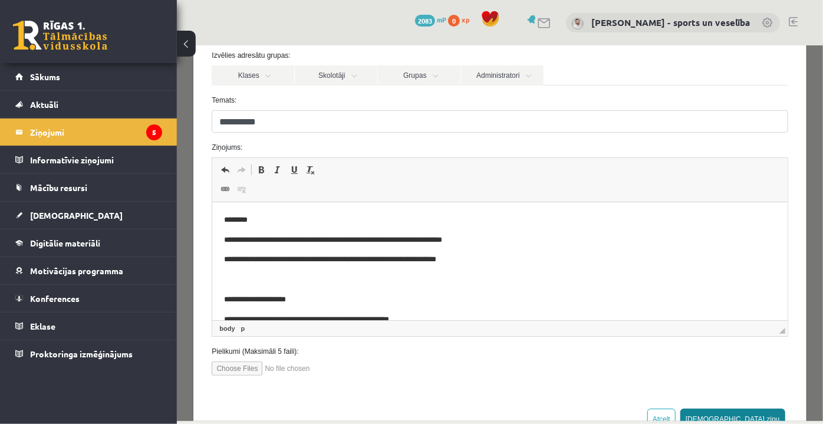
click at [765, 408] on button "[DEMOGRAPHIC_DATA] ziņu" at bounding box center [732, 418] width 105 height 21
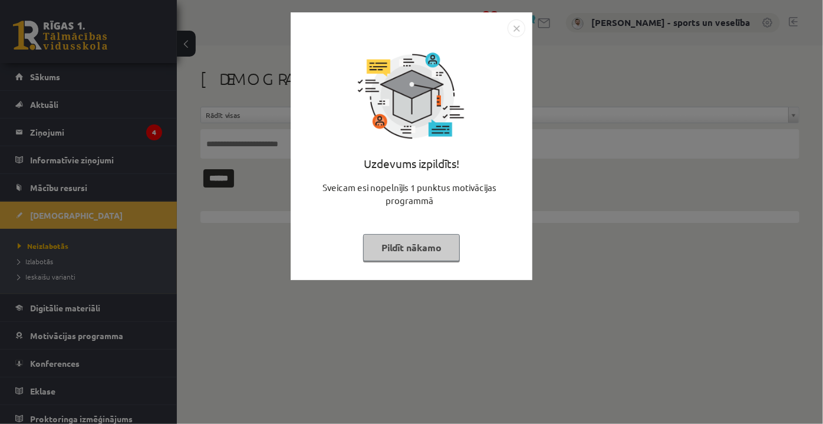
click at [522, 23] on img "Close" at bounding box center [517, 28] width 18 height 18
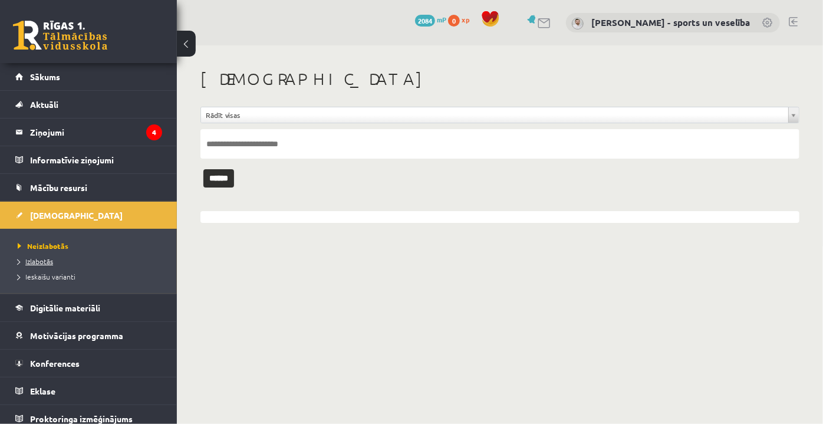
click at [25, 263] on span "Izlabotās" at bounding box center [35, 261] width 35 height 9
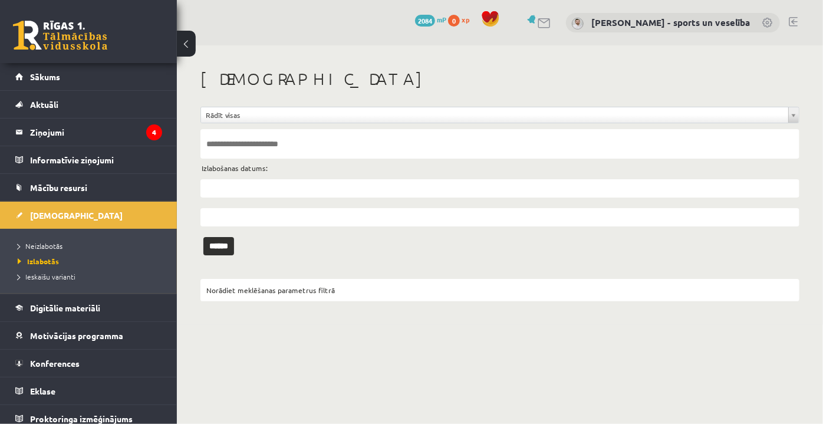
click at [297, 145] on input "text" at bounding box center [500, 143] width 599 height 29
type input "******"
click at [204, 237] on input "******" at bounding box center [219, 246] width 31 height 18
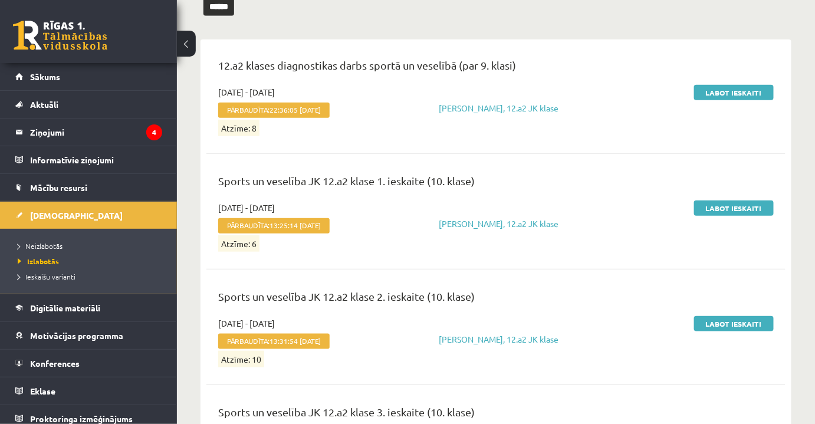
scroll to position [238, 0]
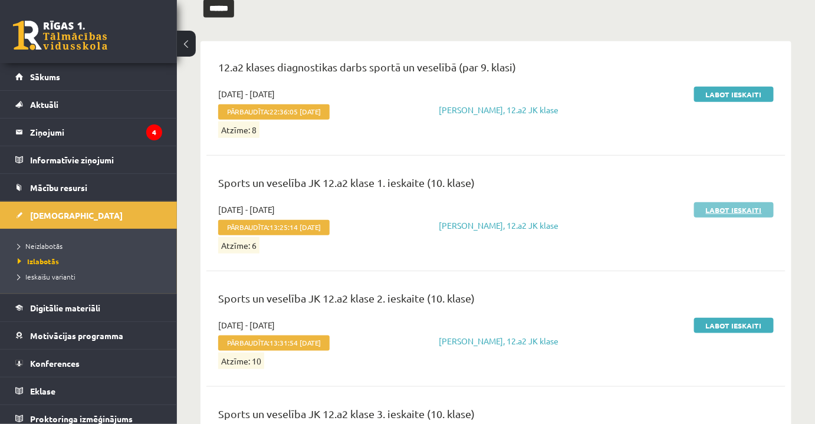
click at [737, 212] on link "Labot ieskaiti" at bounding box center [734, 209] width 80 height 15
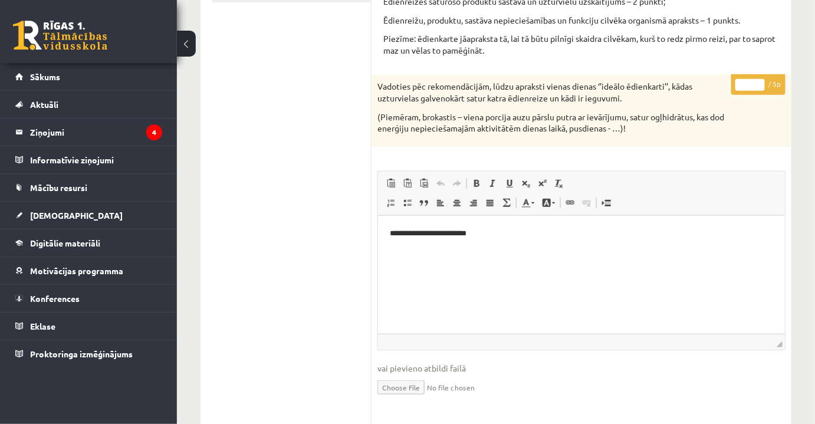
scroll to position [137, 0]
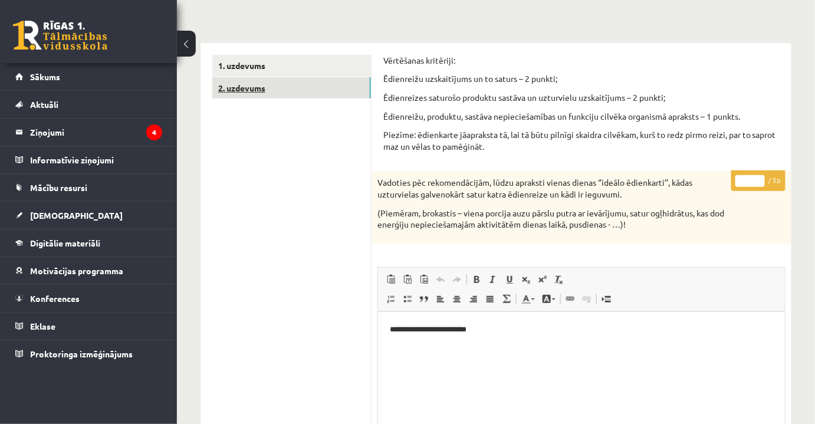
click at [298, 84] on link "2. uzdevums" at bounding box center [291, 88] width 159 height 22
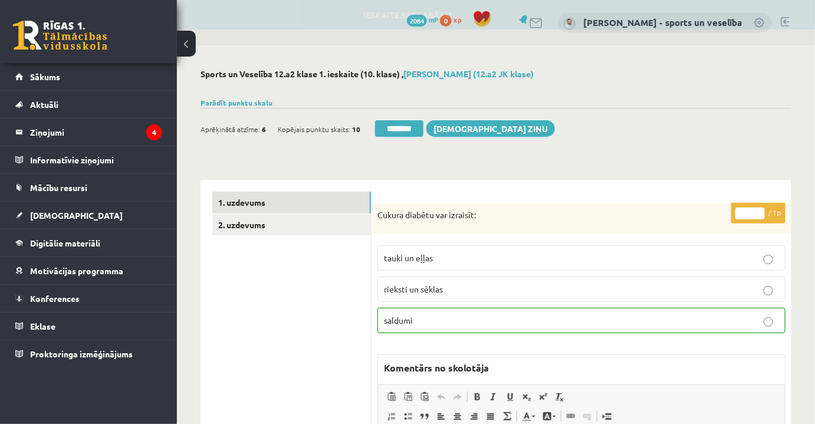
scroll to position [0, 0]
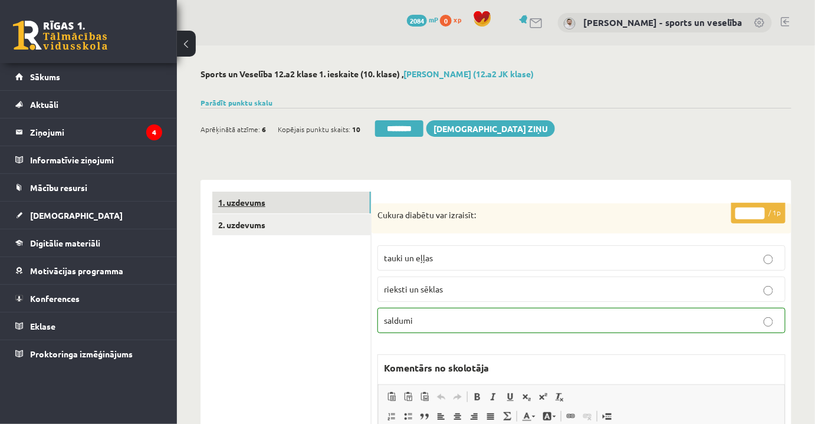
click at [258, 206] on link "1. uzdevums" at bounding box center [291, 203] width 159 height 22
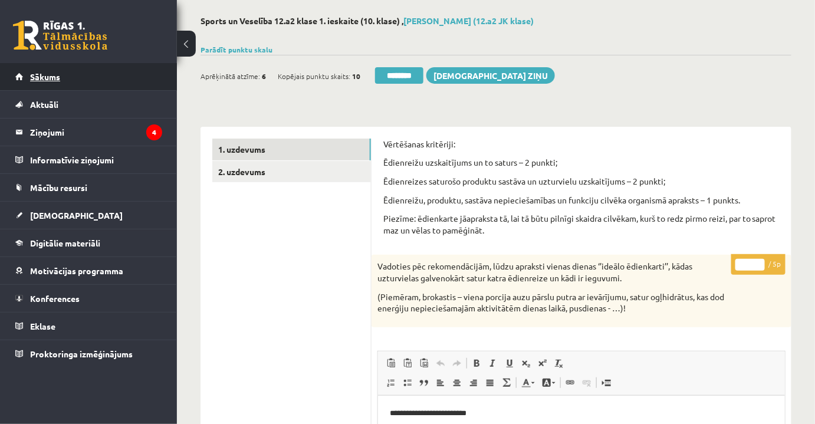
click at [121, 82] on link "Sākums" at bounding box center [88, 76] width 147 height 27
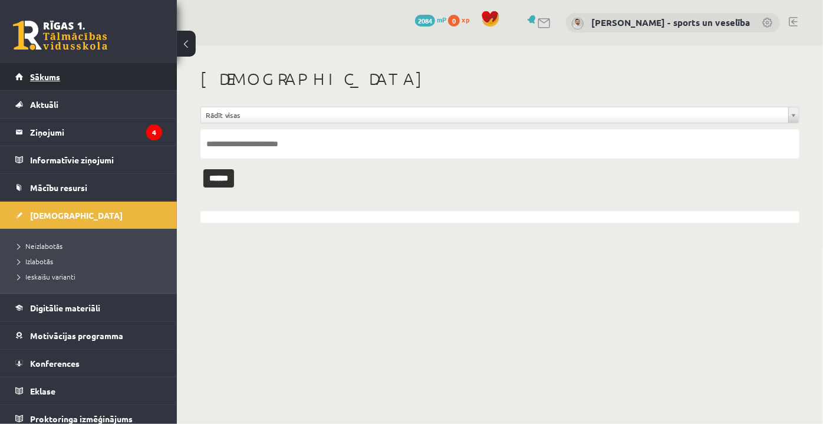
click at [69, 74] on link "Sākums" at bounding box center [88, 76] width 147 height 27
click at [65, 238] on li "Neizlabotās" at bounding box center [91, 245] width 147 height 15
click at [60, 247] on span "Neizlabotās" at bounding box center [43, 245] width 51 height 9
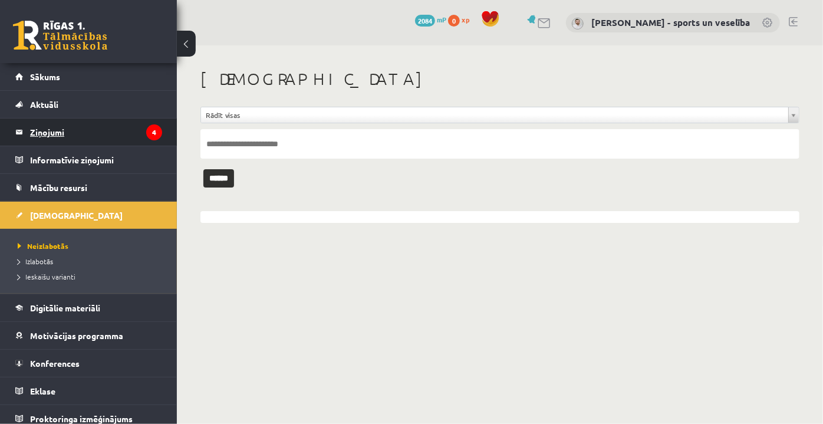
click at [107, 133] on legend "Ziņojumi 4" at bounding box center [96, 132] width 132 height 27
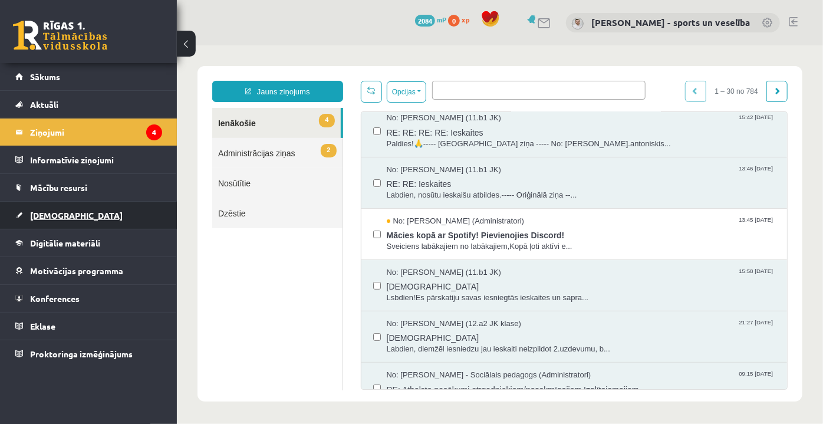
click at [72, 212] on link "[DEMOGRAPHIC_DATA]" at bounding box center [88, 215] width 147 height 27
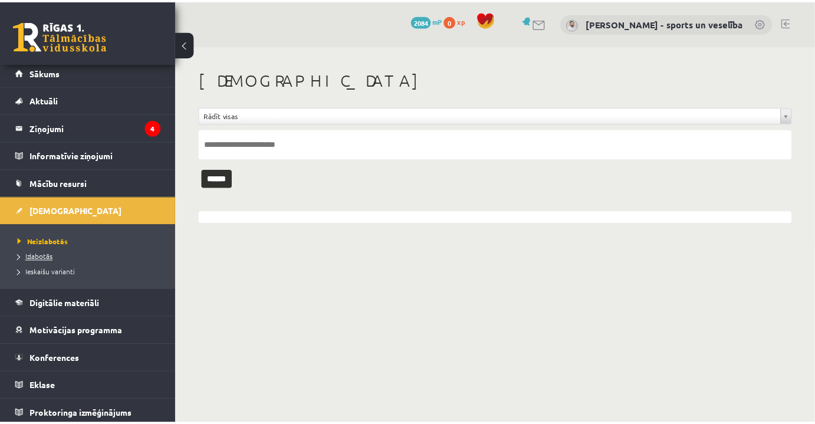
scroll to position [6, 0]
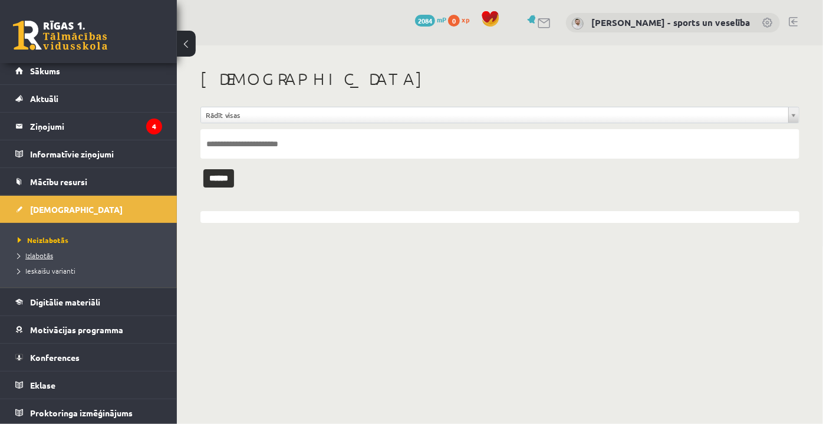
click at [48, 259] on link "Izlabotās" at bounding box center [91, 255] width 147 height 11
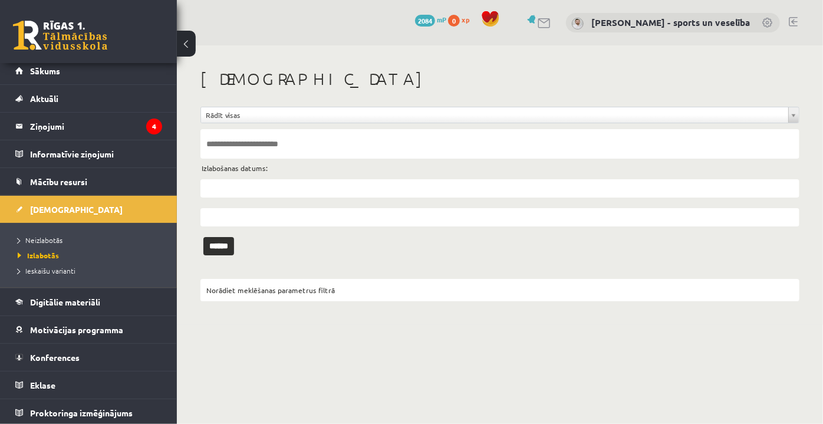
click at [284, 148] on input "text" at bounding box center [500, 143] width 599 height 29
click at [204, 237] on input "******" at bounding box center [219, 246] width 31 height 18
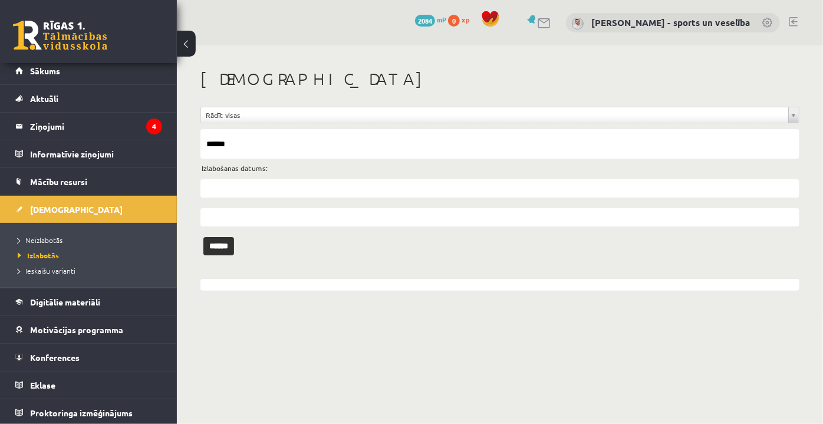
click at [244, 146] on input "******" at bounding box center [500, 143] width 599 height 29
click at [204, 237] on input "******" at bounding box center [219, 246] width 31 height 18
click at [244, 143] on input "******" at bounding box center [500, 143] width 599 height 29
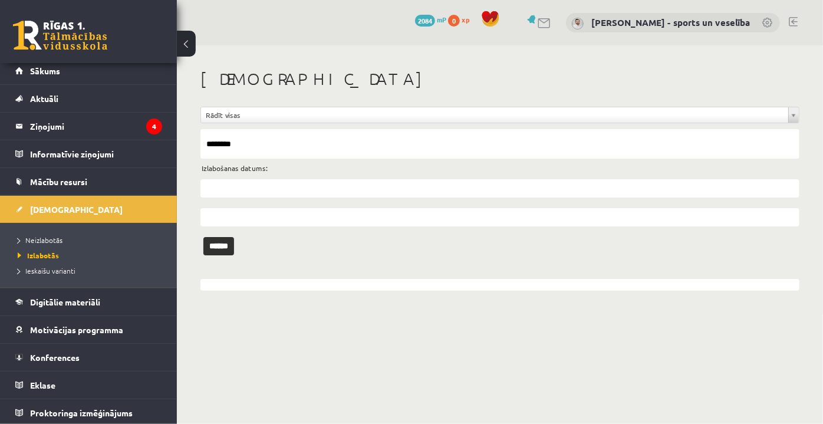
type input "********"
click at [204, 237] on input "******" at bounding box center [219, 246] width 31 height 18
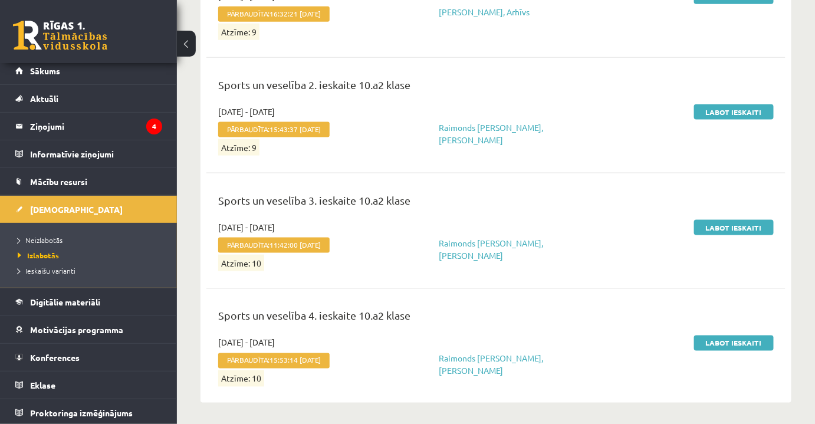
scroll to position [452, 0]
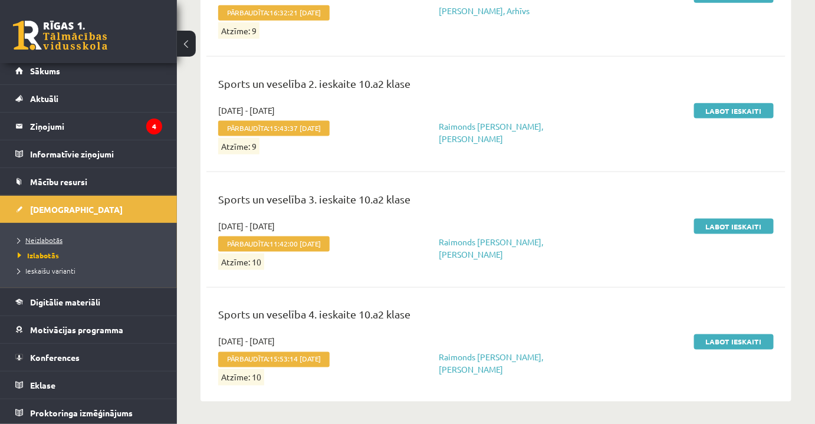
click at [64, 237] on link "Neizlabotās" at bounding box center [91, 240] width 147 height 11
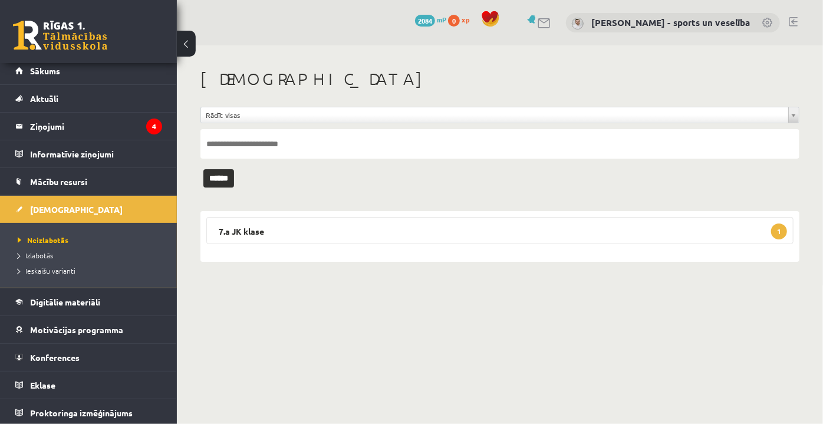
click at [310, 244] on div "7.a JK klase 1 Sports un veselība 7. klase 1. ieskaite 2025-09-01 - 2025-09-15 …" at bounding box center [500, 236] width 599 height 51
click at [369, 234] on legend "7.a JK klase 1" at bounding box center [500, 230] width 588 height 27
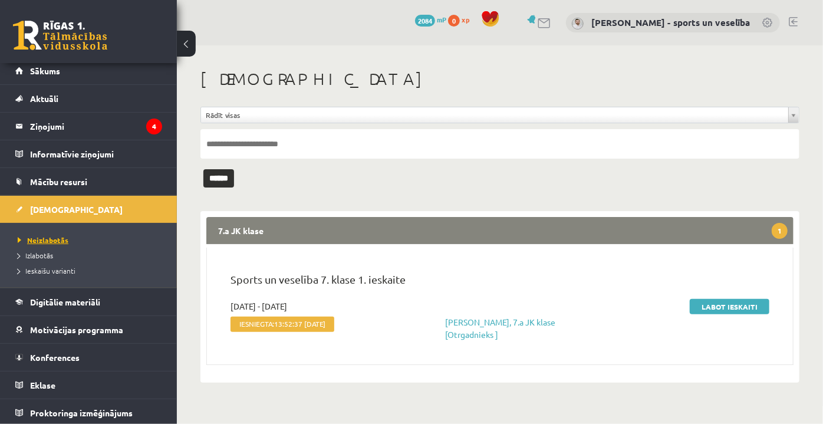
click at [80, 238] on link "Neizlabotās" at bounding box center [91, 240] width 147 height 11
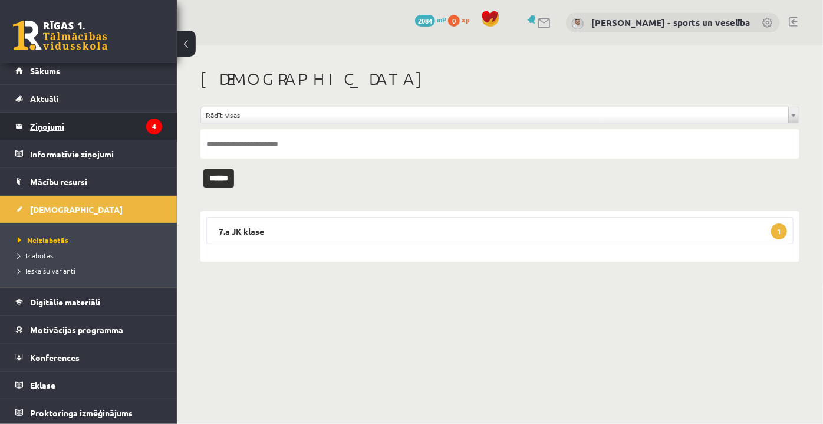
click at [106, 123] on legend "Ziņojumi 4" at bounding box center [96, 126] width 132 height 27
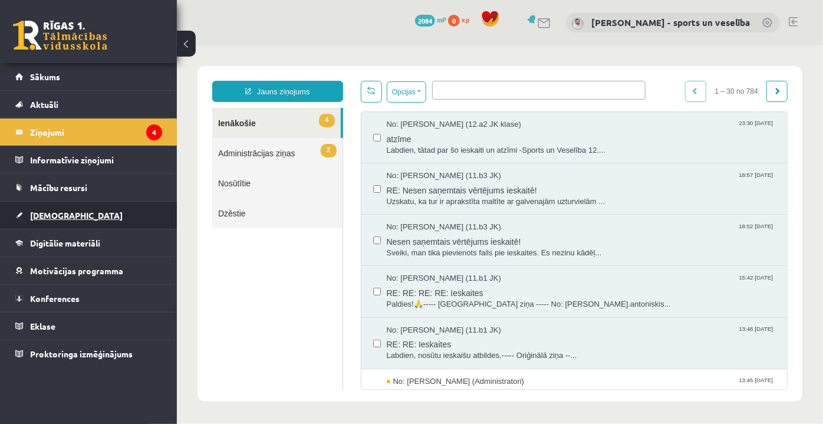
click at [106, 215] on link "[DEMOGRAPHIC_DATA]" at bounding box center [88, 215] width 147 height 27
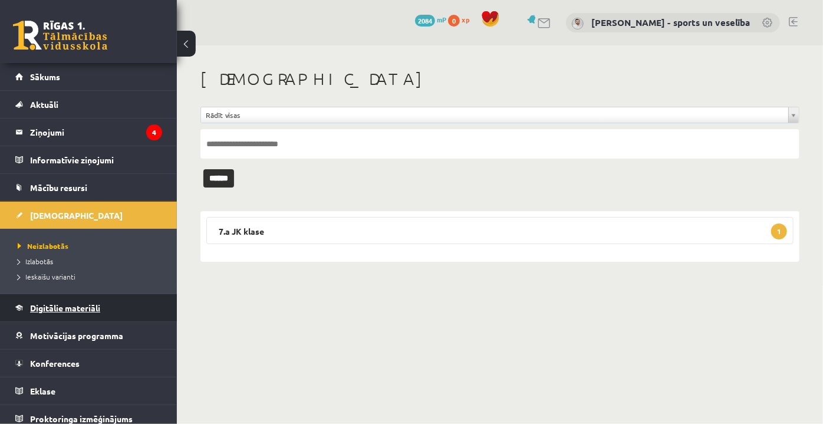
click at [63, 311] on span "Digitālie materiāli" at bounding box center [65, 308] width 70 height 11
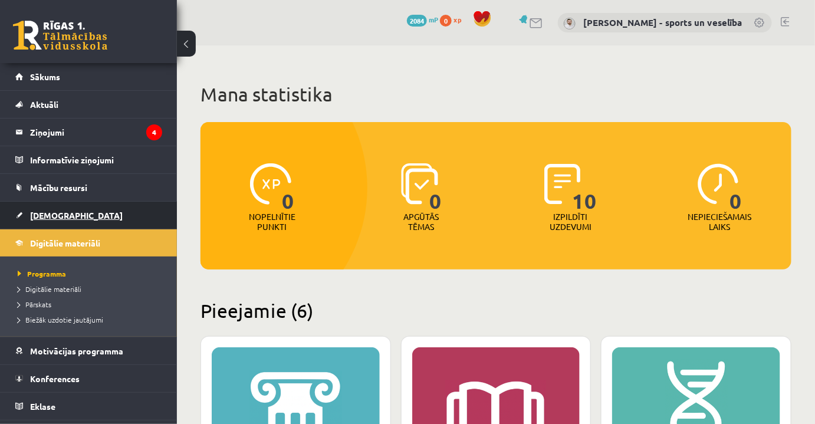
click at [66, 203] on link "[DEMOGRAPHIC_DATA]" at bounding box center [88, 215] width 147 height 27
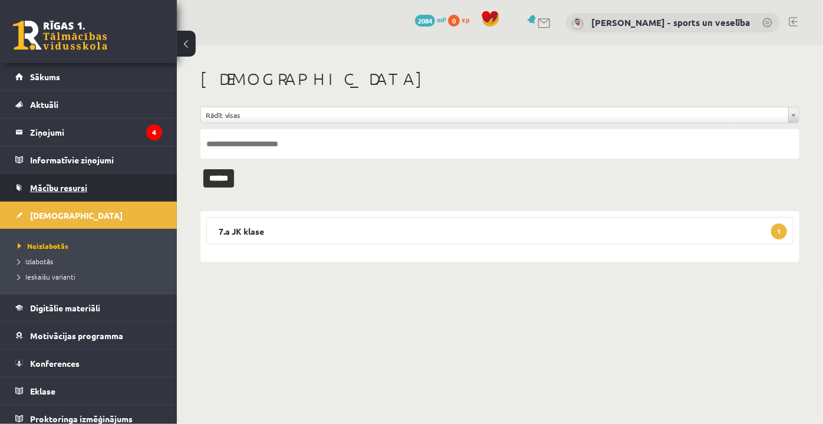
click at [87, 182] on span "Mācību resursi" at bounding box center [58, 187] width 57 height 11
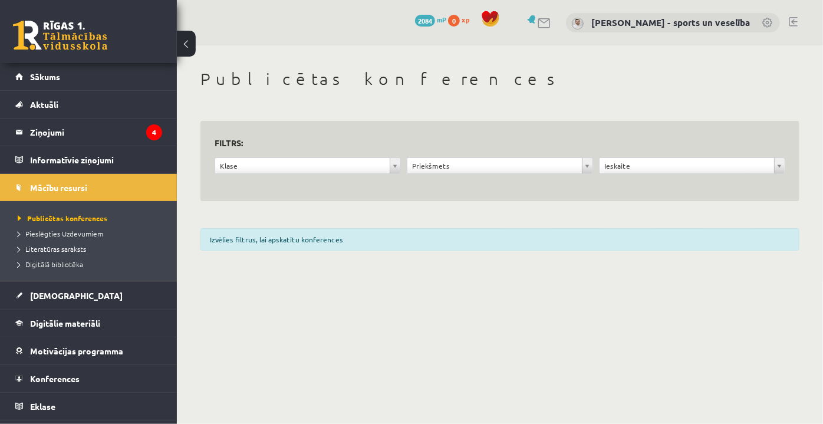
scroll to position [22, 0]
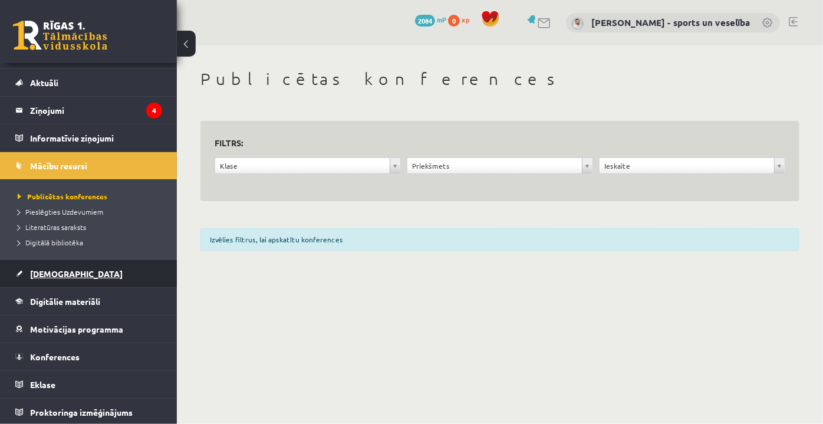
click at [89, 273] on link "[DEMOGRAPHIC_DATA]" at bounding box center [88, 273] width 147 height 27
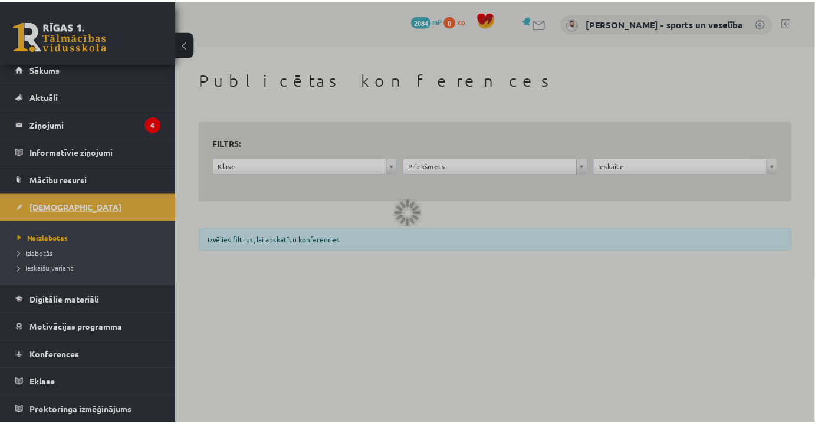
scroll to position [6, 0]
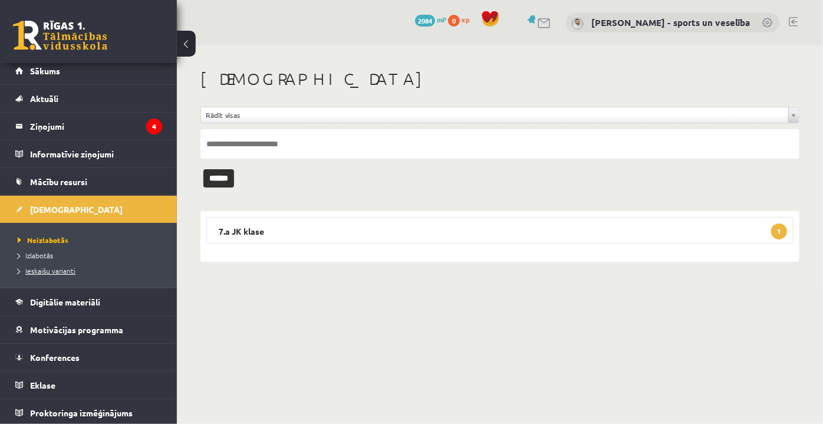
click at [63, 267] on span "Ieskaišu varianti" at bounding box center [47, 270] width 58 height 9
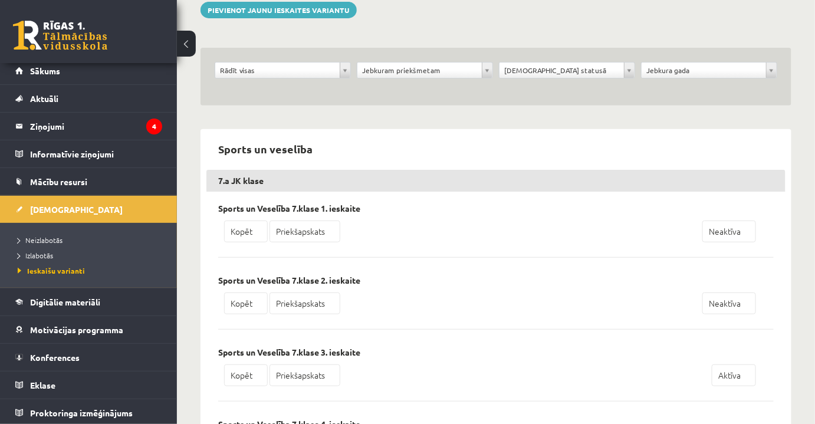
scroll to position [160, 0]
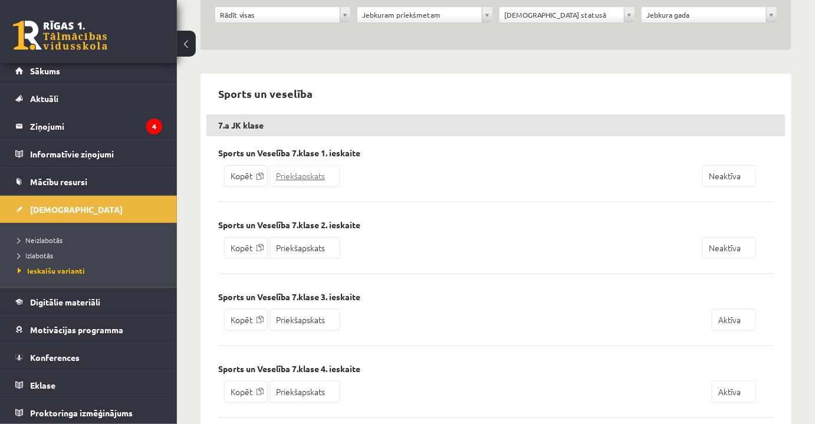
click at [331, 179] on link "Priekšapskats" at bounding box center [305, 176] width 71 height 22
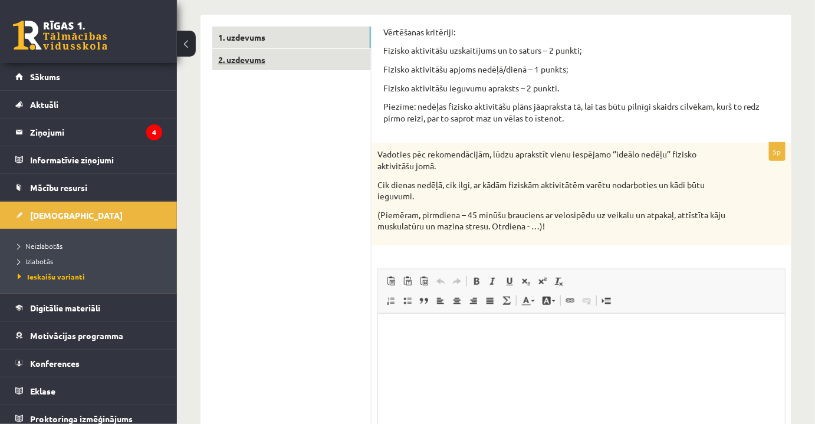
click at [267, 51] on link "2. uzdevums" at bounding box center [291, 60] width 159 height 22
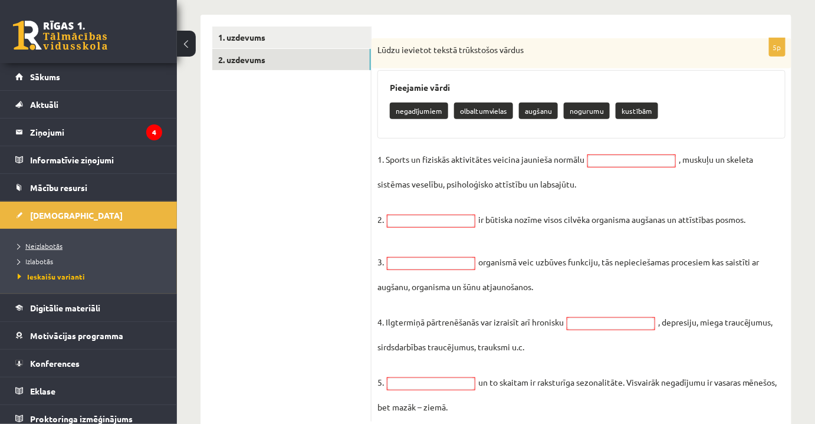
click at [85, 248] on link "Neizlabotās" at bounding box center [91, 246] width 147 height 11
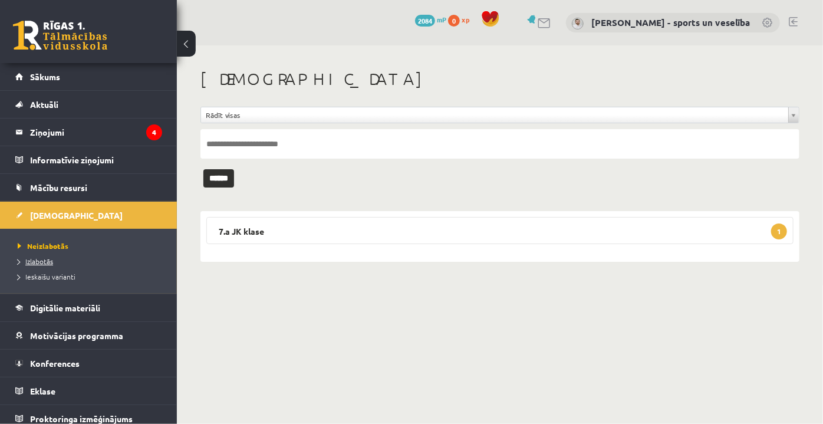
click at [76, 264] on link "Izlabotās" at bounding box center [91, 261] width 147 height 11
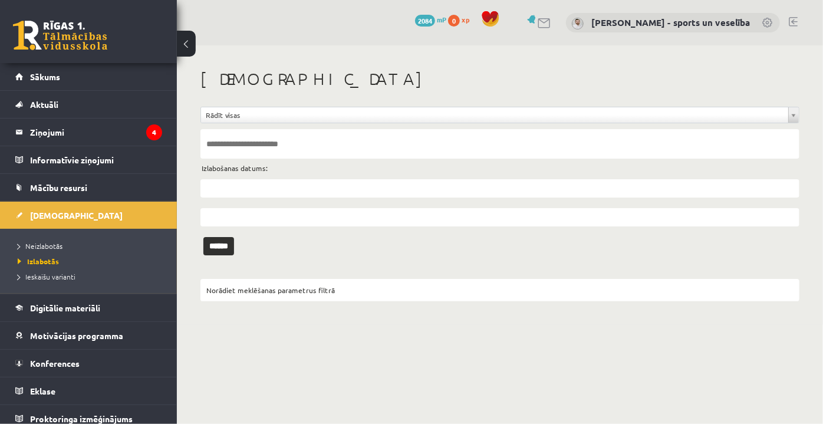
click at [74, 251] on li "Neizlabotās" at bounding box center [91, 245] width 147 height 15
click at [60, 247] on span "Neizlabotās" at bounding box center [43, 245] width 51 height 9
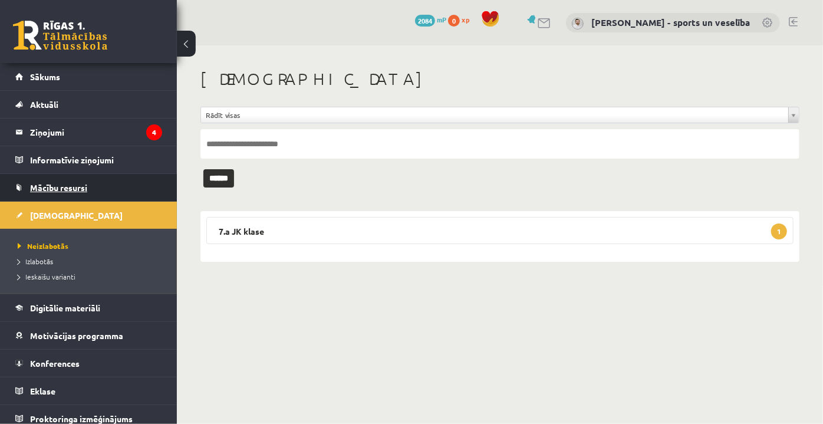
click at [100, 188] on link "Mācību resursi" at bounding box center [88, 187] width 147 height 27
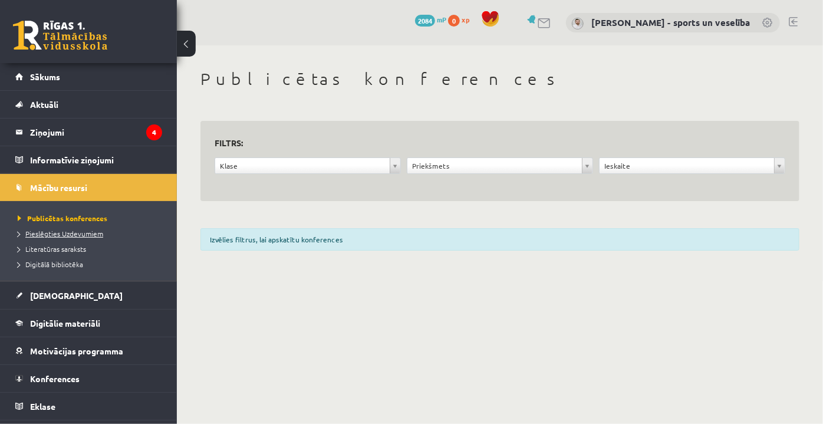
click at [110, 231] on link "Pieslēgties Uzdevumiem" at bounding box center [91, 233] width 147 height 11
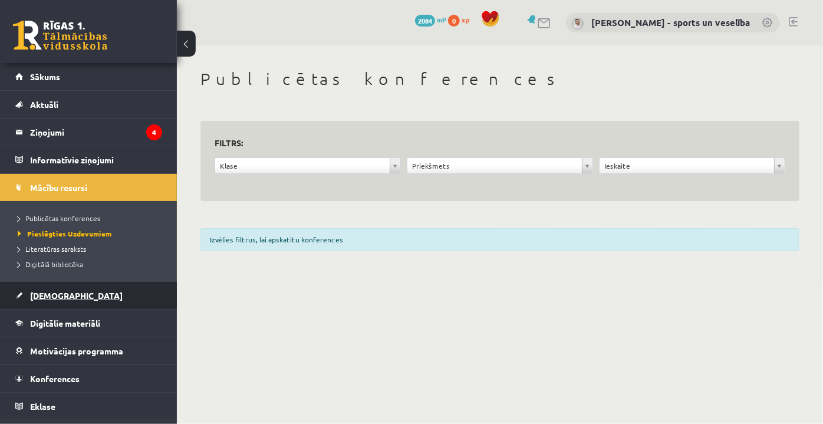
click at [77, 291] on link "[DEMOGRAPHIC_DATA]" at bounding box center [88, 295] width 147 height 27
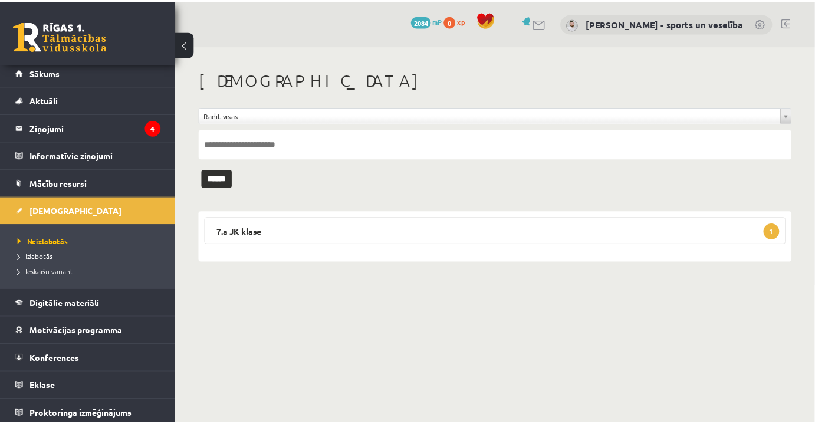
scroll to position [6, 0]
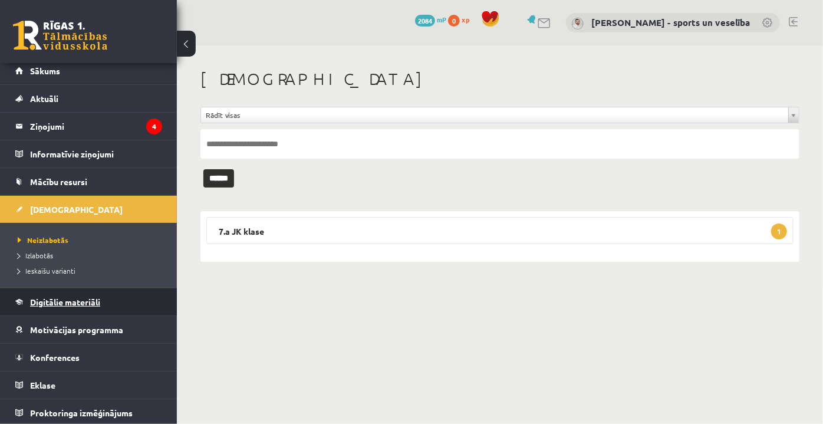
click at [93, 301] on span "Digitālie materiāli" at bounding box center [65, 302] width 70 height 11
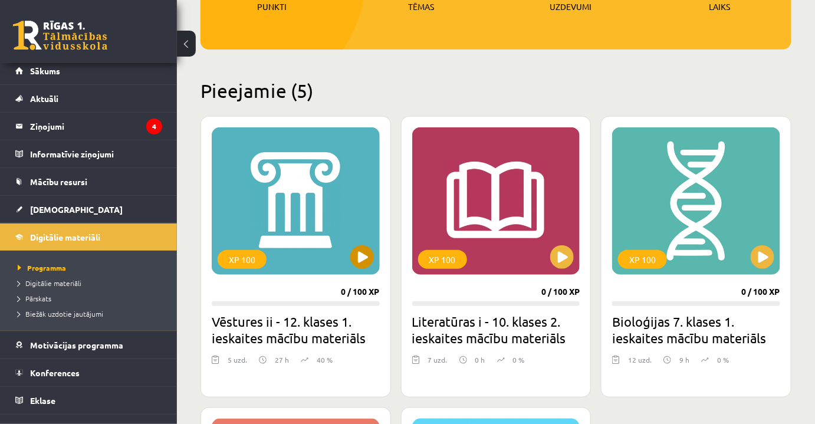
click at [313, 287] on div "XP 100 0 / 100 XP Vēstures ii - 12. klases 1. ieskaites mācību materiāls 5 uzd.…" at bounding box center [296, 256] width 191 height 281
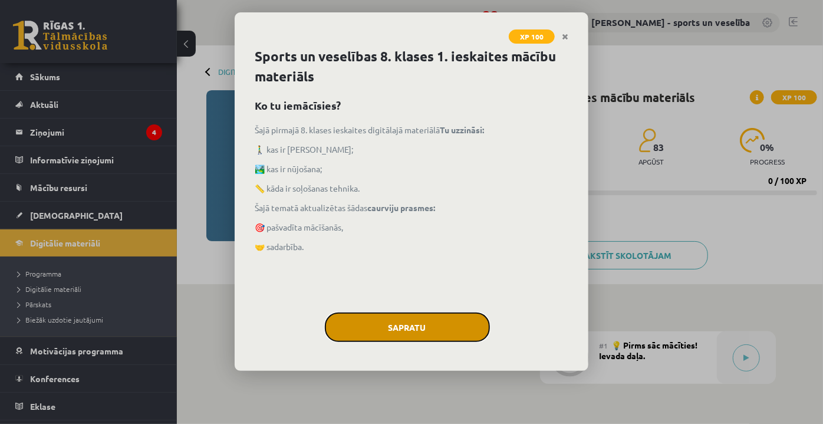
click at [431, 327] on button "Sapratu" at bounding box center [407, 327] width 165 height 29
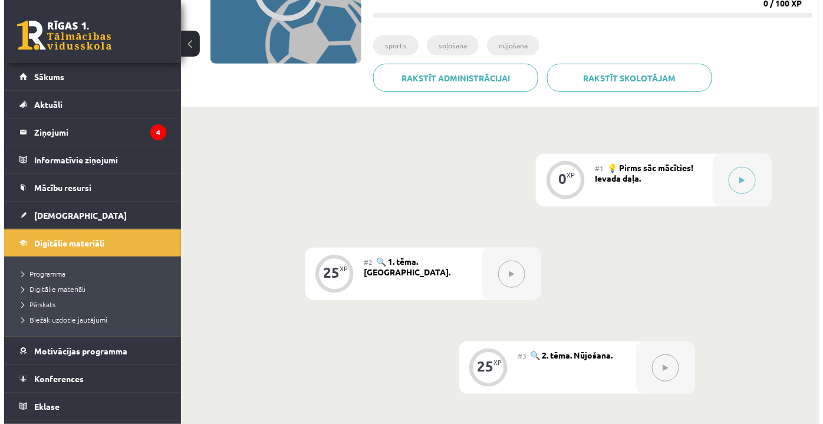
scroll to position [107, 0]
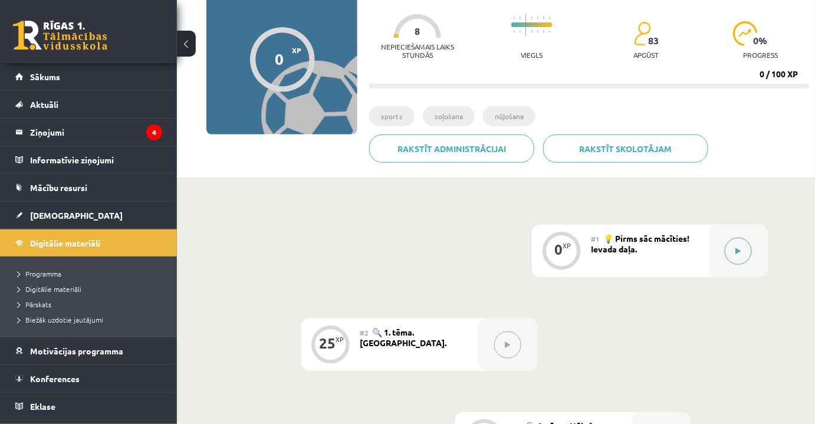
click at [738, 254] on icon at bounding box center [738, 251] width 5 height 7
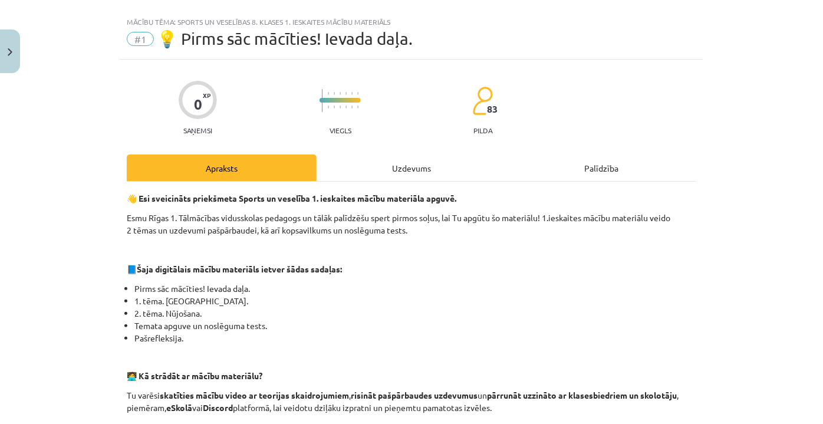
scroll to position [0, 0]
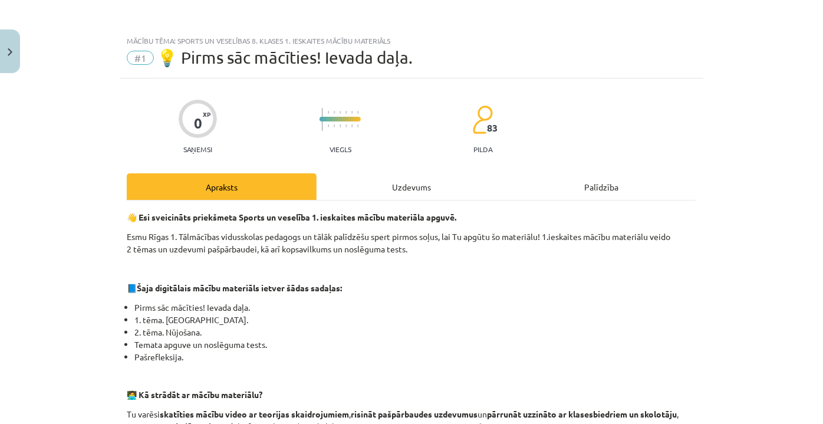
click at [392, 182] on div "Uzdevums" at bounding box center [412, 186] width 190 height 27
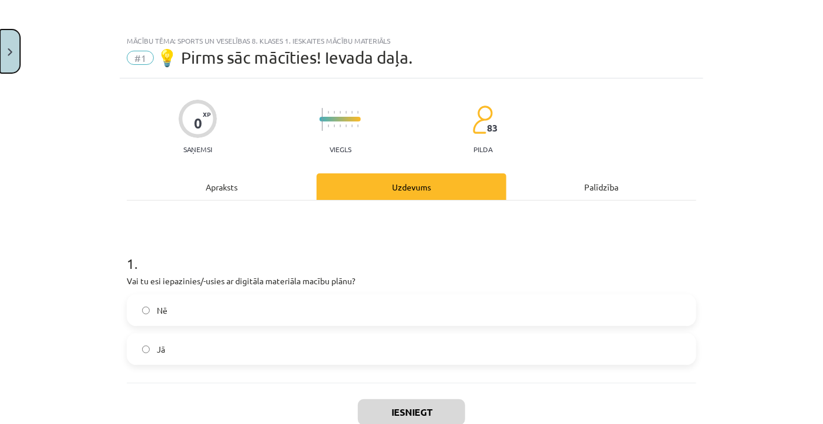
click at [11, 48] on img "Close" at bounding box center [10, 52] width 5 height 8
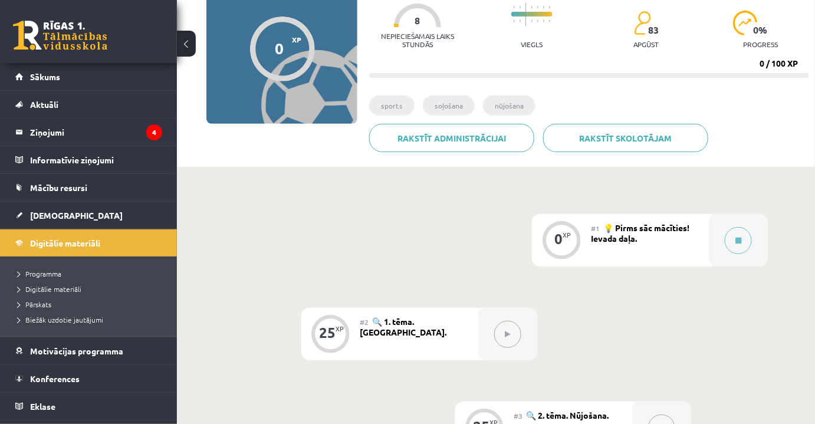
scroll to position [321, 0]
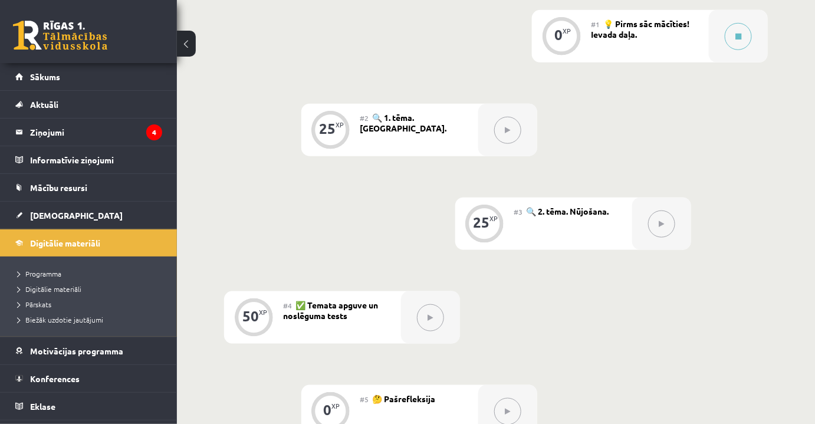
click at [509, 135] on button at bounding box center [507, 130] width 27 height 27
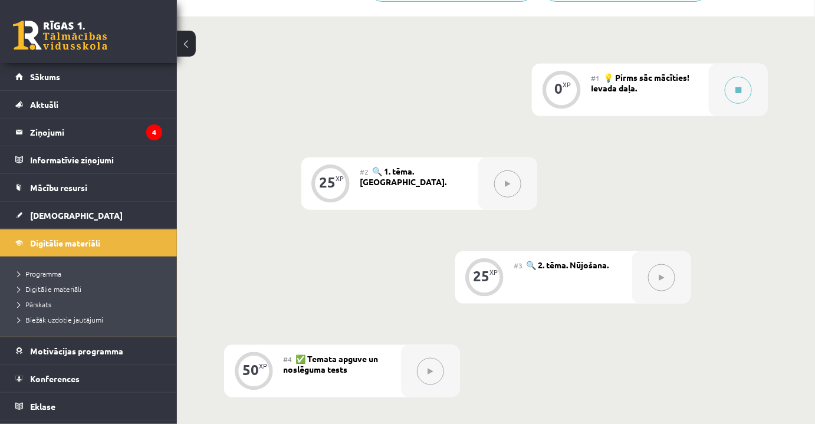
click at [609, 95] on div "#1 💡 Pirms sāc mācīties! Ievada daļa." at bounding box center [650, 90] width 118 height 52
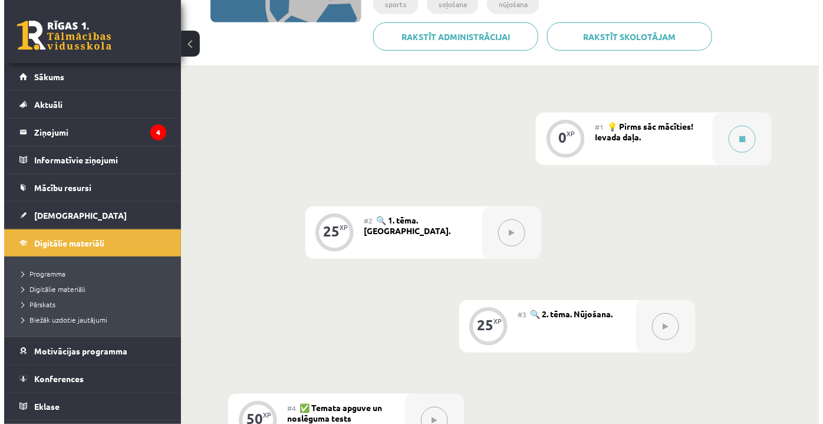
scroll to position [160, 0]
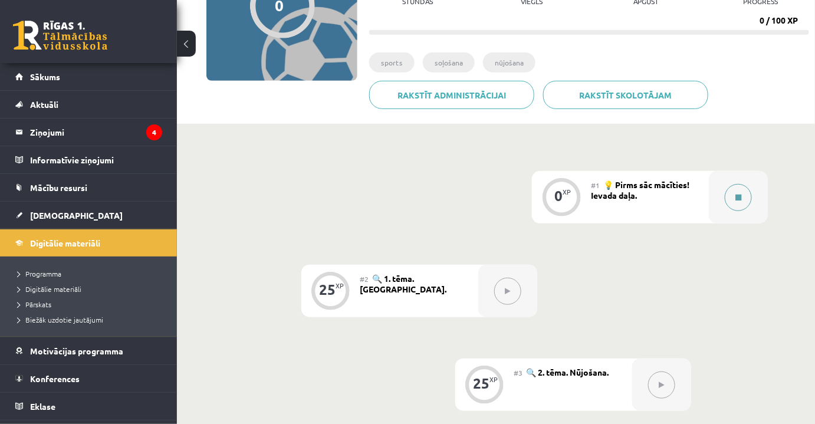
click at [734, 192] on button at bounding box center [738, 197] width 27 height 27
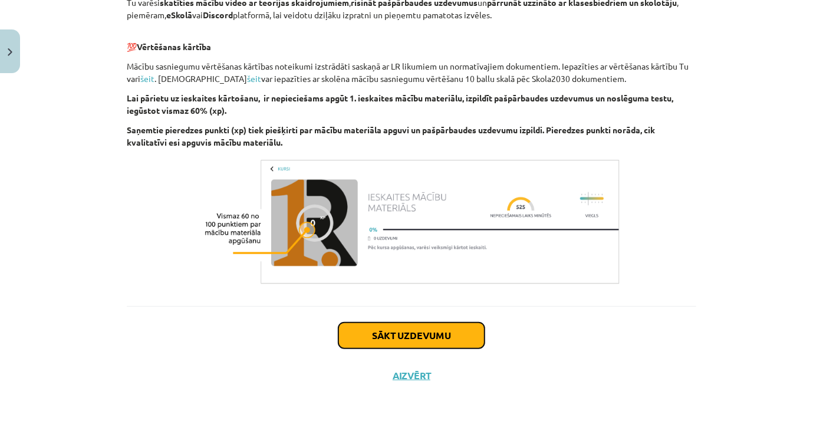
click at [434, 336] on button "Sākt uzdevumu" at bounding box center [412, 336] width 146 height 26
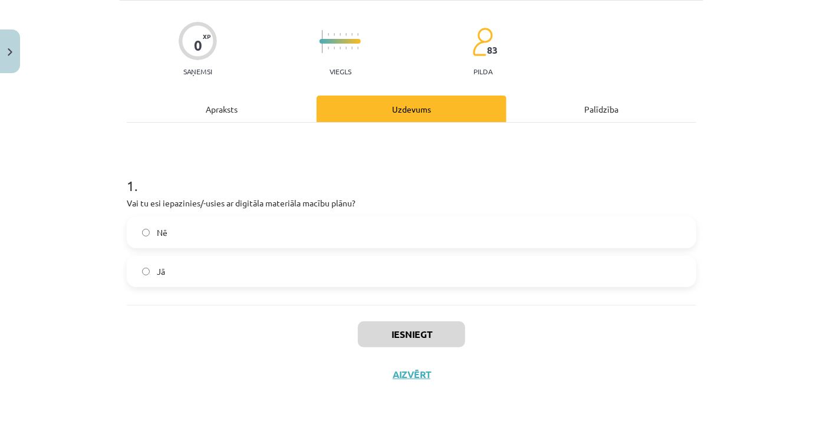
scroll to position [29, 0]
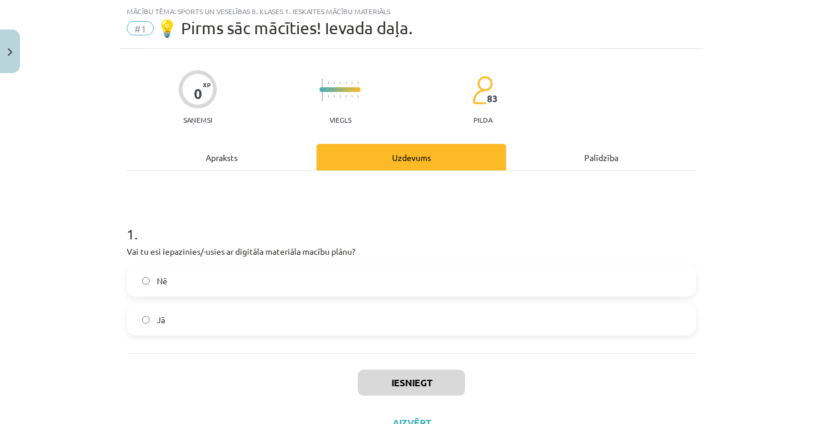
click at [159, 279] on span "Nē" at bounding box center [162, 281] width 11 height 12
click at [407, 377] on button "Iesniegt" at bounding box center [411, 383] width 107 height 26
click at [166, 313] on label "Jā" at bounding box center [411, 319] width 567 height 29
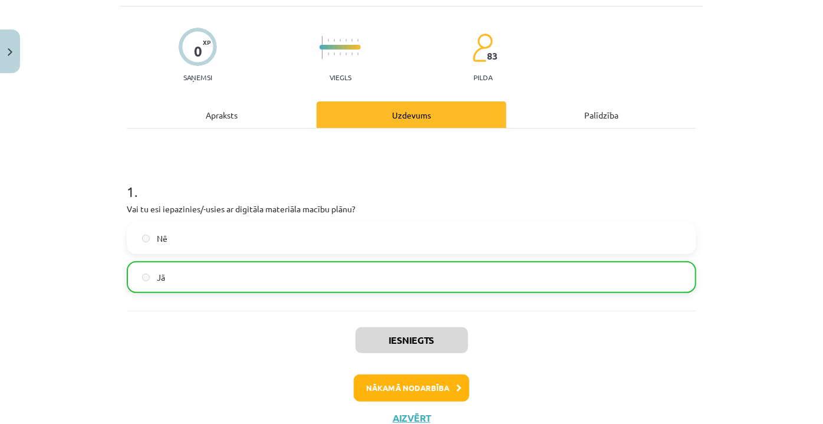
scroll to position [114, 0]
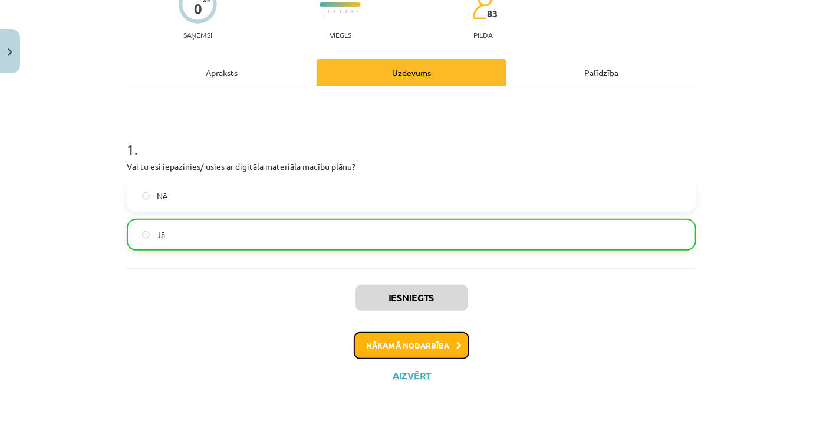
click at [413, 346] on button "Nākamā nodarbība" at bounding box center [412, 345] width 116 height 27
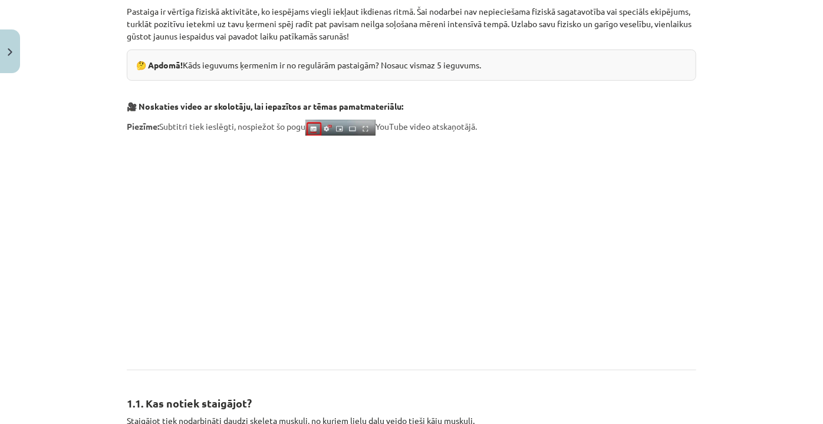
scroll to position [297, 0]
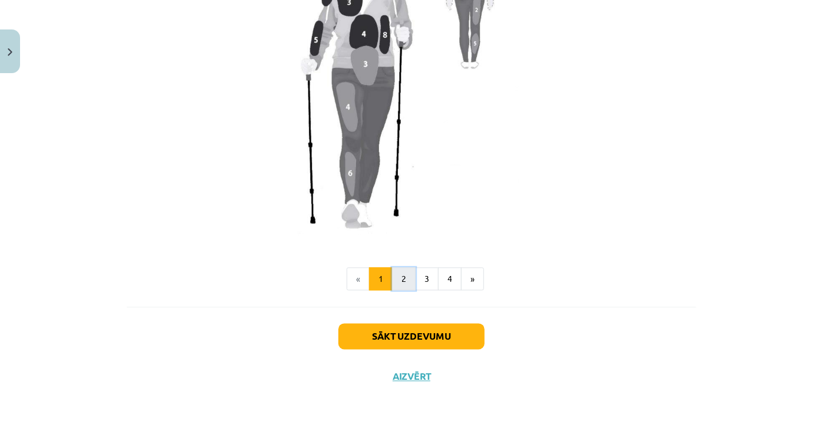
click at [403, 278] on button "2" at bounding box center [404, 280] width 24 height 24
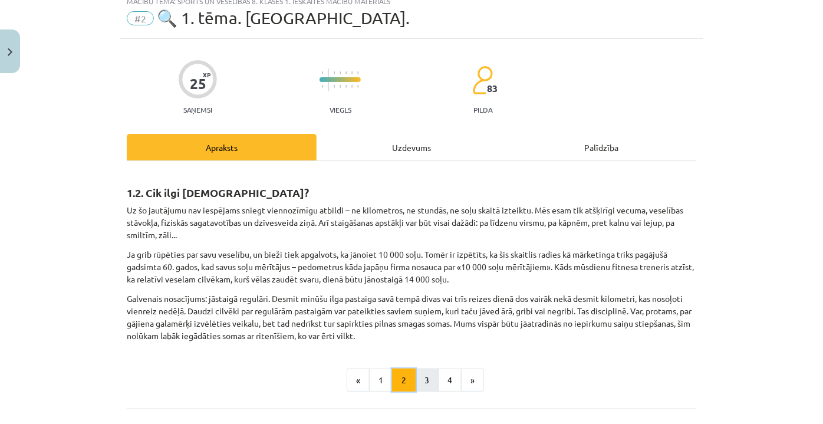
scroll to position [142, 0]
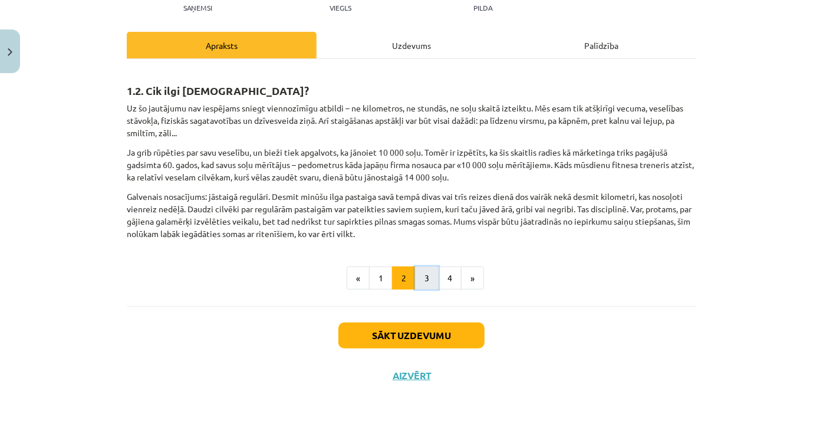
click at [428, 275] on button "3" at bounding box center [427, 279] width 24 height 24
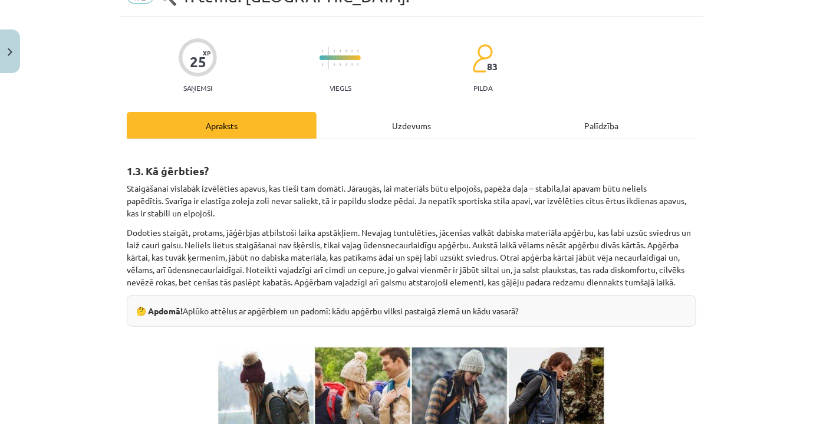
scroll to position [0, 0]
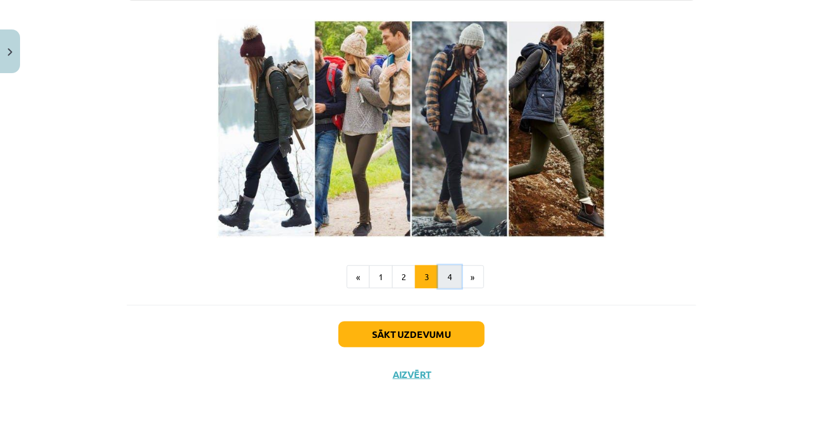
click at [438, 286] on button "4" at bounding box center [450, 277] width 24 height 24
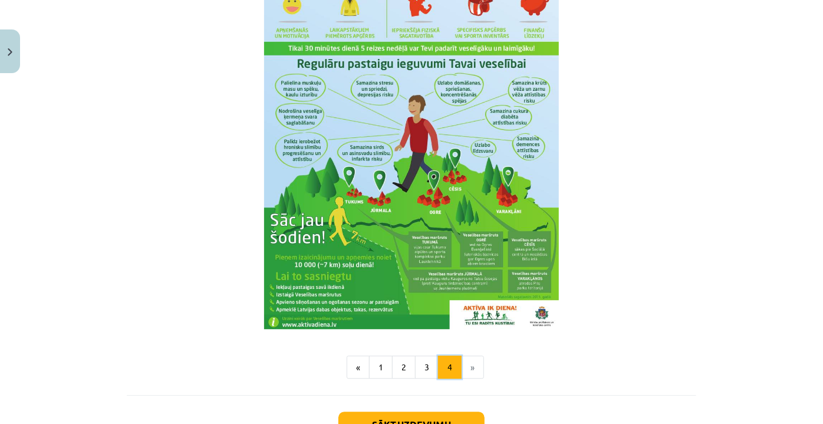
scroll to position [1488, 0]
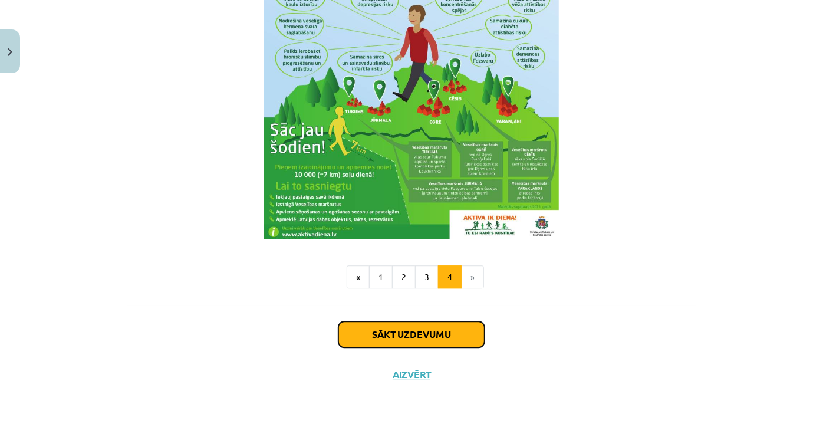
click at [442, 334] on button "Sākt uzdevumu" at bounding box center [412, 334] width 146 height 26
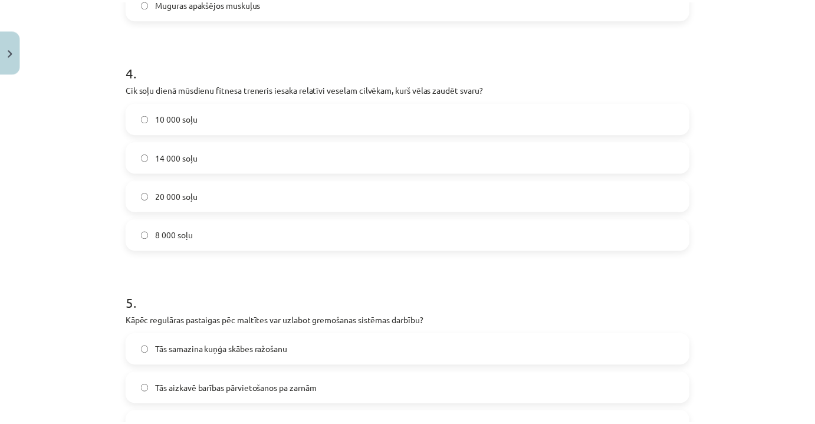
scroll to position [1082, 0]
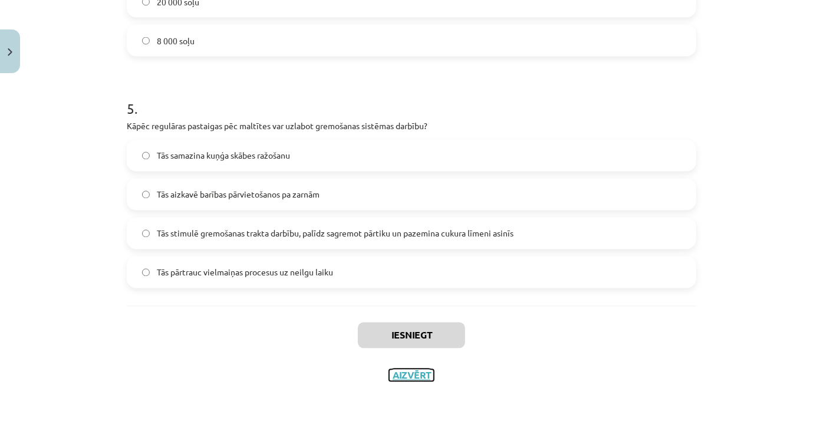
click at [412, 372] on button "Aizvērt" at bounding box center [411, 376] width 45 height 12
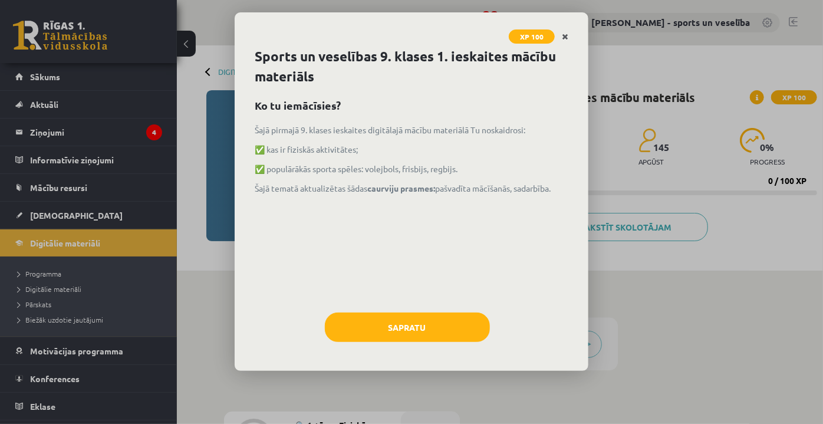
click at [565, 33] on icon "Close" at bounding box center [565, 37] width 6 height 8
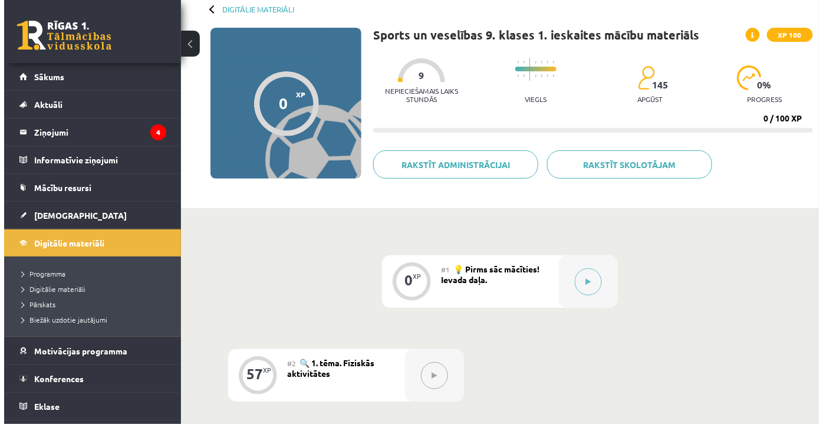
scroll to position [107, 0]
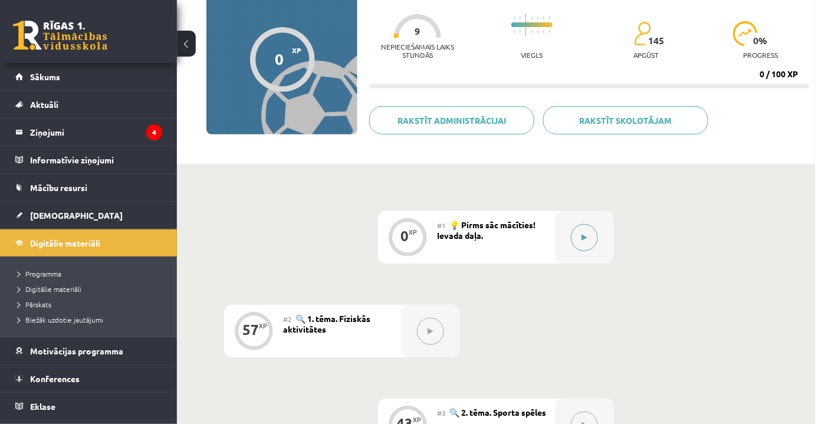
click at [584, 231] on button at bounding box center [584, 237] width 27 height 27
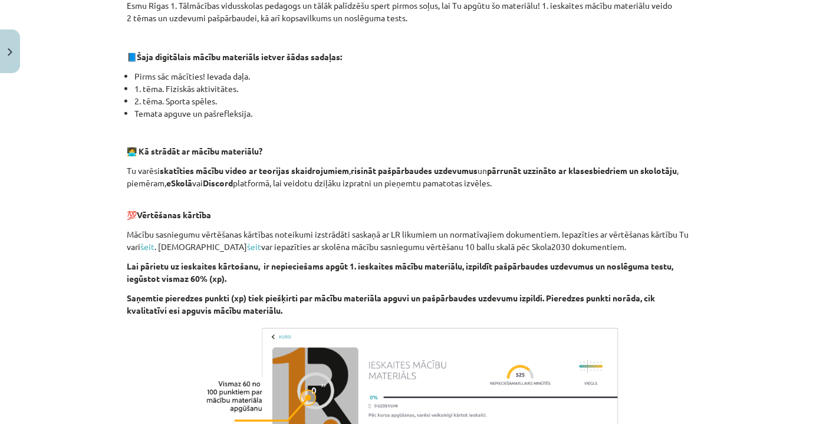
scroll to position [399, 0]
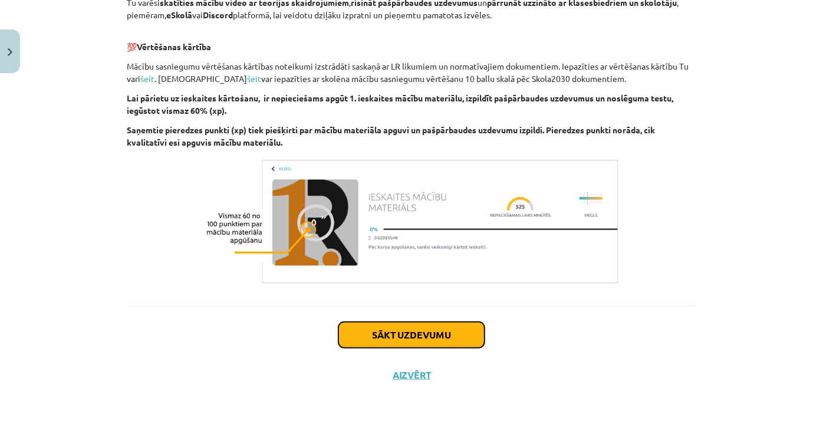
click at [379, 338] on button "Sākt uzdevumu" at bounding box center [412, 335] width 146 height 26
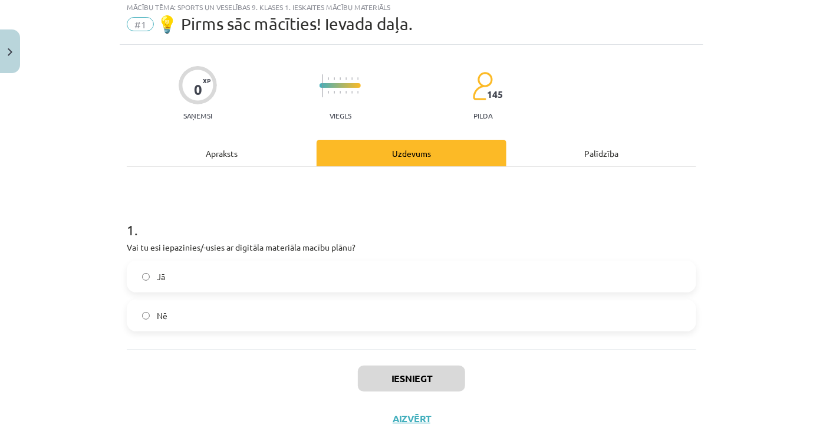
scroll to position [29, 0]
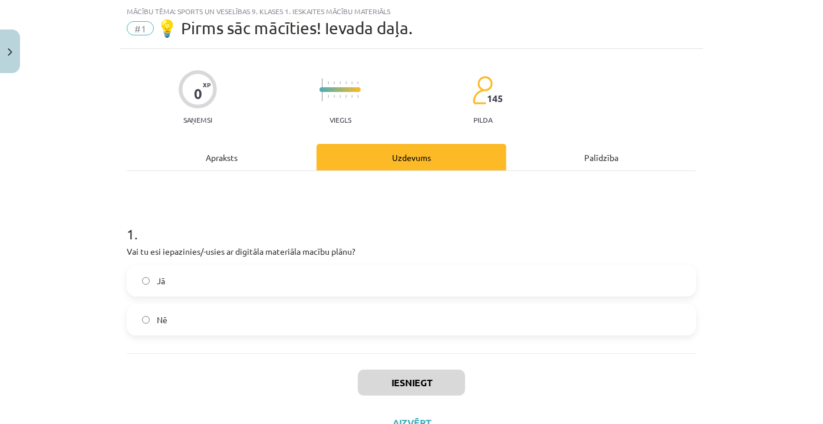
click at [169, 278] on label "Jā" at bounding box center [411, 280] width 567 height 29
click at [437, 389] on button "Iesniegt" at bounding box center [411, 383] width 107 height 26
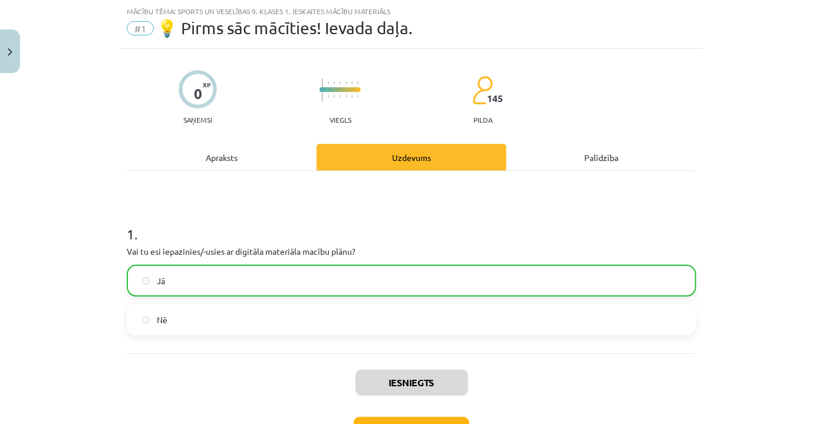
scroll to position [114, 0]
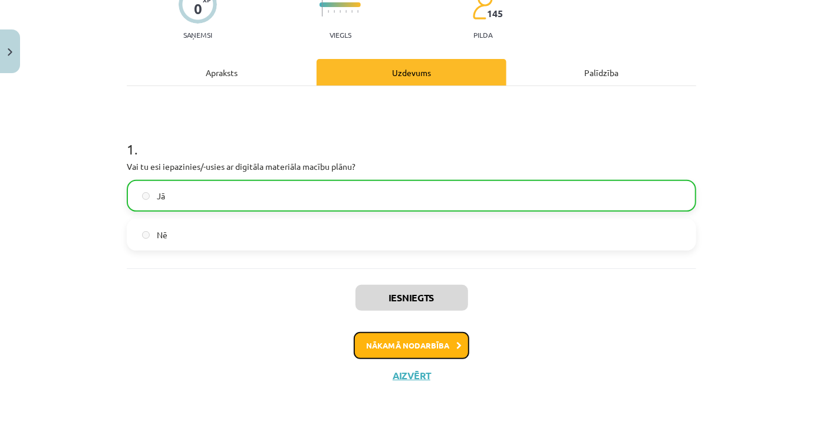
click at [421, 350] on button "Nākamā nodarbība" at bounding box center [412, 345] width 116 height 27
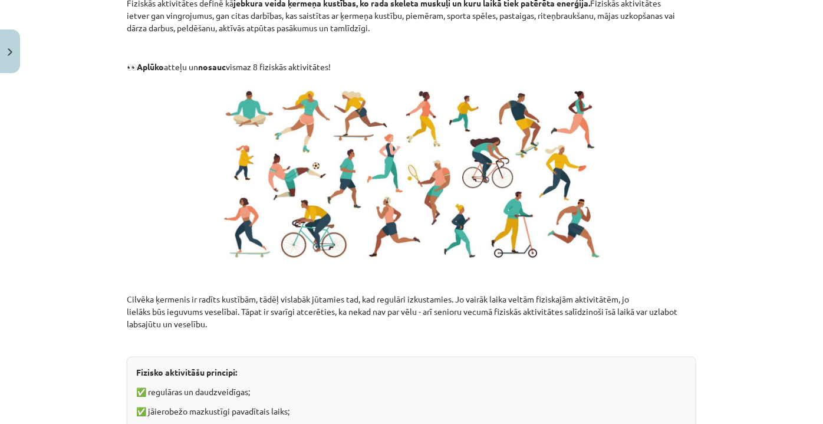
scroll to position [610, 0]
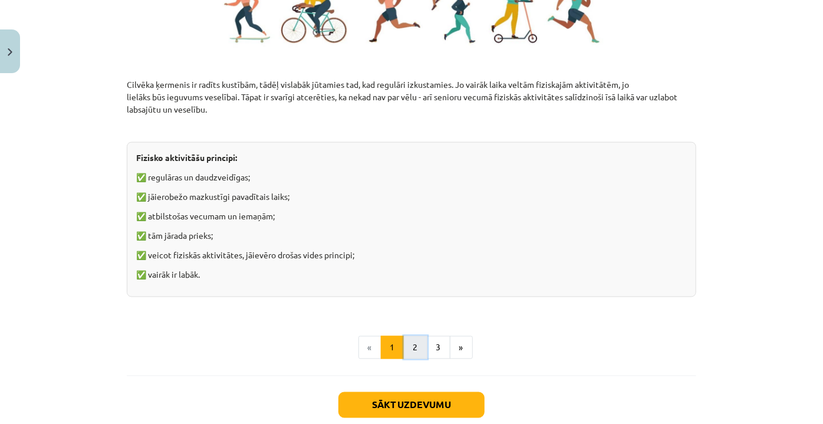
click at [410, 349] on button "2" at bounding box center [416, 348] width 24 height 24
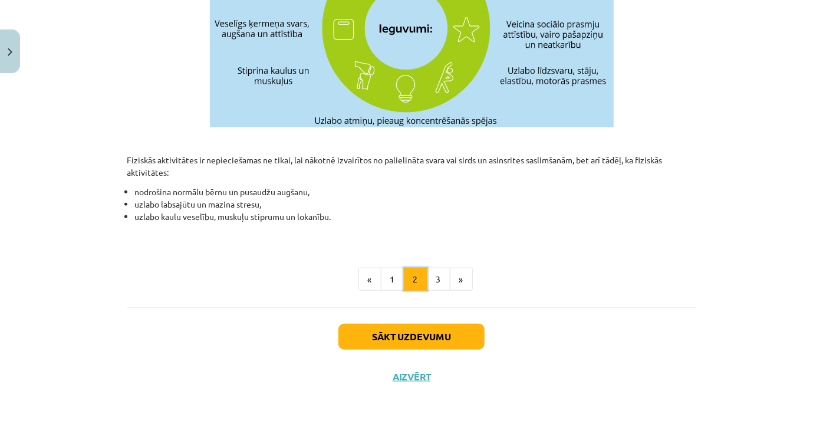
scroll to position [460, 0]
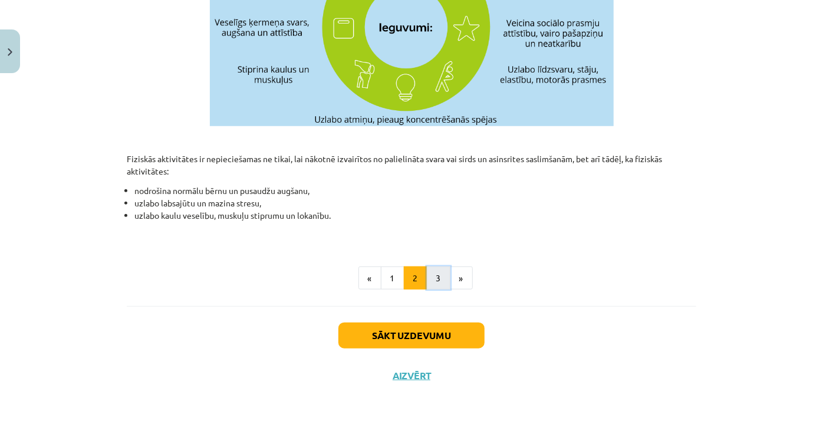
click at [438, 283] on button "3" at bounding box center [439, 279] width 24 height 24
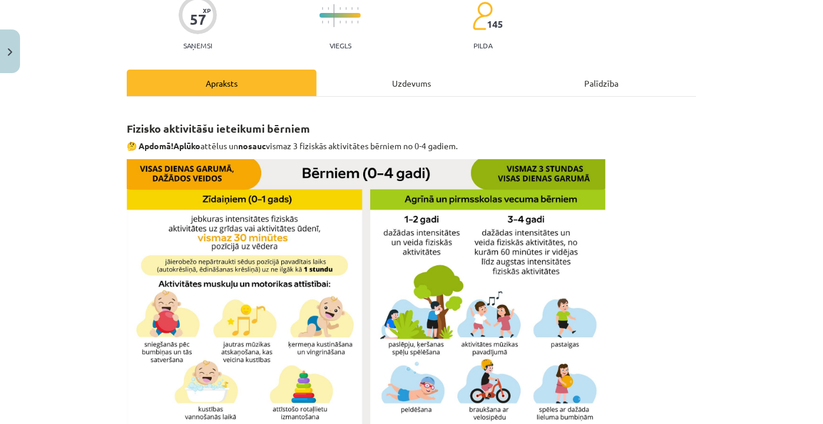
scroll to position [0, 0]
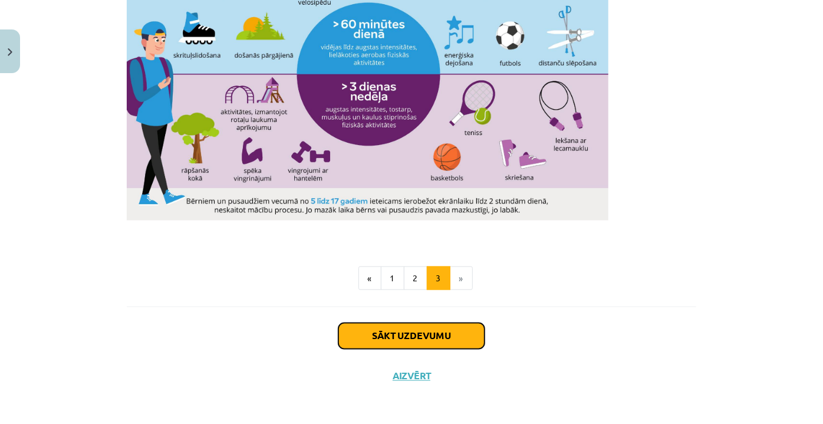
click at [415, 336] on button "Sākt uzdevumu" at bounding box center [412, 336] width 146 height 26
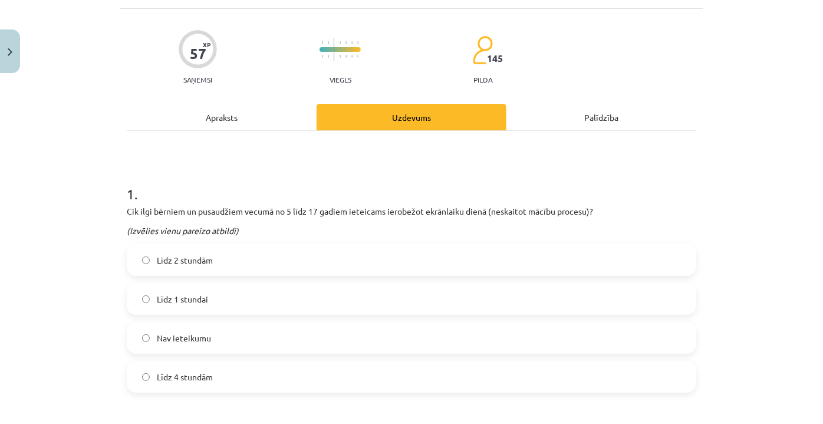
scroll to position [29, 0]
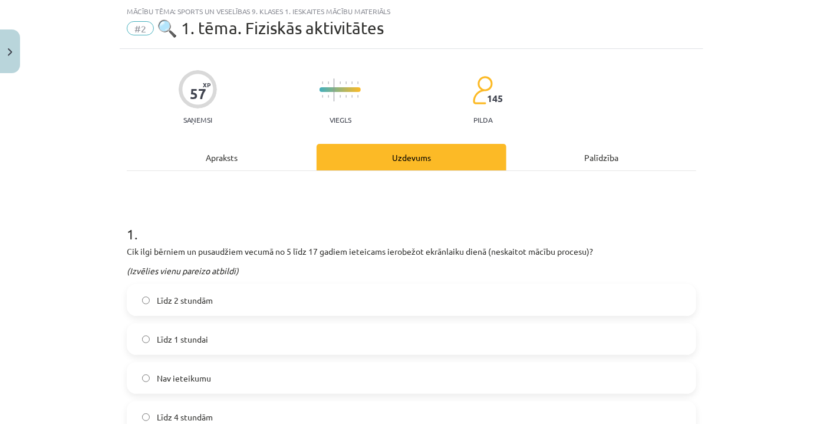
click at [270, 304] on label "Līdz 2 stundām" at bounding box center [411, 300] width 567 height 29
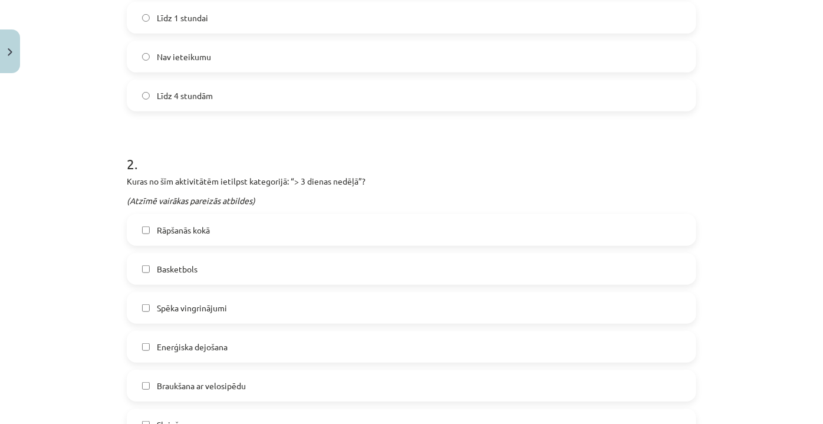
click at [267, 317] on label "Spēka vingrinājumi" at bounding box center [411, 307] width 567 height 29
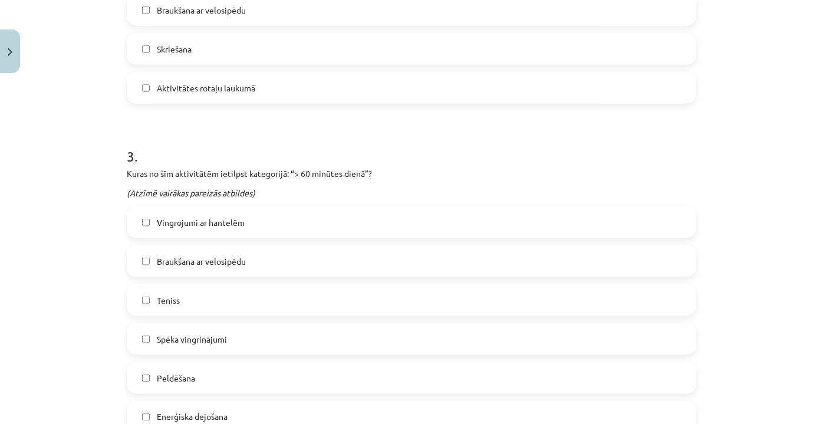
click at [267, 317] on div "Vingrojumi ar hantelēm Braukšana ar velosipēdu Teniss Spēka vingrinājumi Peldēš…" at bounding box center [412, 338] width 570 height 265
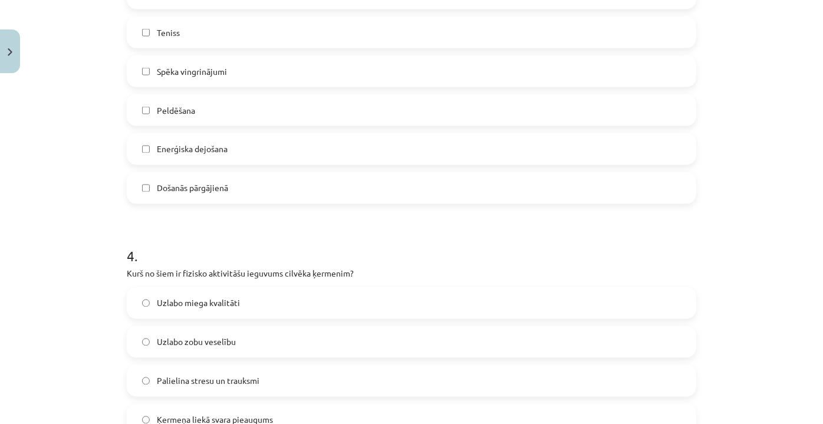
click at [220, 163] on label "Enerģiska dejošana" at bounding box center [411, 148] width 567 height 29
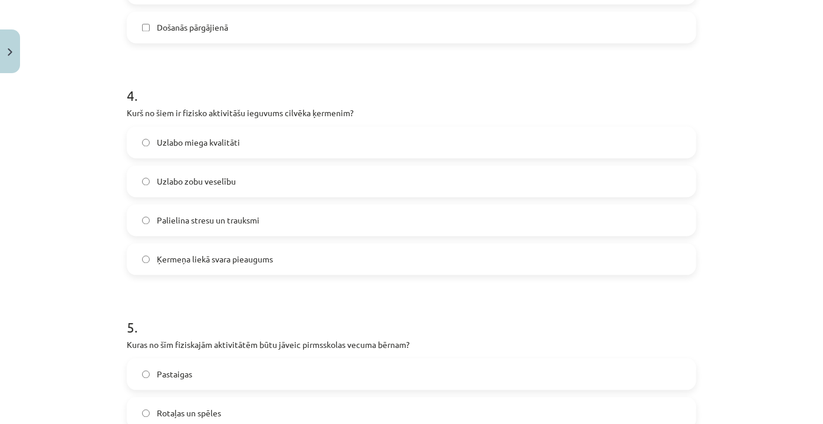
click at [214, 259] on span "Ķermeņa liekā svara pieaugums" at bounding box center [215, 259] width 116 height 12
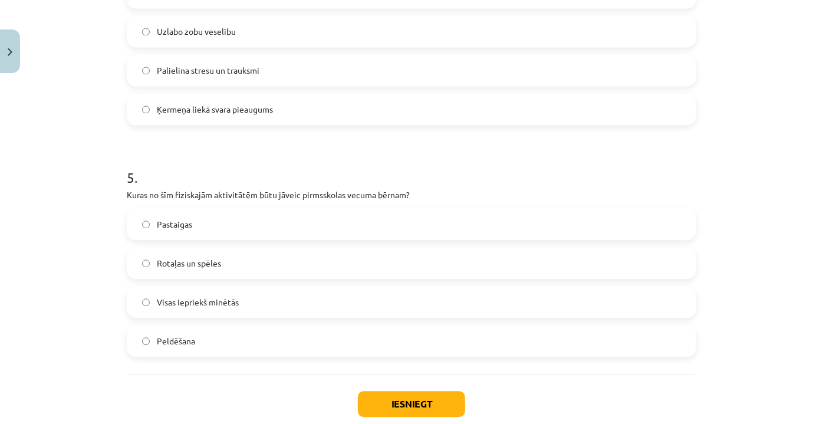
scroll to position [1374, 0]
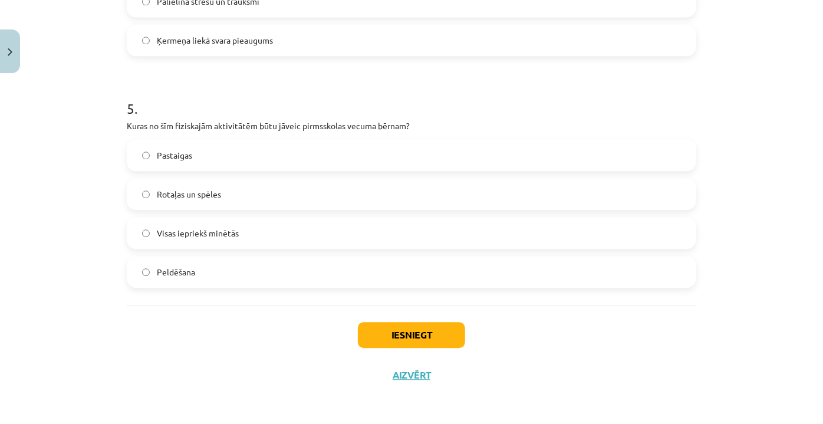
click at [214, 237] on span "Visas iepriekš minētās" at bounding box center [198, 233] width 82 height 12
click at [403, 333] on button "Iesniegt" at bounding box center [411, 335] width 107 height 26
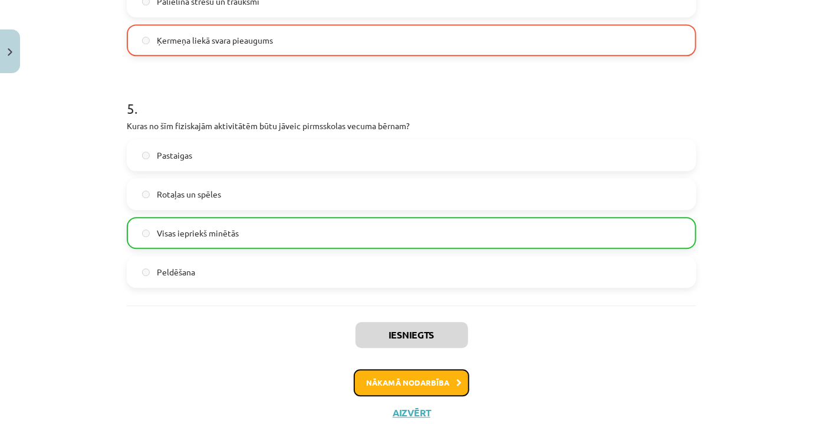
click at [426, 382] on button "Nākamā nodarbība" at bounding box center [412, 382] width 116 height 27
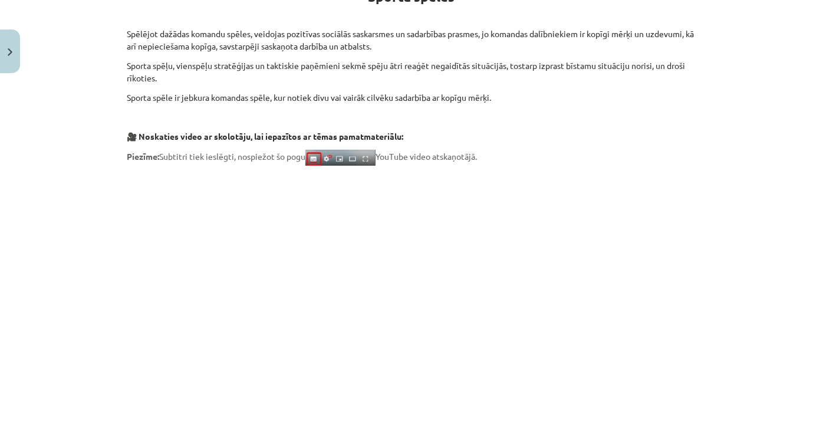
scroll to position [0, 0]
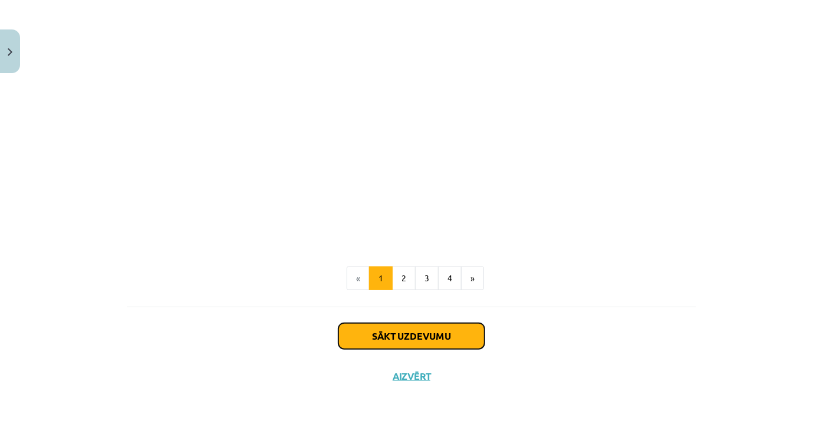
click at [422, 336] on button "Sākt uzdevumu" at bounding box center [412, 336] width 146 height 26
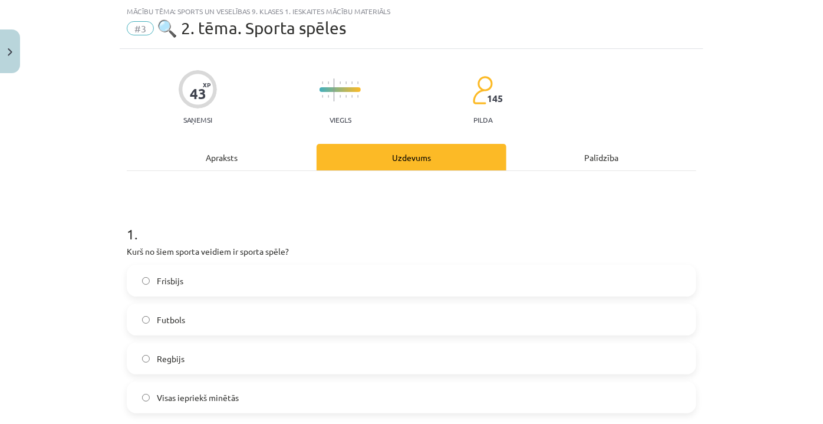
scroll to position [29, 0]
click at [224, 158] on div "Apraksts" at bounding box center [222, 157] width 190 height 27
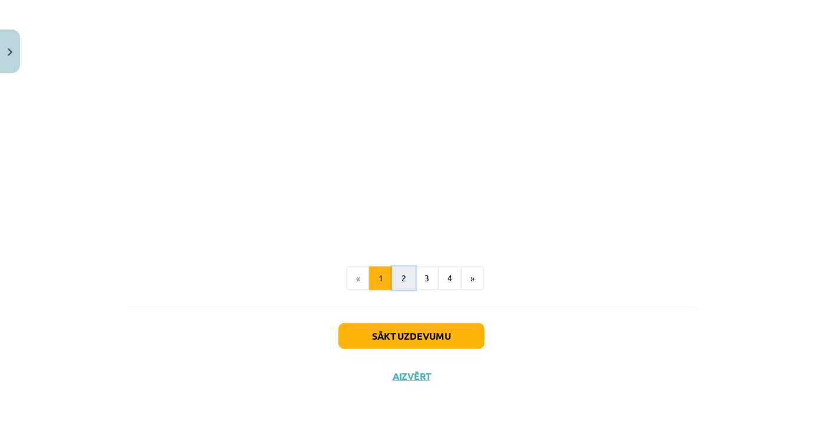
click at [404, 275] on button "2" at bounding box center [404, 279] width 24 height 24
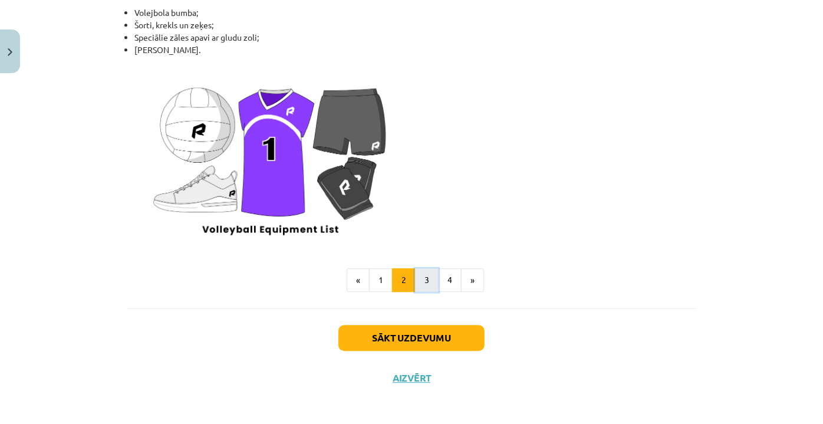
click at [415, 276] on button "3" at bounding box center [427, 280] width 24 height 24
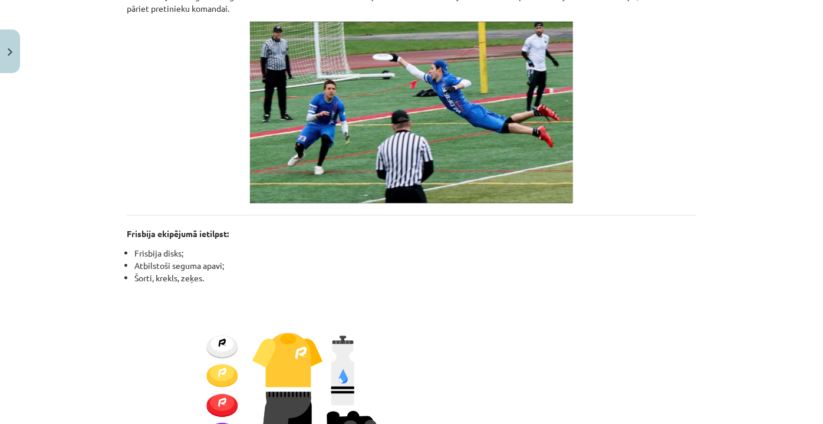
scroll to position [1054, 0]
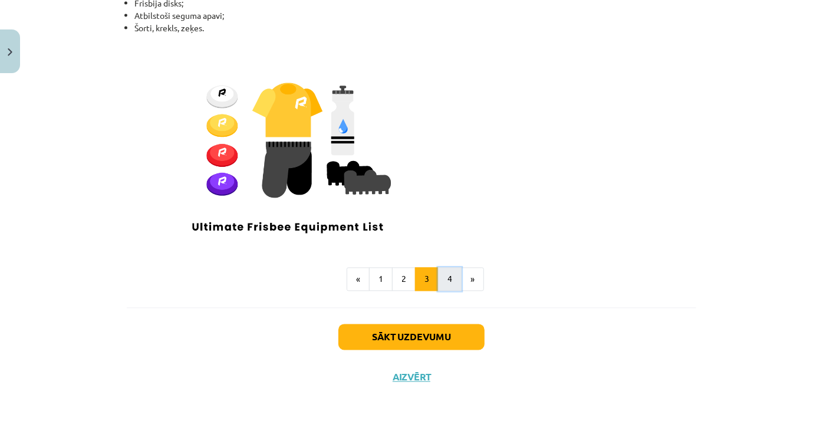
click at [442, 281] on button "4" at bounding box center [450, 280] width 24 height 24
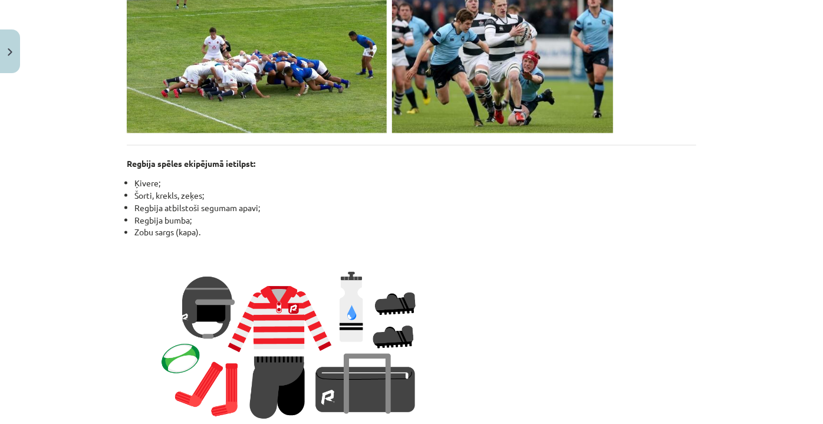
scroll to position [1114, 0]
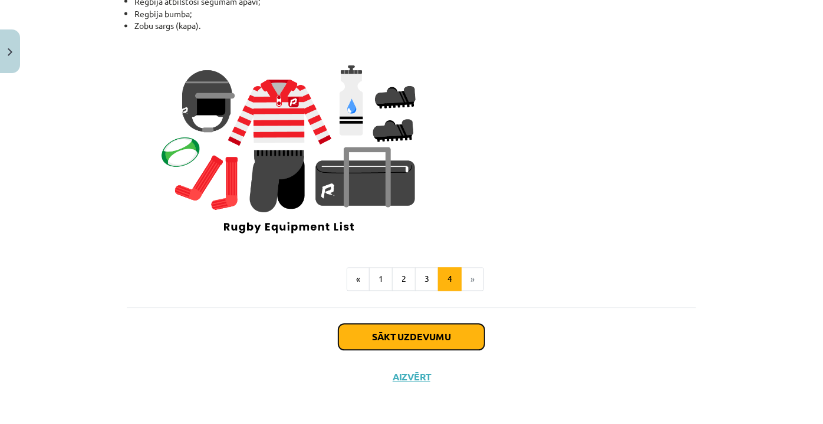
click at [416, 342] on button "Sākt uzdevumu" at bounding box center [412, 337] width 146 height 26
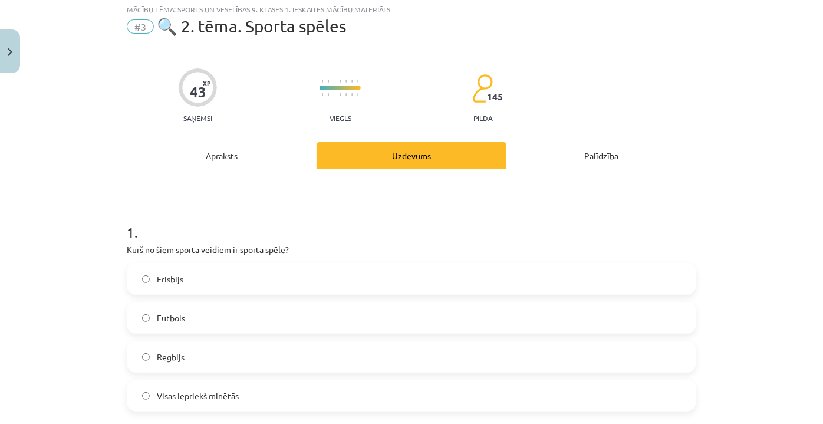
scroll to position [29, 0]
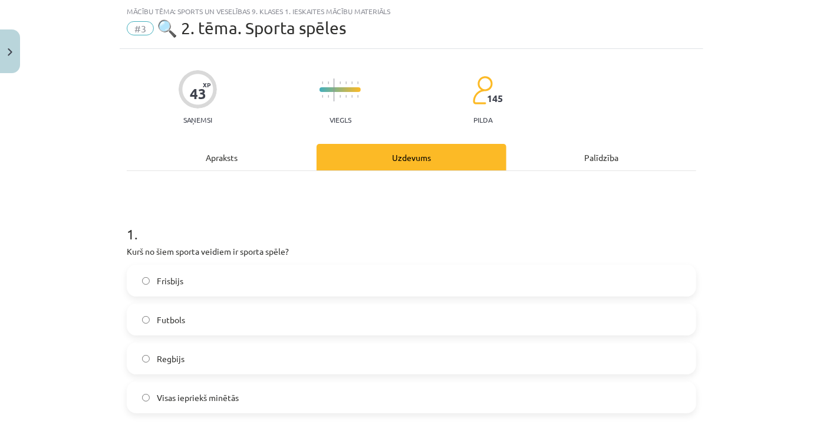
click at [595, 156] on div "Palīdzība" at bounding box center [602, 157] width 190 height 27
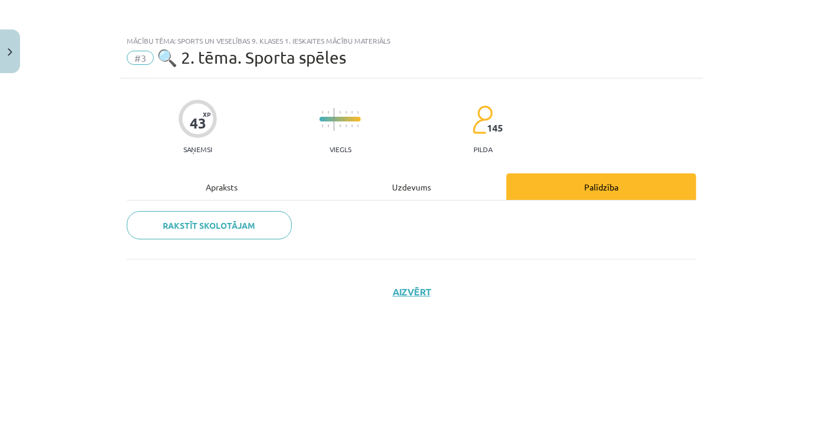
click at [387, 208] on div "Rakstīt skolotājam" at bounding box center [412, 230] width 570 height 58
click at [394, 193] on div "Uzdevums" at bounding box center [412, 186] width 190 height 27
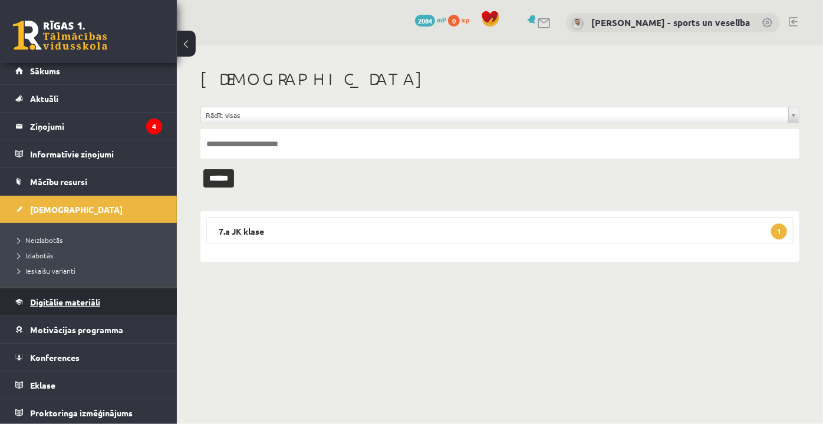
scroll to position [6, 0]
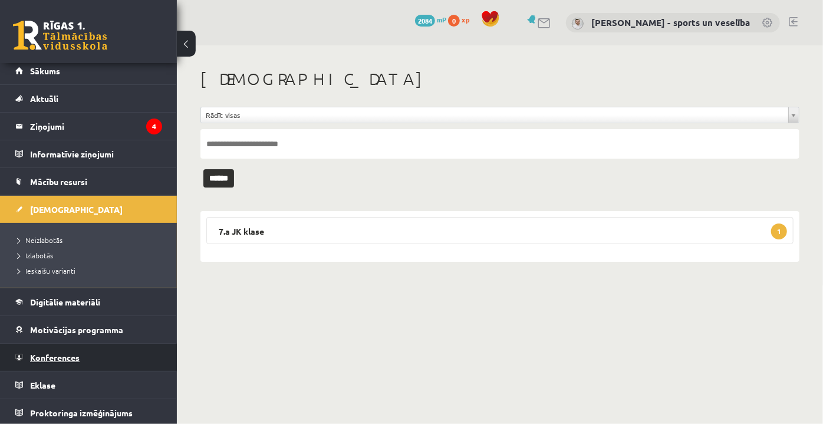
click at [71, 353] on span "Konferences" at bounding box center [55, 357] width 50 height 11
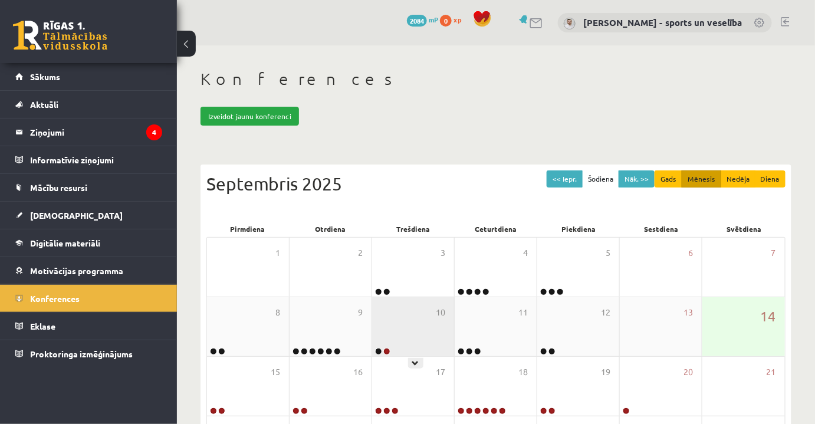
scroll to position [171, 0]
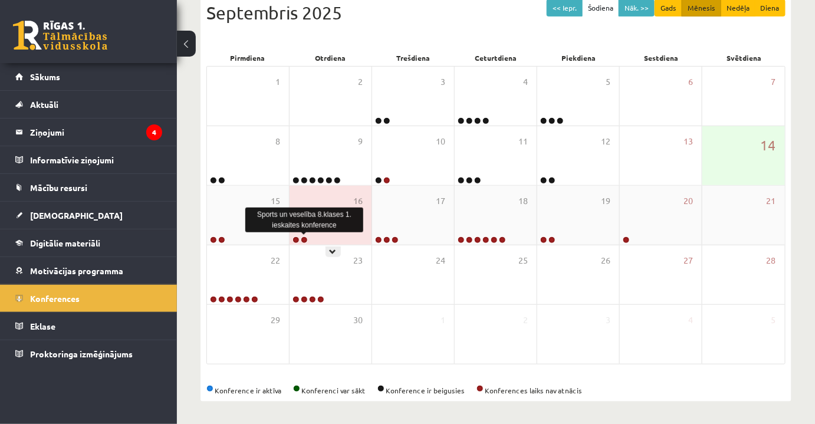
click at [304, 238] on link at bounding box center [304, 240] width 7 height 7
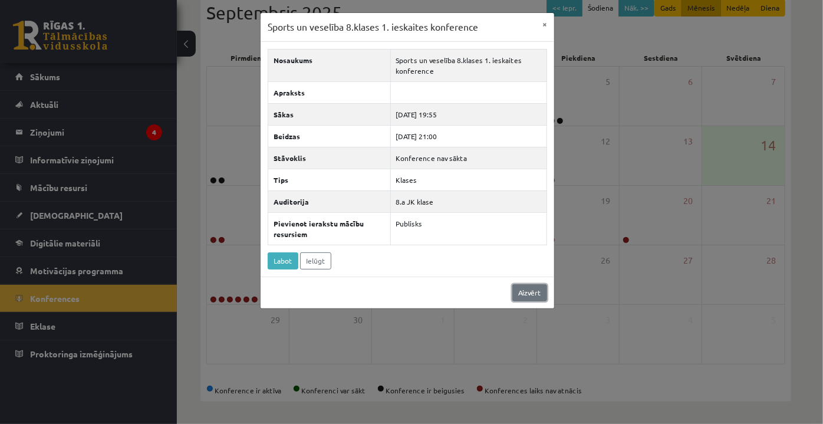
click at [536, 288] on link "Aizvērt" at bounding box center [530, 292] width 35 height 17
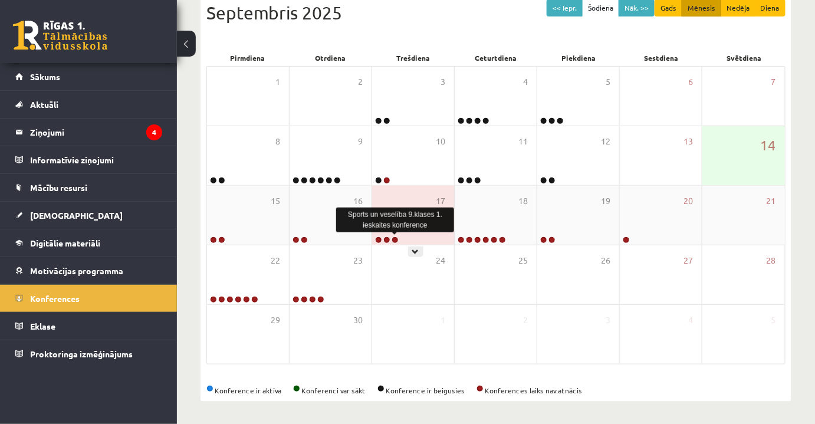
click at [393, 238] on link at bounding box center [395, 240] width 7 height 7
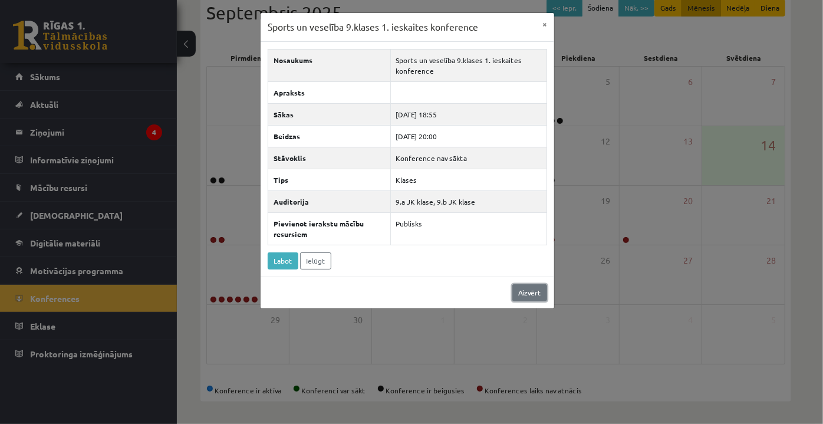
click at [519, 294] on link "Aizvērt" at bounding box center [530, 292] width 35 height 17
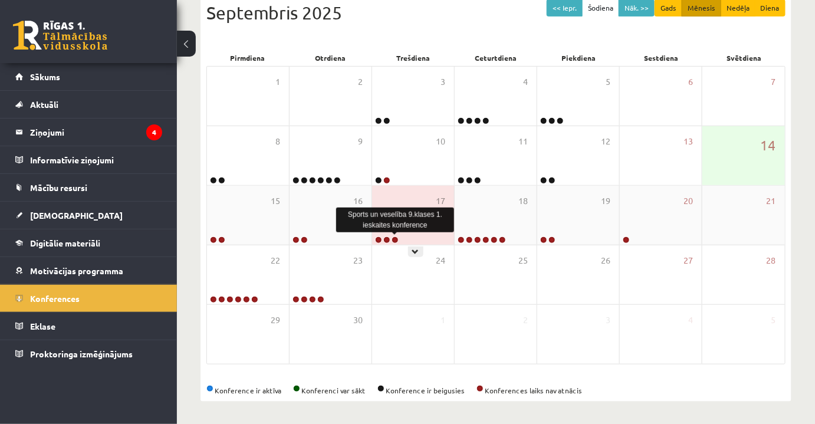
click at [392, 238] on link at bounding box center [395, 240] width 7 height 7
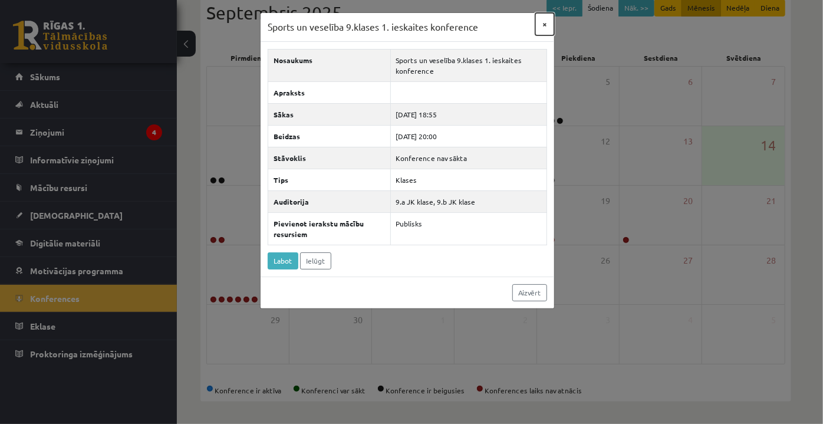
click at [543, 27] on button "×" at bounding box center [545, 24] width 19 height 22
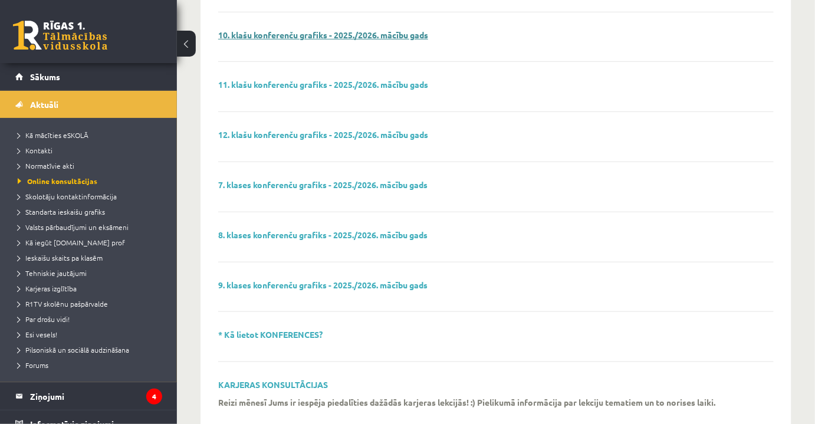
scroll to position [195, 0]
click at [368, 280] on link "9. klases konferenču grafiks - 2025./2026. mācību gads" at bounding box center [322, 285] width 209 height 11
click at [363, 235] on link "8. klases konferenču grafiks - 2025./2026. mācību gads" at bounding box center [322, 234] width 209 height 11
